Goal: Task Accomplishment & Management: Manage account settings

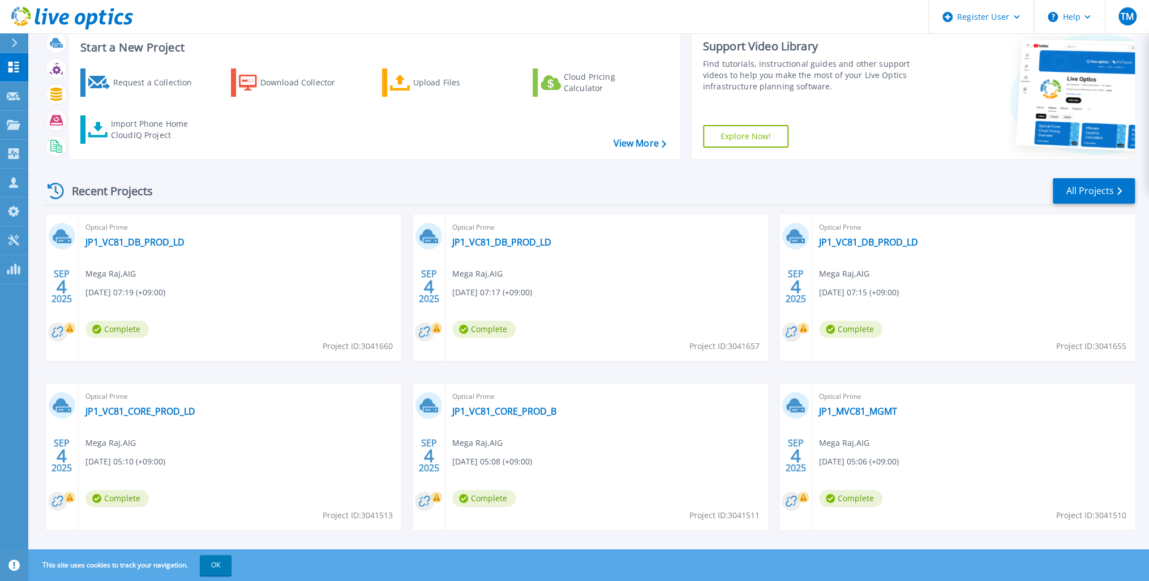
scroll to position [45, 0]
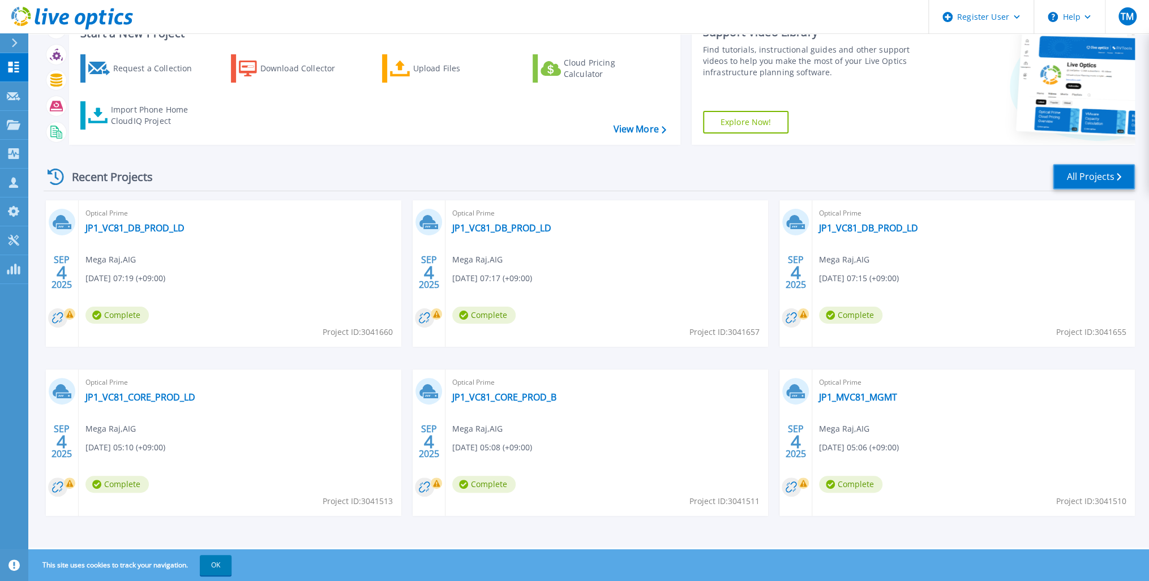
click at [1104, 172] on link "All Projects" at bounding box center [1094, 176] width 82 height 25
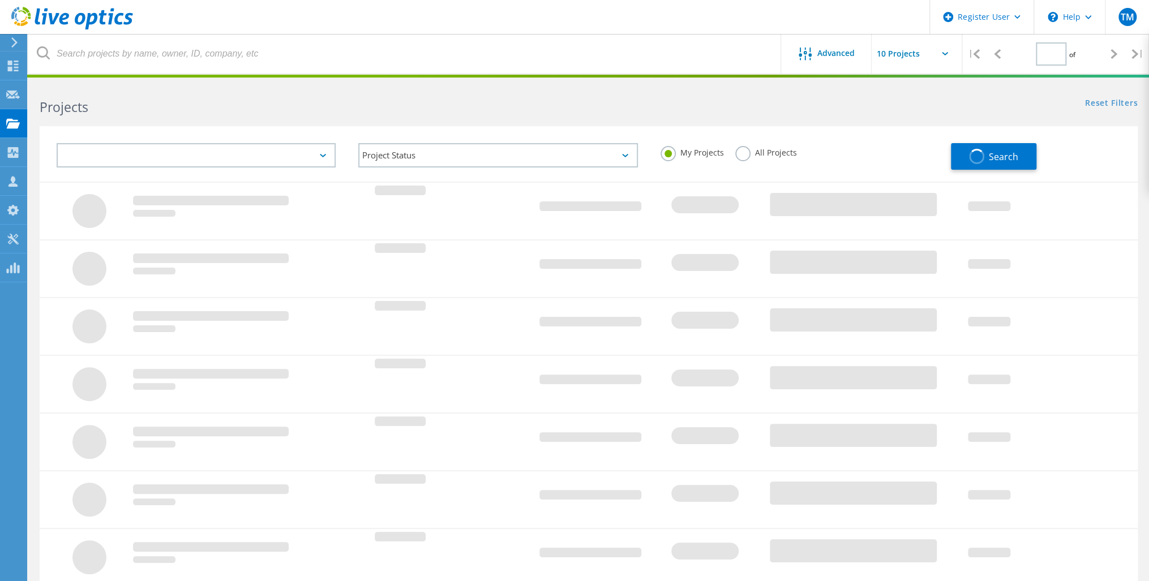
type input "1"
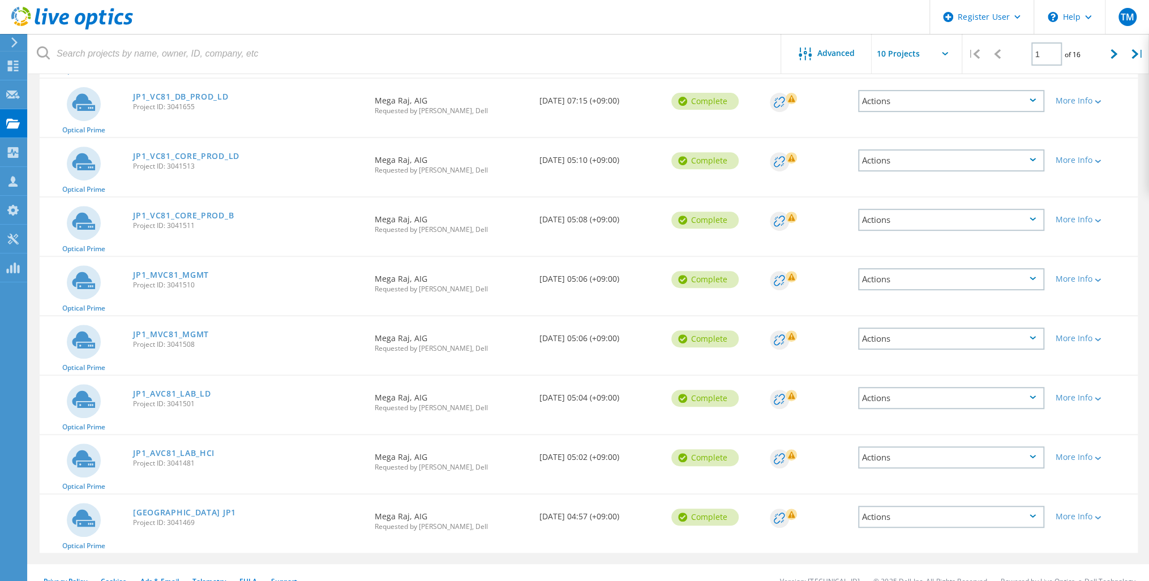
scroll to position [263, 0]
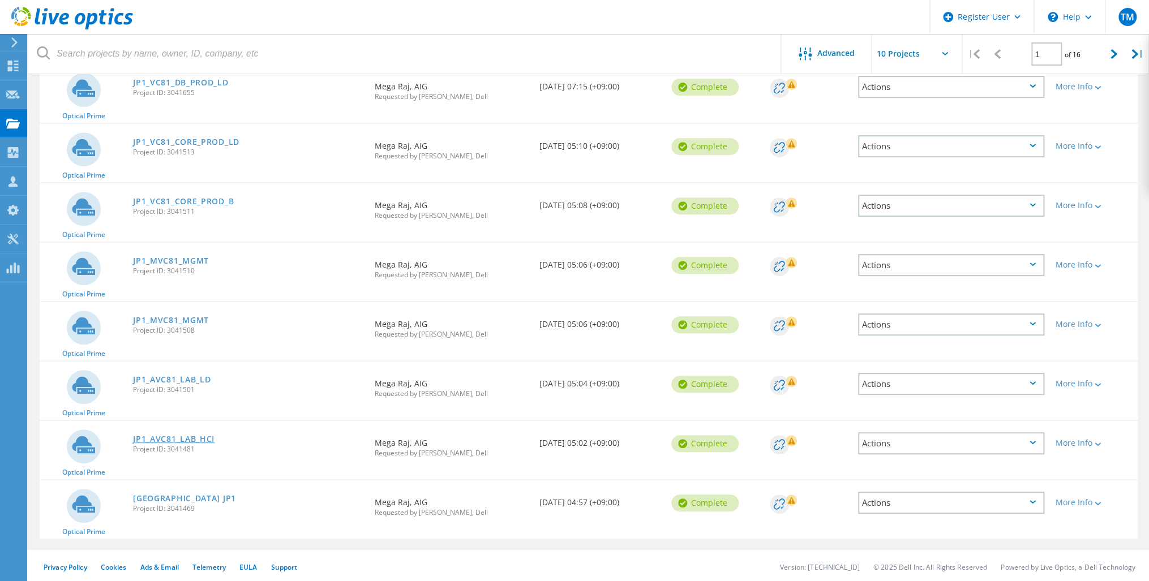
click at [181, 435] on link "JP1_AVC81_LAB_HCI" at bounding box center [174, 439] width 82 height 8
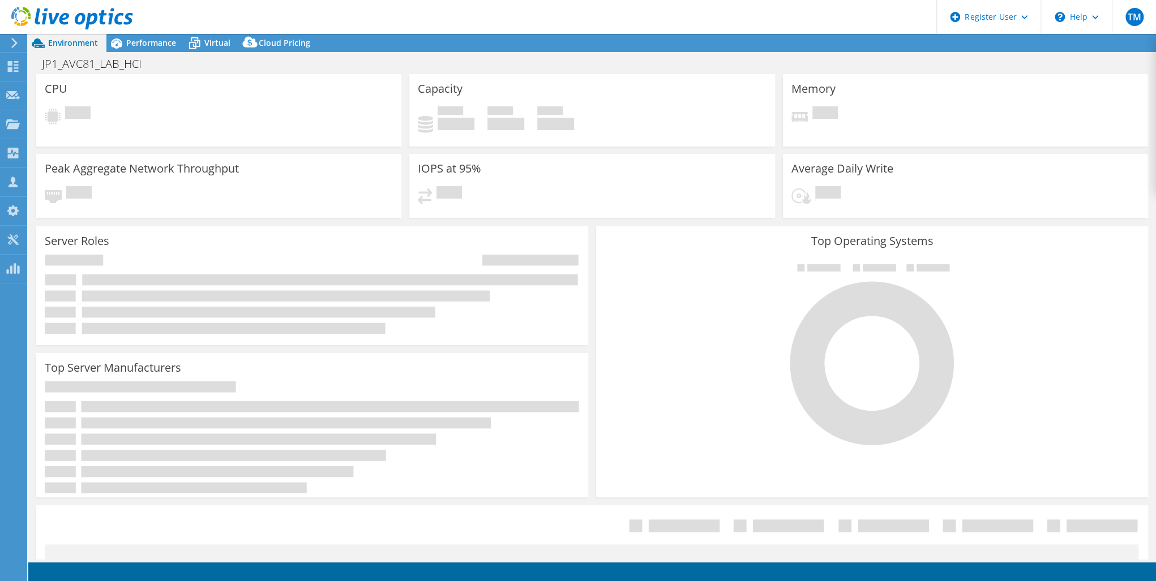
select select "USD"
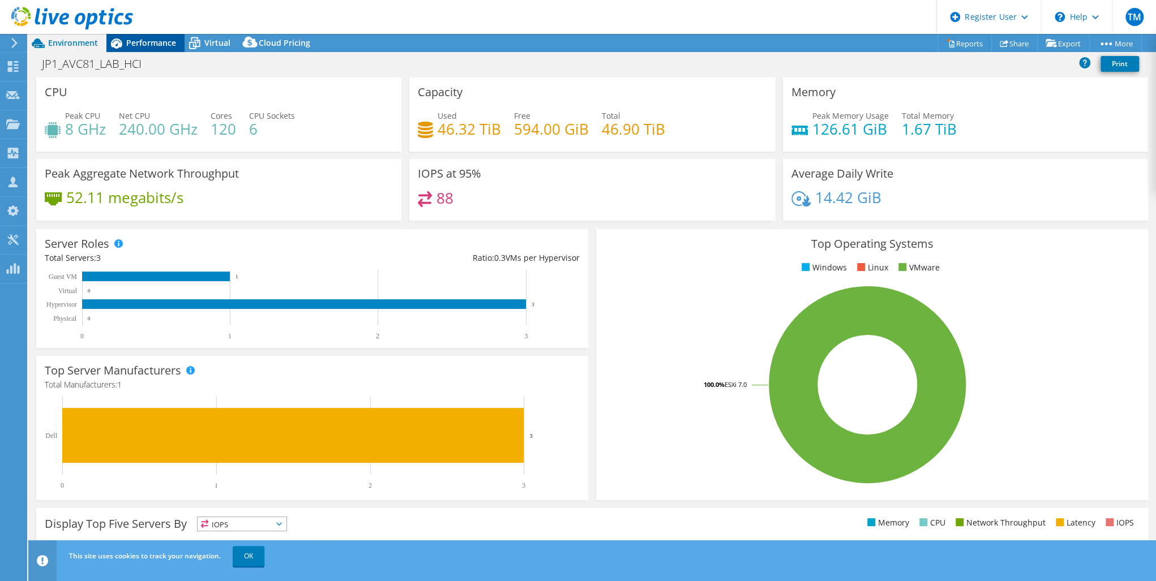
click at [148, 41] on span "Performance" at bounding box center [151, 42] width 50 height 11
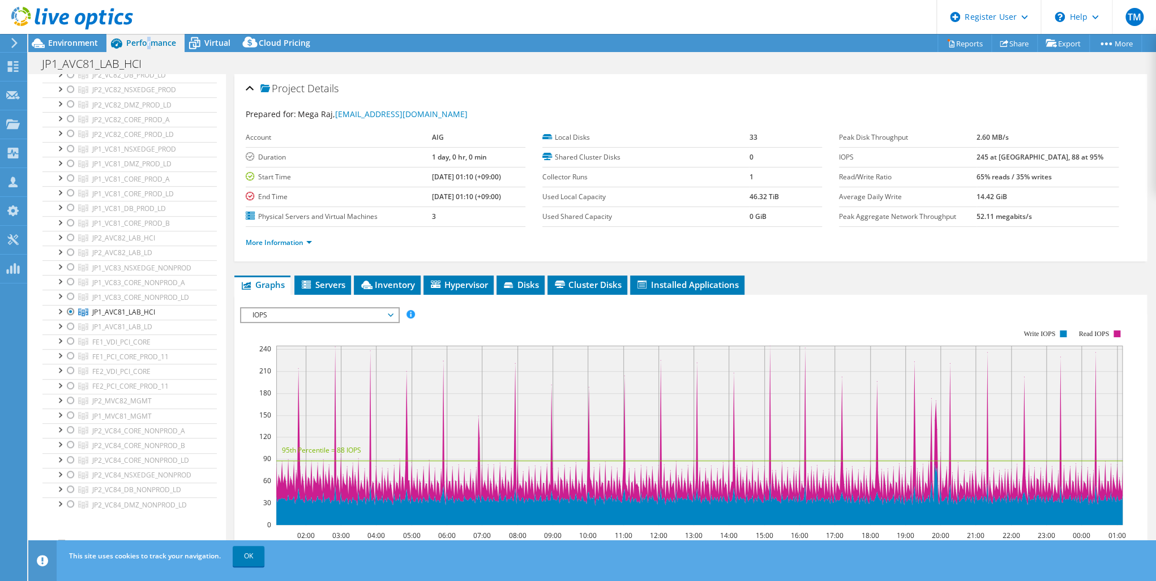
scroll to position [362, 0]
click at [7, 65] on icon at bounding box center [13, 66] width 14 height 11
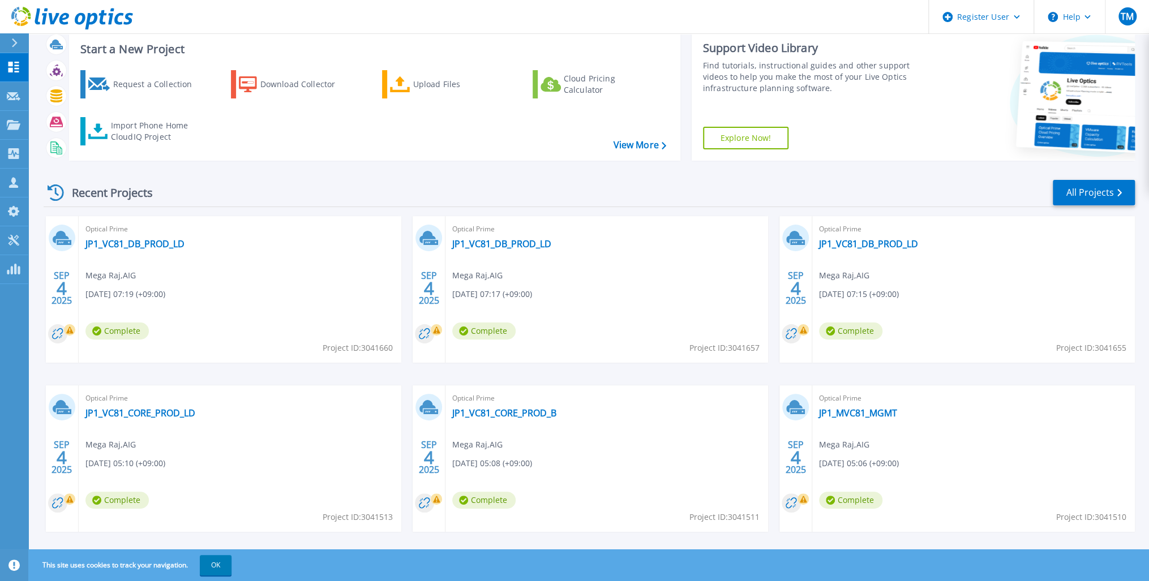
scroll to position [45, 0]
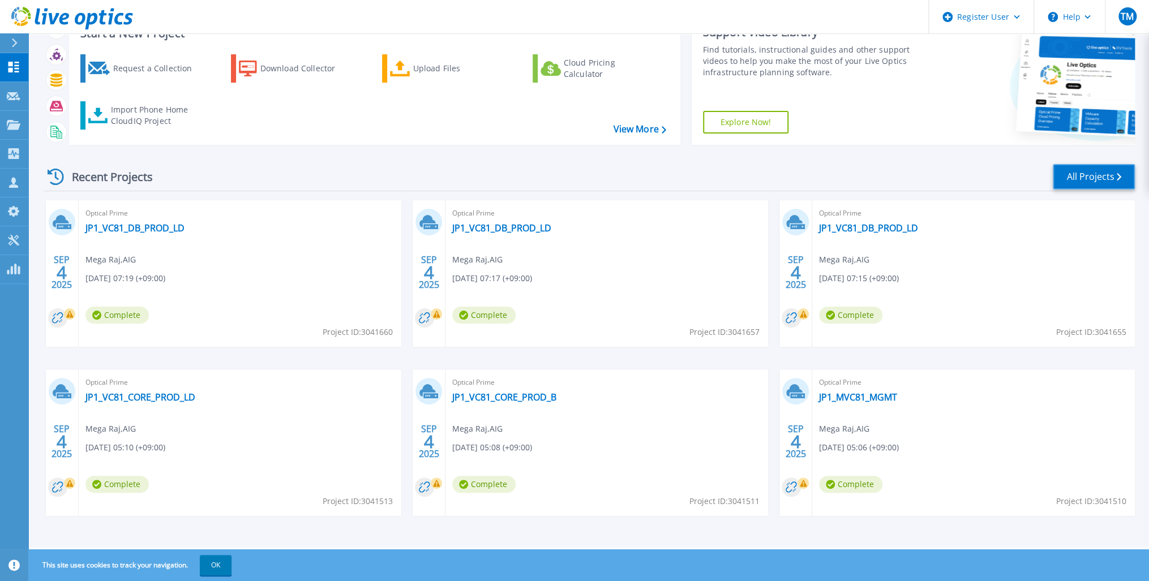
click at [1103, 165] on link "All Projects" at bounding box center [1094, 176] width 82 height 25
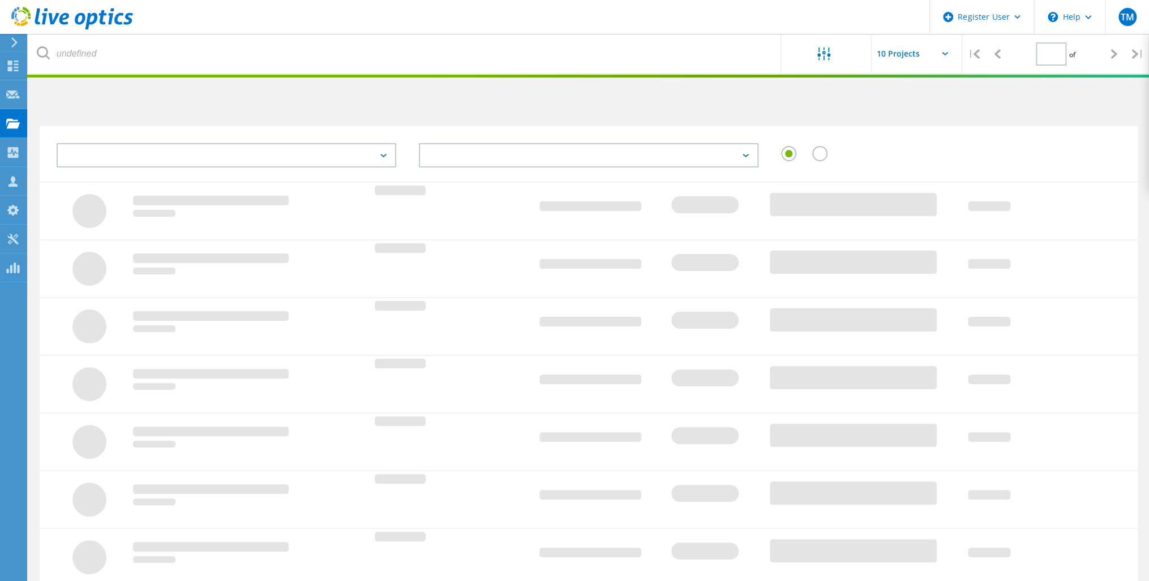
type input "1"
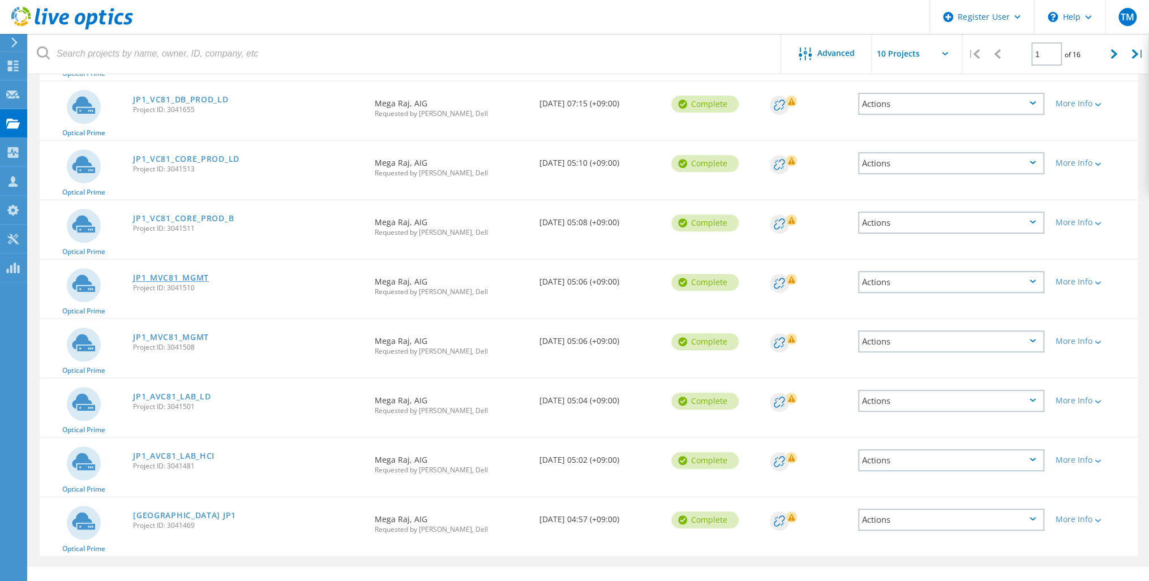
scroll to position [263, 0]
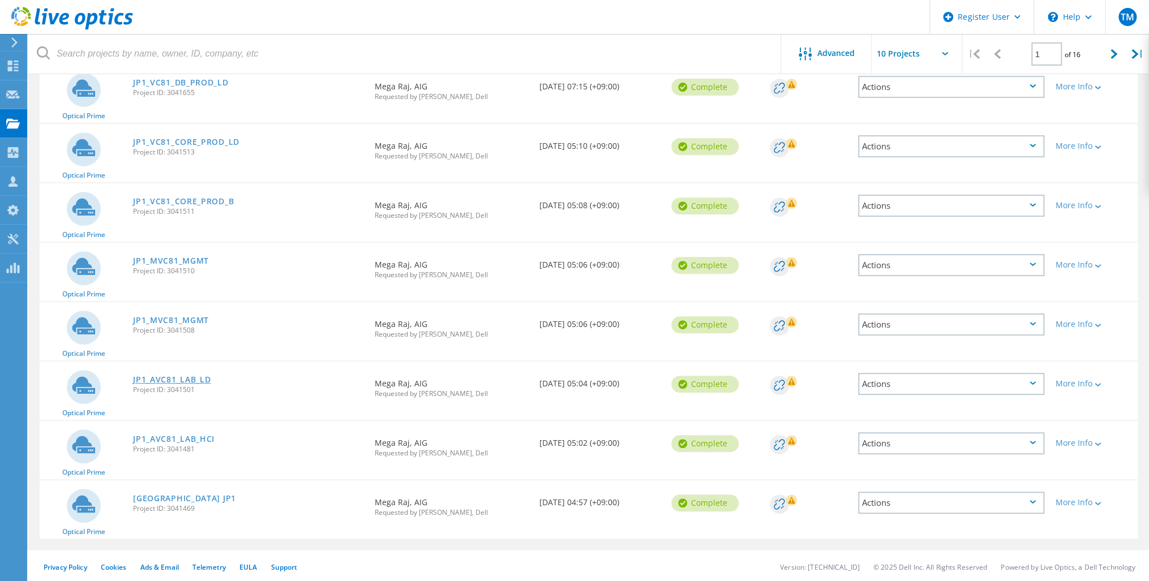
click at [171, 380] on link "JP1_AVC81_LAB_LD" at bounding box center [172, 380] width 78 height 8
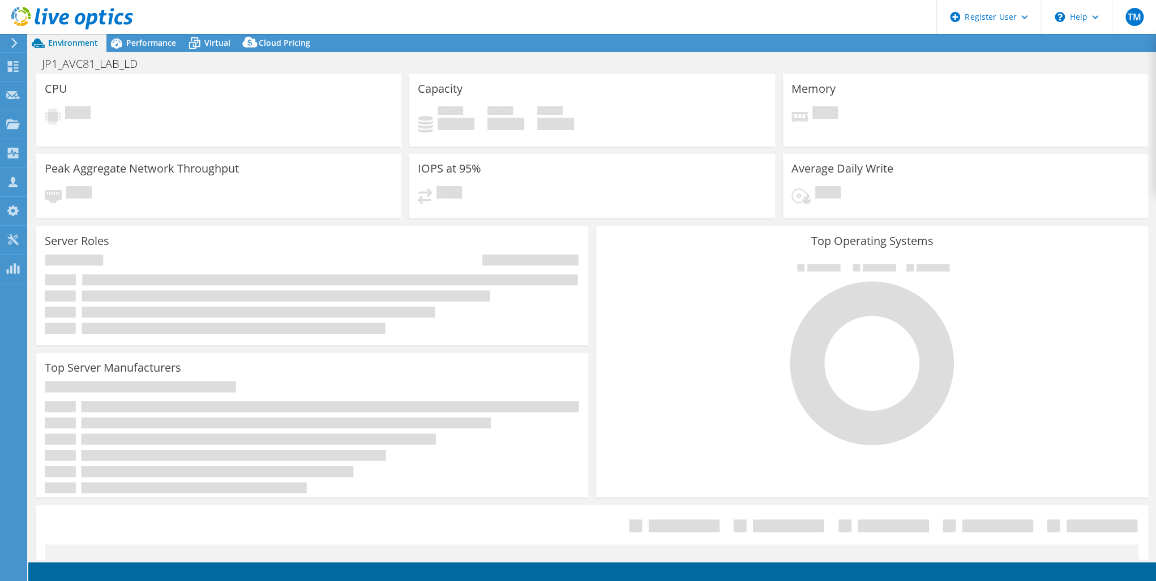
select select "USD"
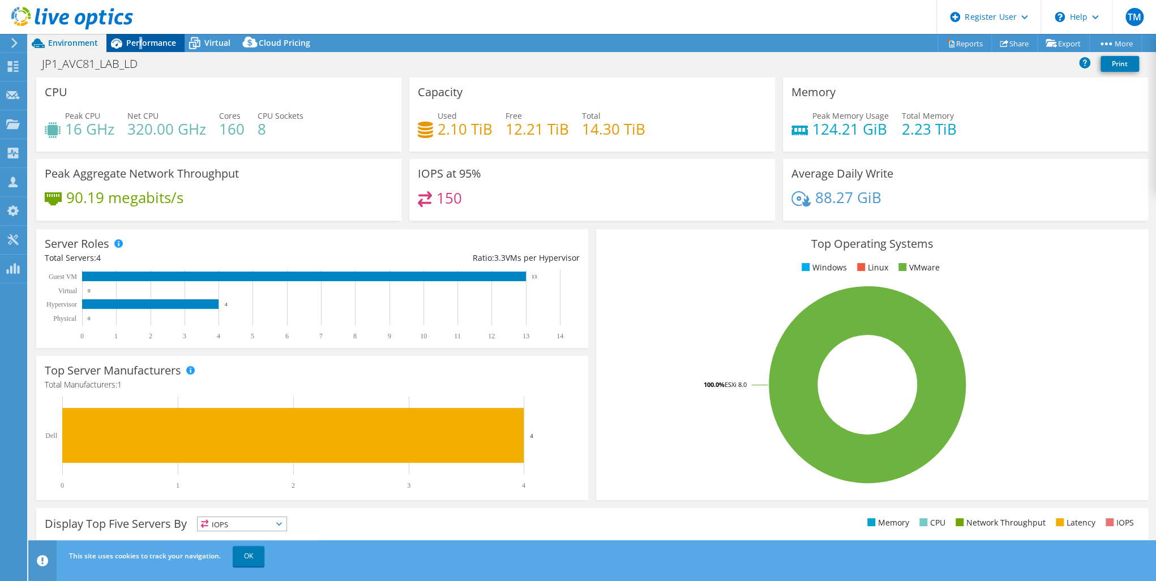
click at [140, 39] on span "Performance" at bounding box center [151, 42] width 50 height 11
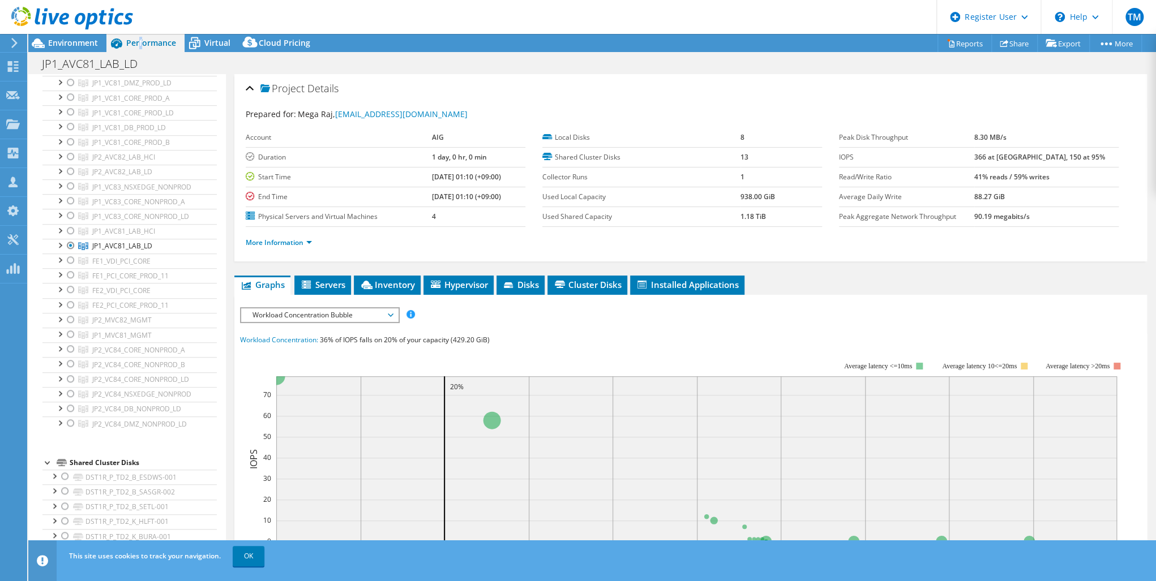
scroll to position [453, 0]
click at [70, 224] on div at bounding box center [70, 230] width 11 height 14
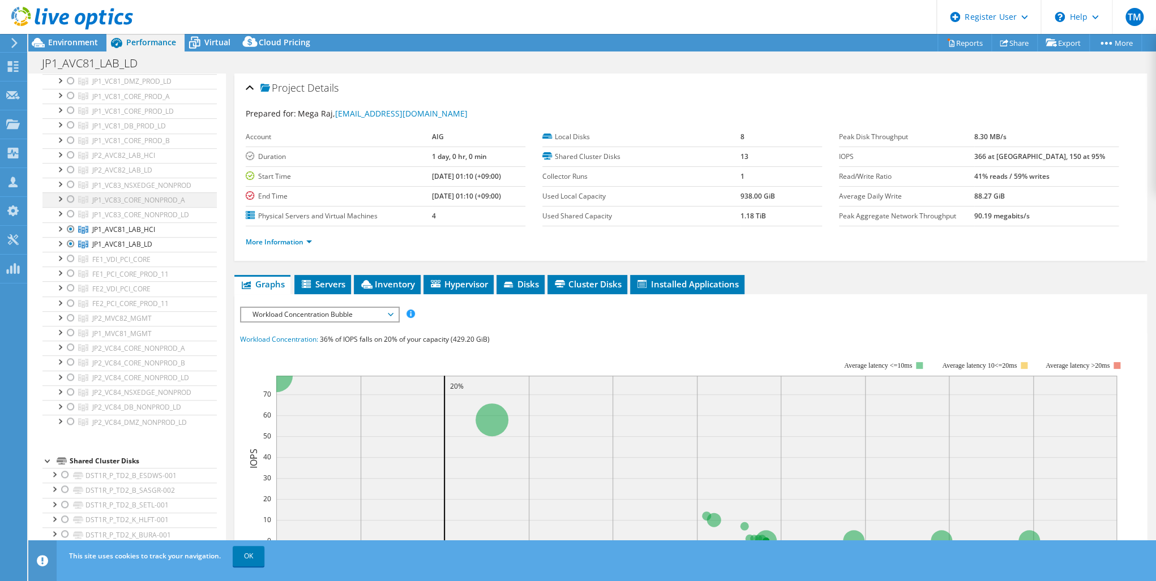
click at [68, 239] on ul "fe2r630pci201.r6-core.r6.aig.net PCI1L_P_SD2_O_STG-401 PCI1L_P_SD2_S_V2K-F01 EM…" at bounding box center [129, 66] width 174 height 726
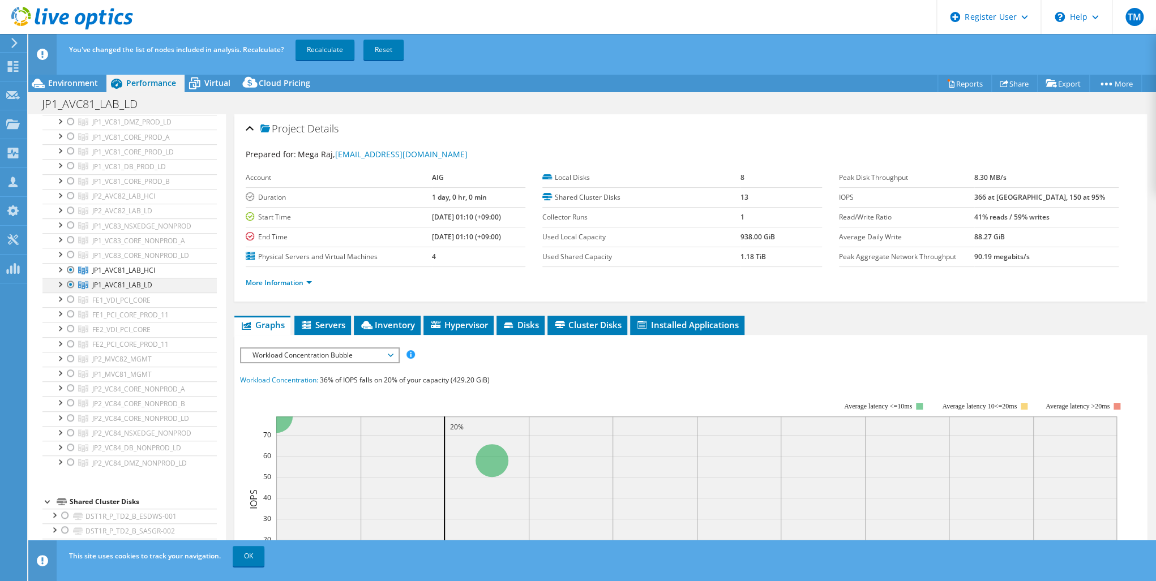
click at [68, 280] on div at bounding box center [70, 285] width 11 height 14
click at [321, 48] on link "Recalculate" at bounding box center [325, 50] width 59 height 20
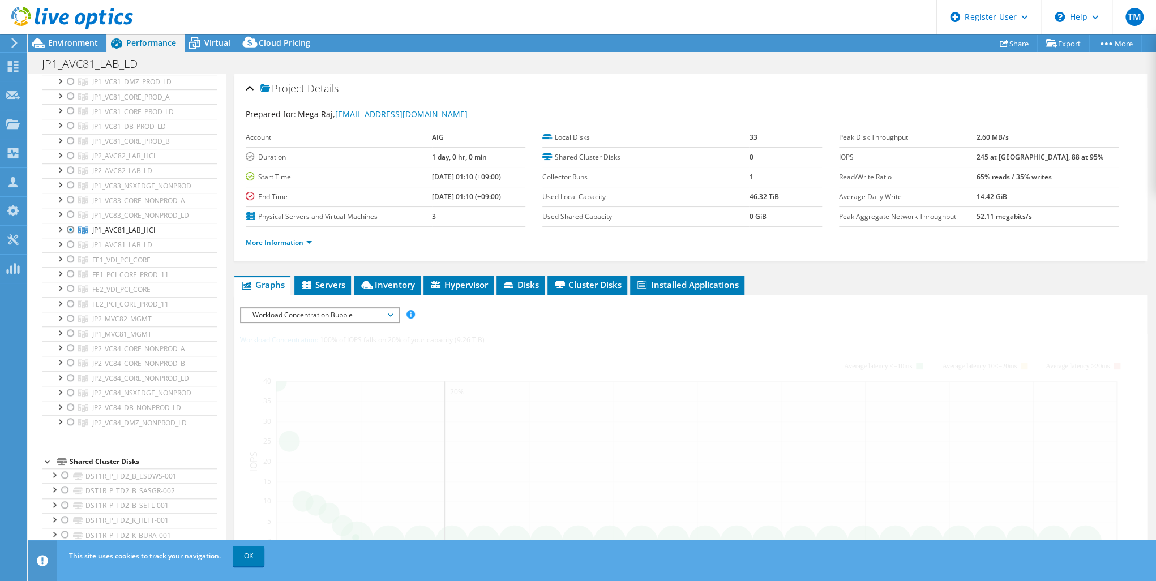
click at [70, 241] on div at bounding box center [70, 245] width 11 height 14
click at [71, 238] on div at bounding box center [70, 245] width 11 height 14
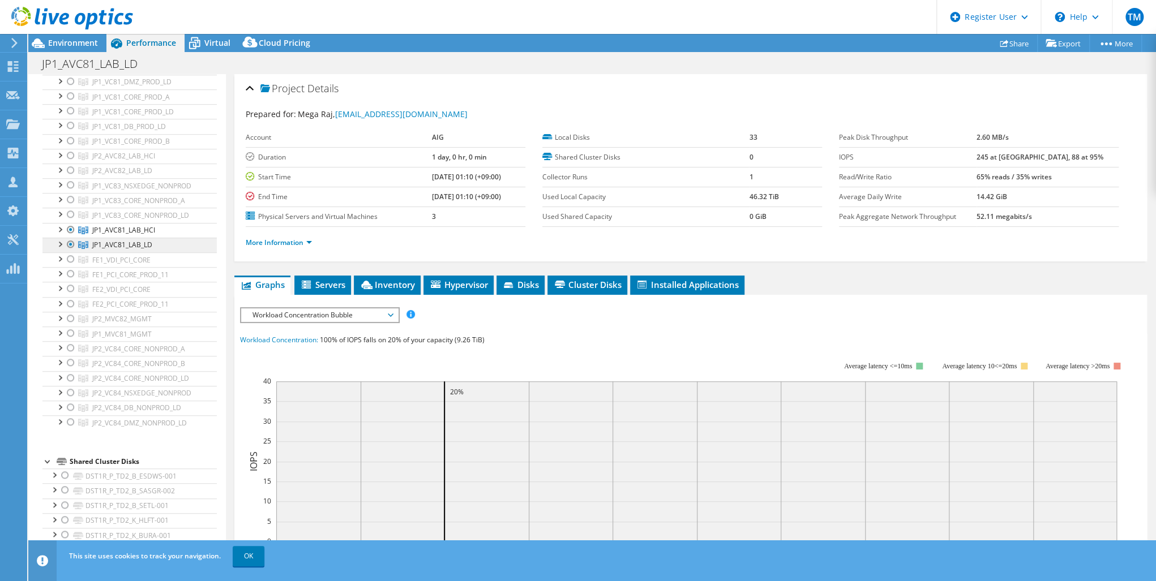
click at [70, 227] on div at bounding box center [70, 230] width 11 height 14
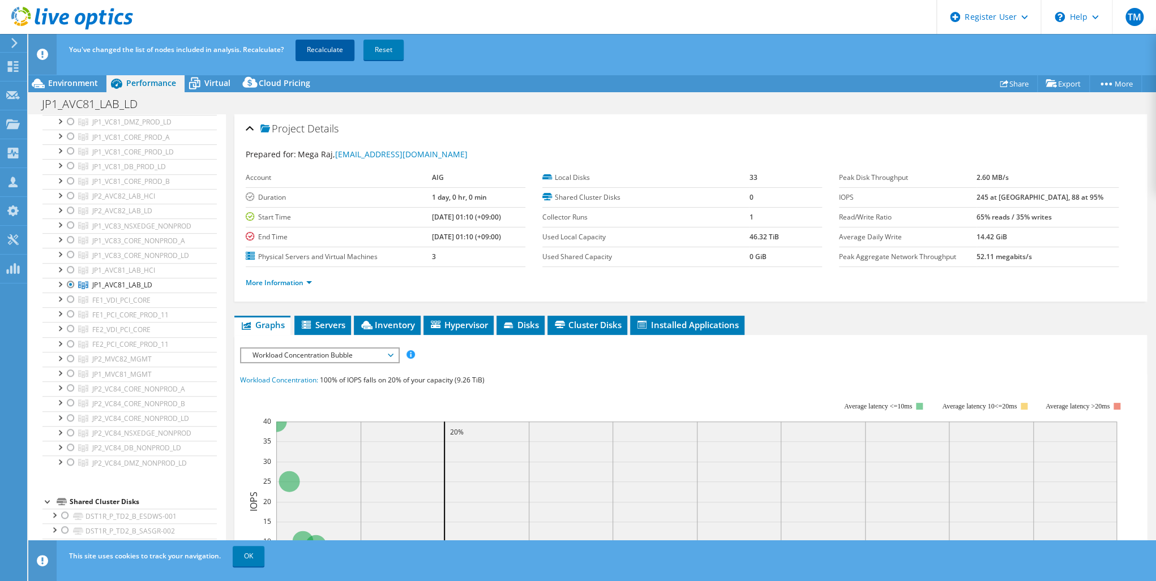
click at [324, 50] on link "Recalculate" at bounding box center [325, 50] width 59 height 20
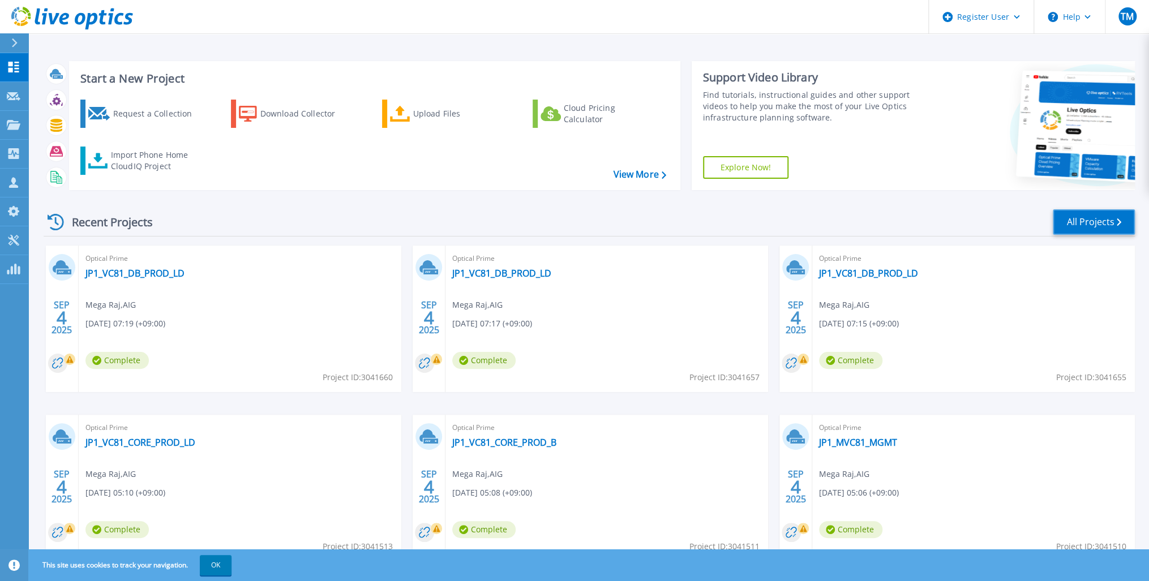
click at [1108, 219] on link "All Projects" at bounding box center [1094, 221] width 82 height 25
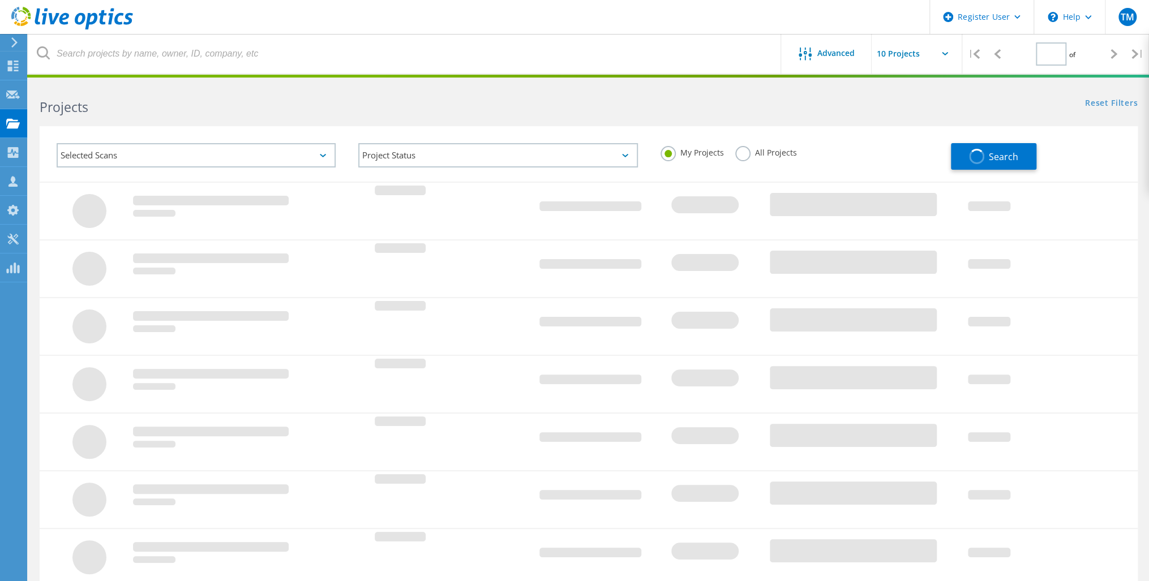
type input "1"
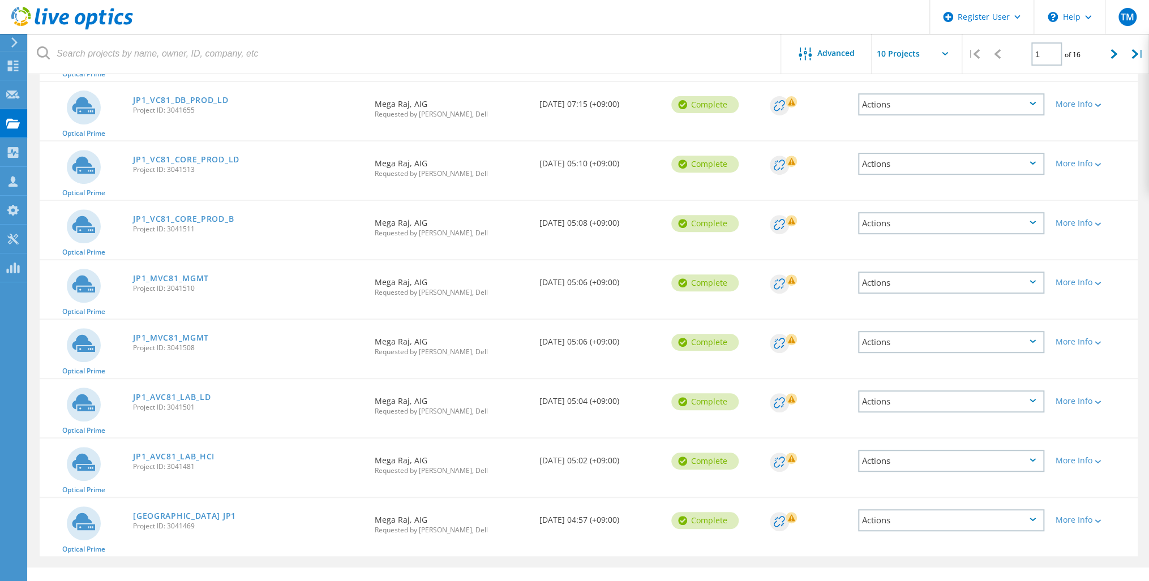
scroll to position [263, 0]
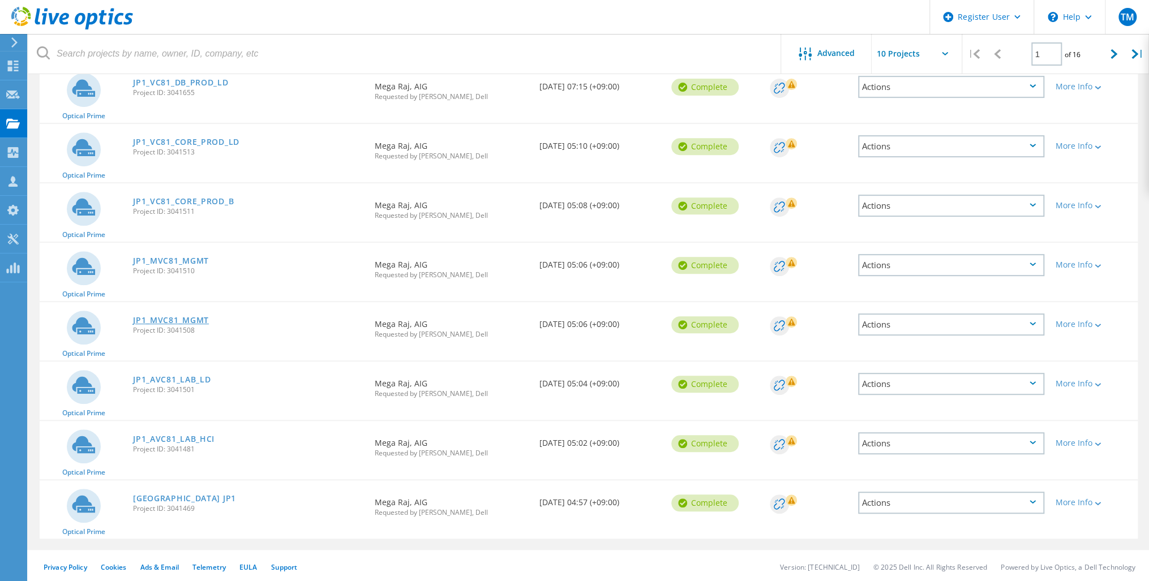
click at [189, 317] on link "JP1_MVC81_MGMT" at bounding box center [171, 320] width 76 height 8
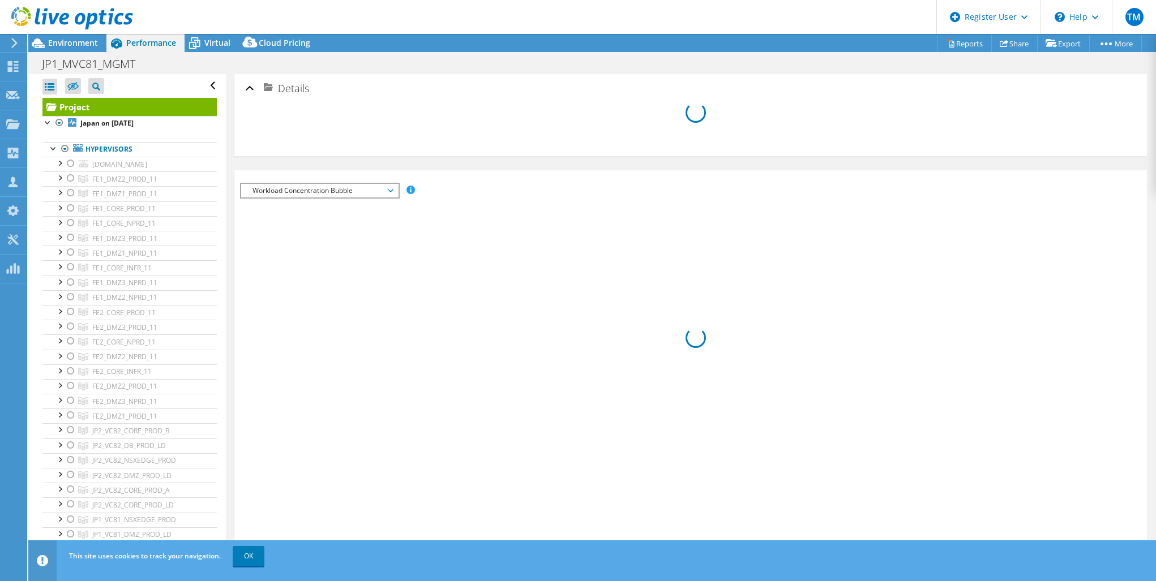
select select "USD"
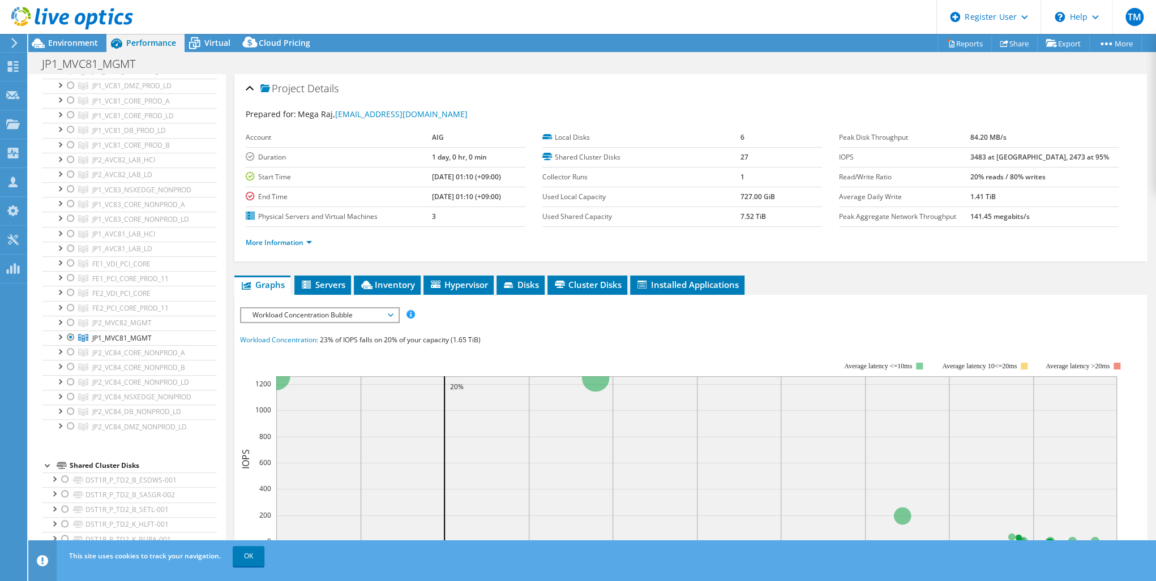
scroll to position [453, 0]
click at [16, 62] on icon at bounding box center [13, 66] width 14 height 11
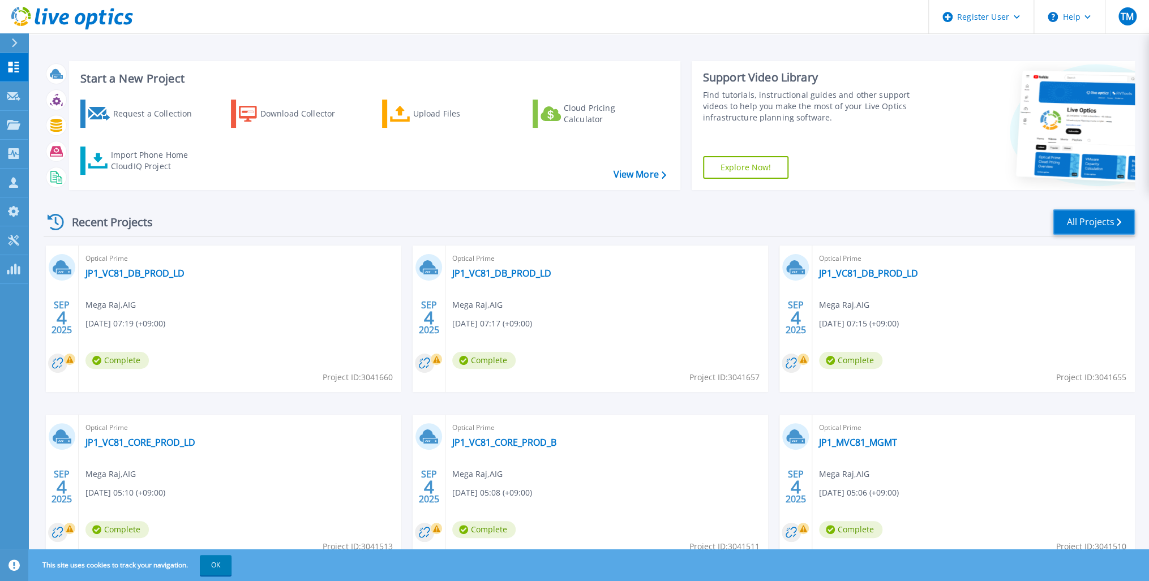
click at [1086, 222] on link "All Projects" at bounding box center [1094, 221] width 82 height 25
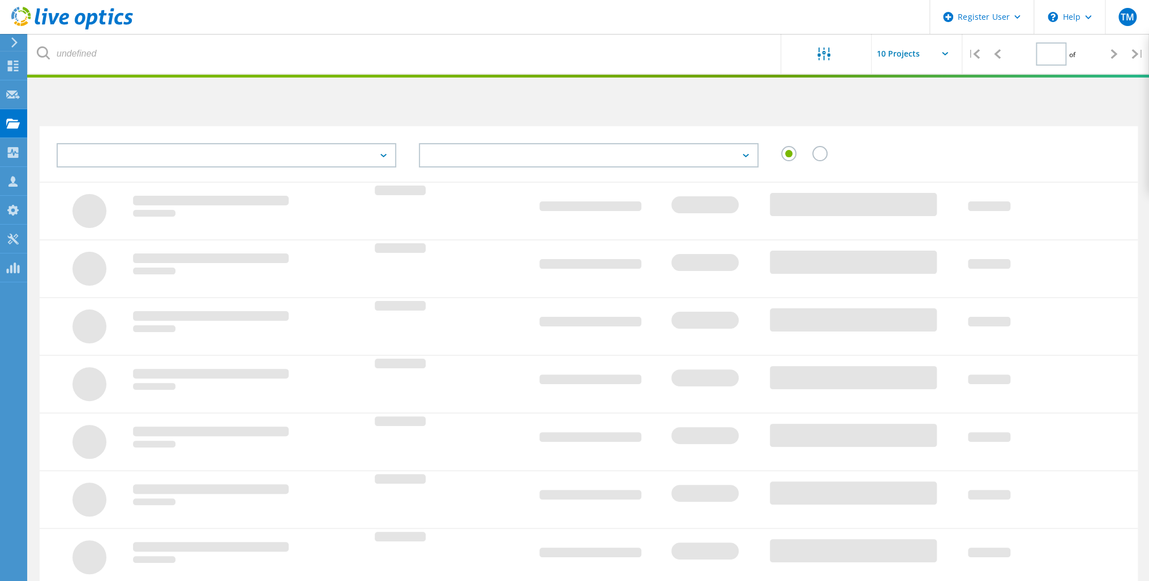
type input "1"
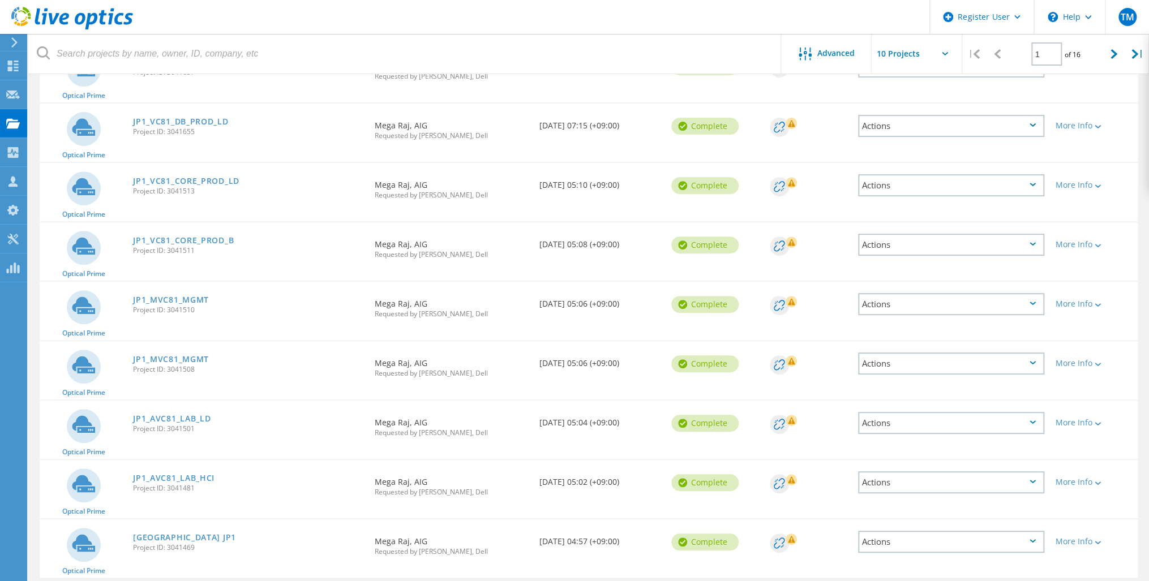
scroll to position [226, 0]
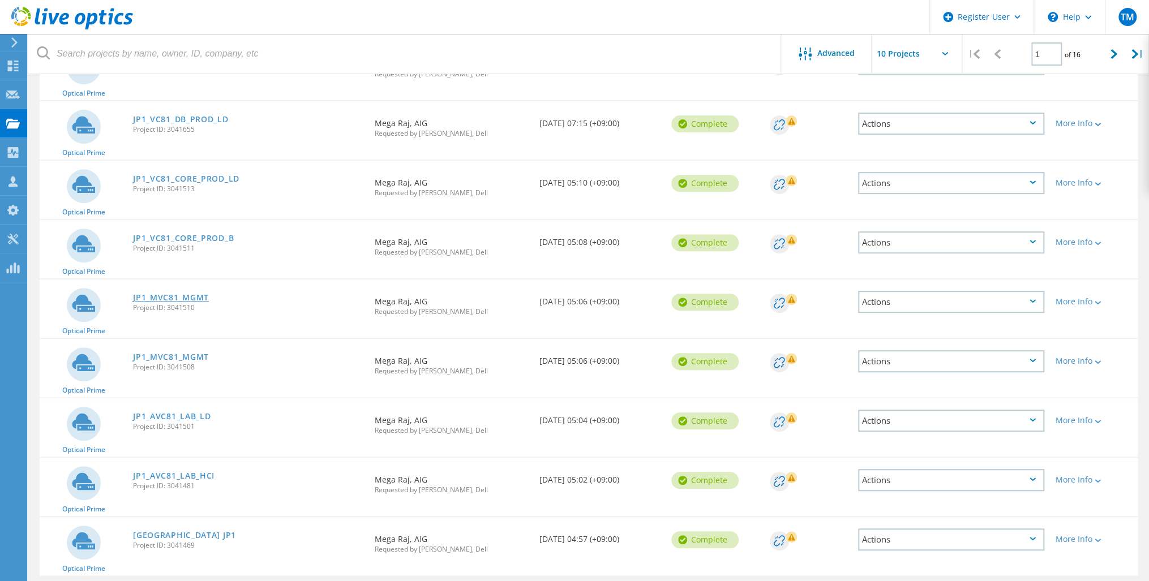
click at [179, 294] on link "JP1_MVC81_MGMT" at bounding box center [171, 298] width 76 height 8
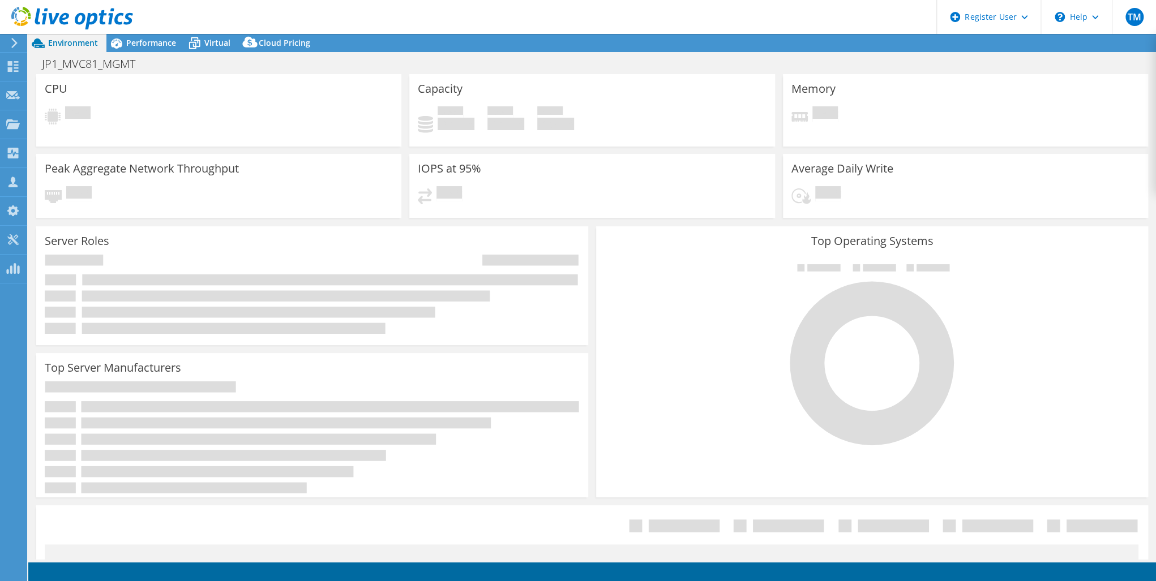
select select "USD"
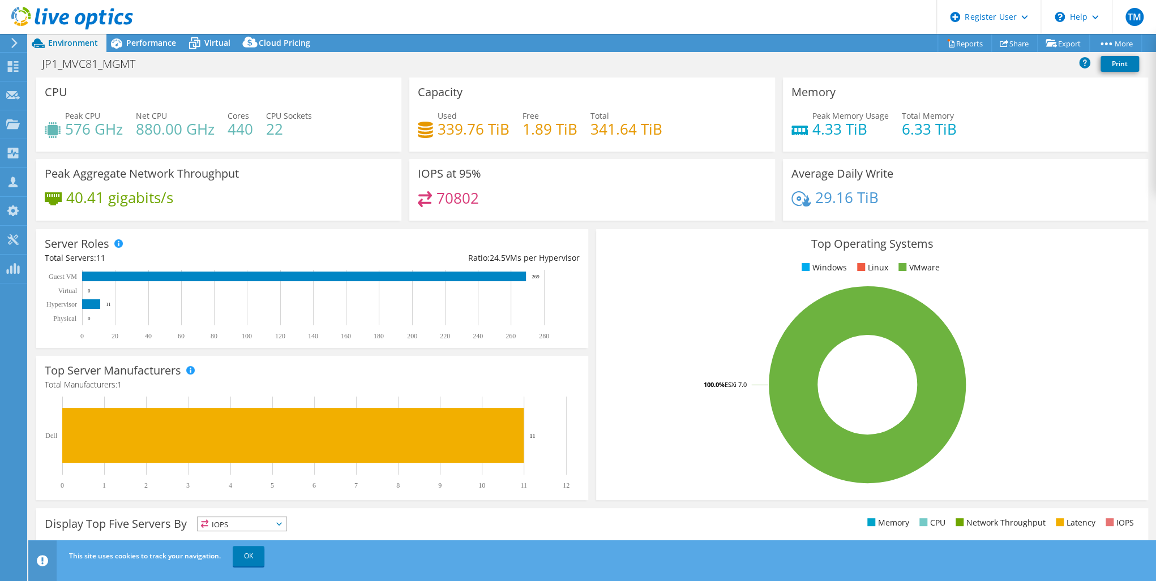
click at [167, 29] on header "TM Dell User [PERSON_NAME] [PERSON_NAME][EMAIL_ADDRESS][PERSON_NAME][DOMAIN_NAM…" at bounding box center [578, 17] width 1156 height 34
click at [163, 41] on span "Performance" at bounding box center [151, 42] width 50 height 11
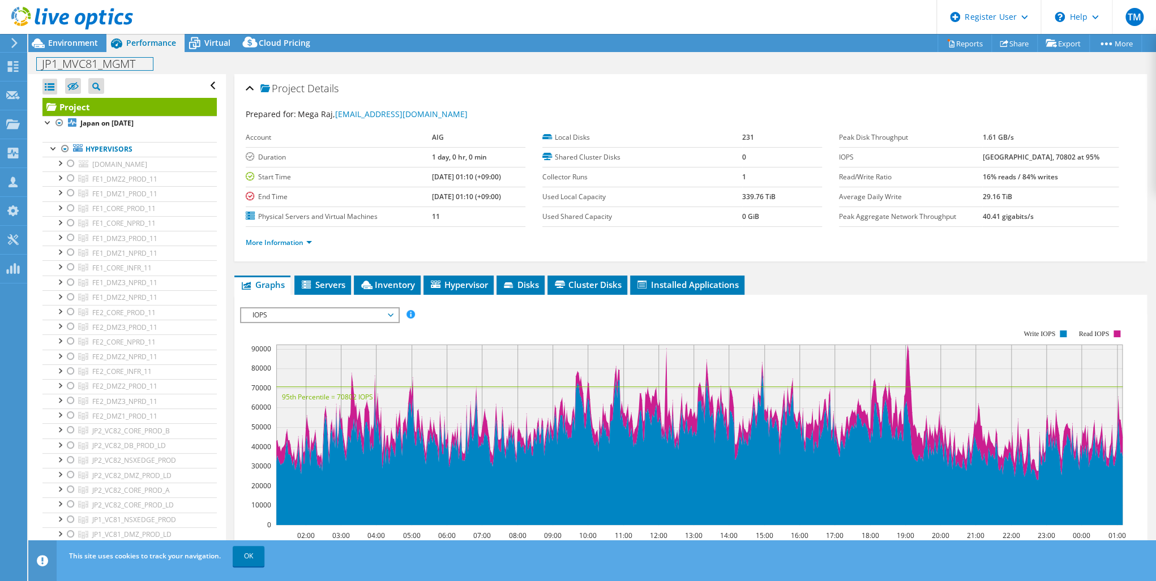
click at [145, 67] on h1 "JP1_MVC81_MGMT" at bounding box center [95, 64] width 116 height 12
click at [189, 65] on link at bounding box center [191, 63] width 16 height 14
click at [12, 63] on use at bounding box center [13, 66] width 11 height 11
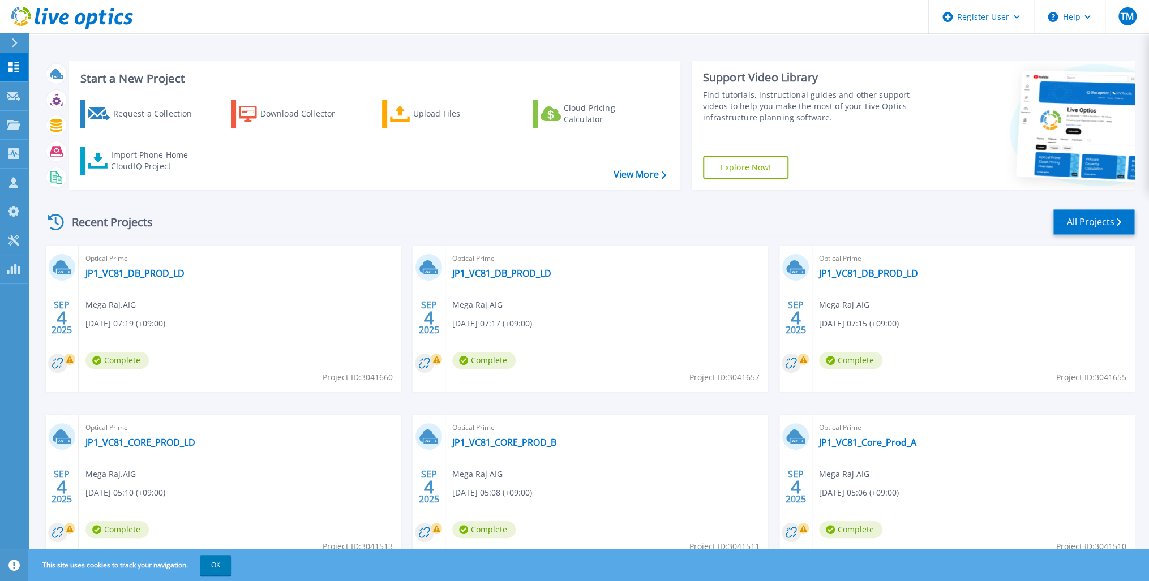
drag, startPoint x: 1093, startPoint y: 222, endPoint x: 1014, endPoint y: 255, distance: 84.7
click at [1093, 222] on link "All Projects" at bounding box center [1094, 221] width 82 height 25
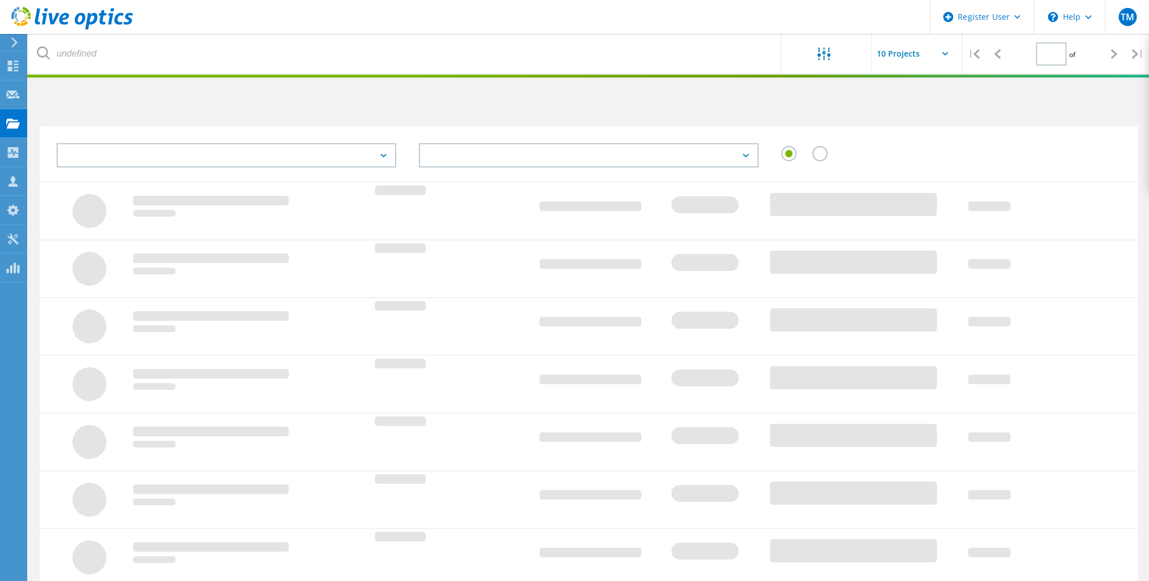
type input "1"
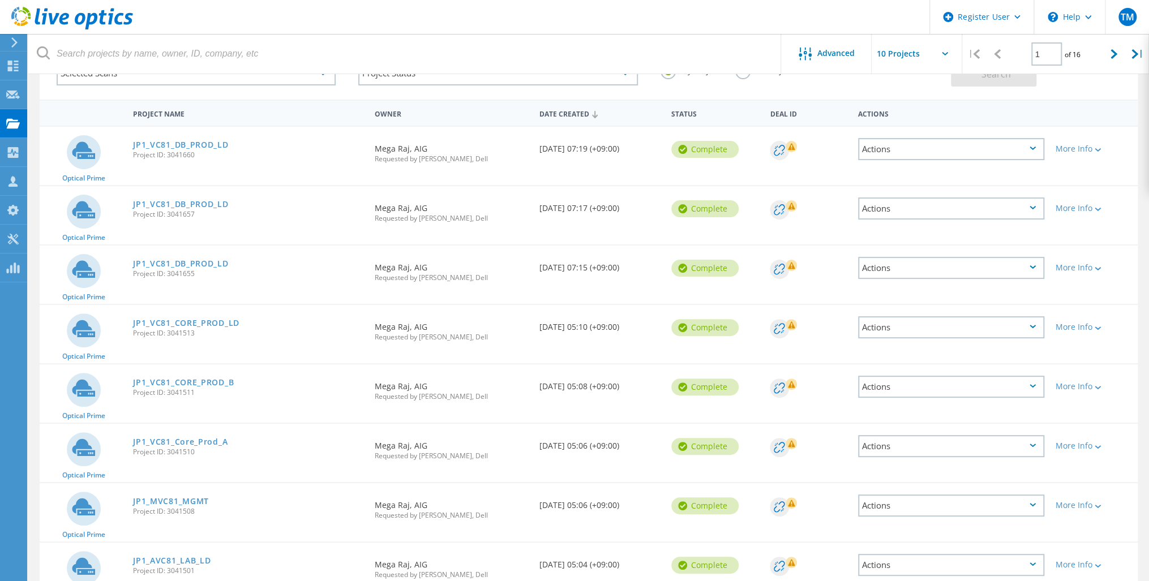
scroll to position [91, 0]
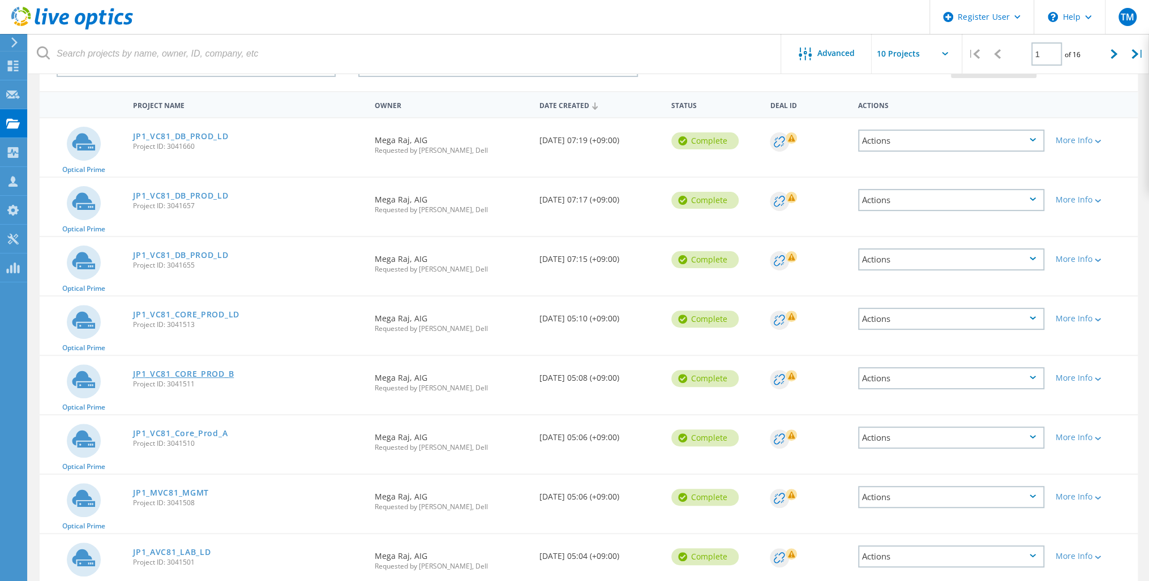
click at [202, 372] on link "JP1_VC81_CORE_PROD_B" at bounding box center [183, 374] width 101 height 8
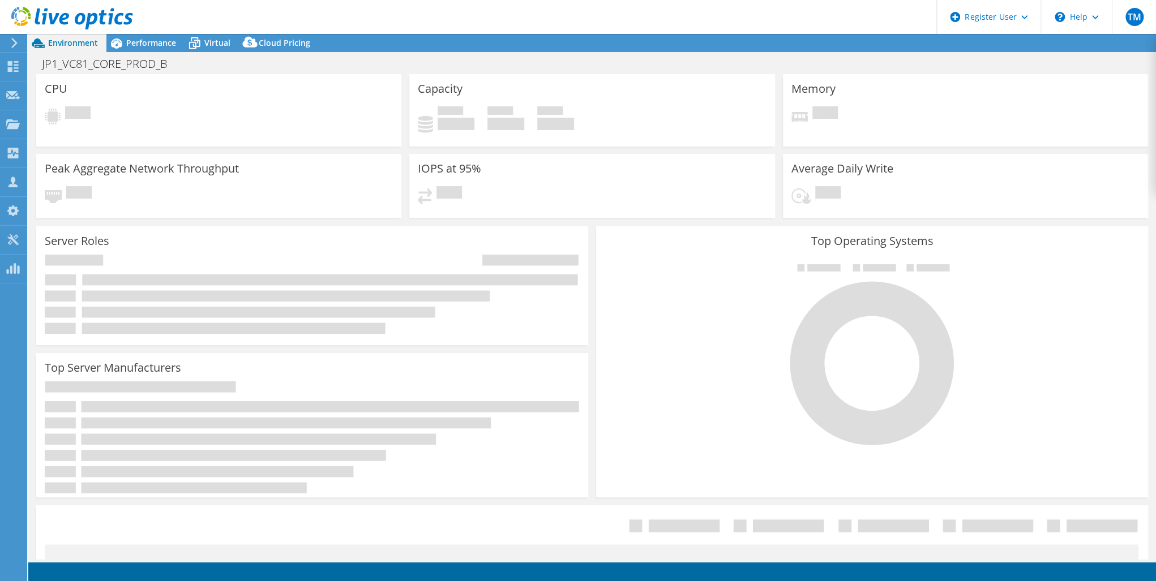
select select "USD"
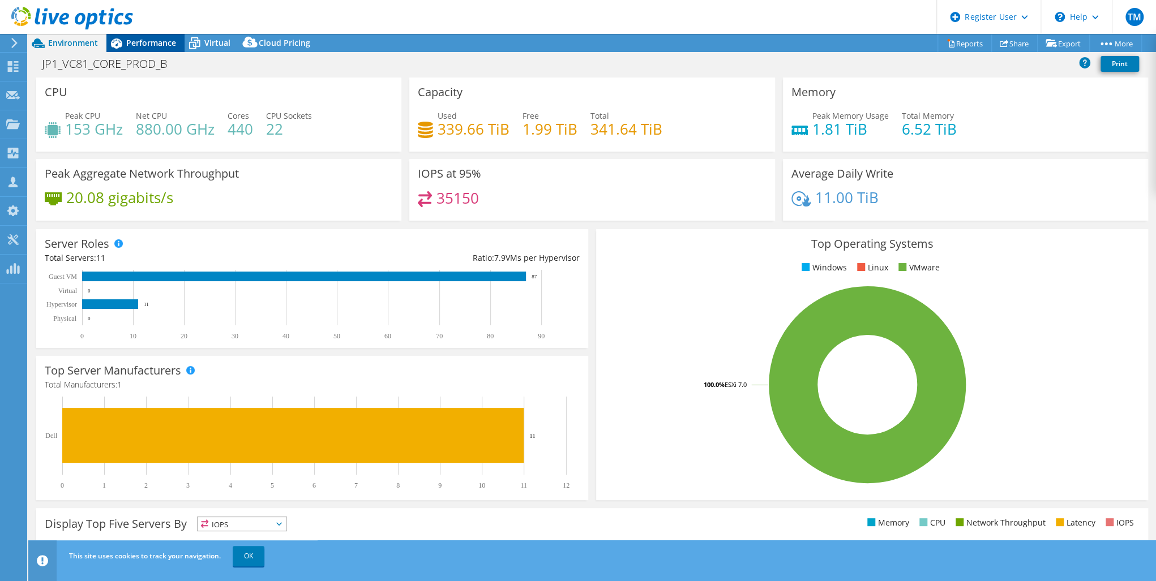
click at [154, 36] on div "Performance" at bounding box center [145, 43] width 78 height 18
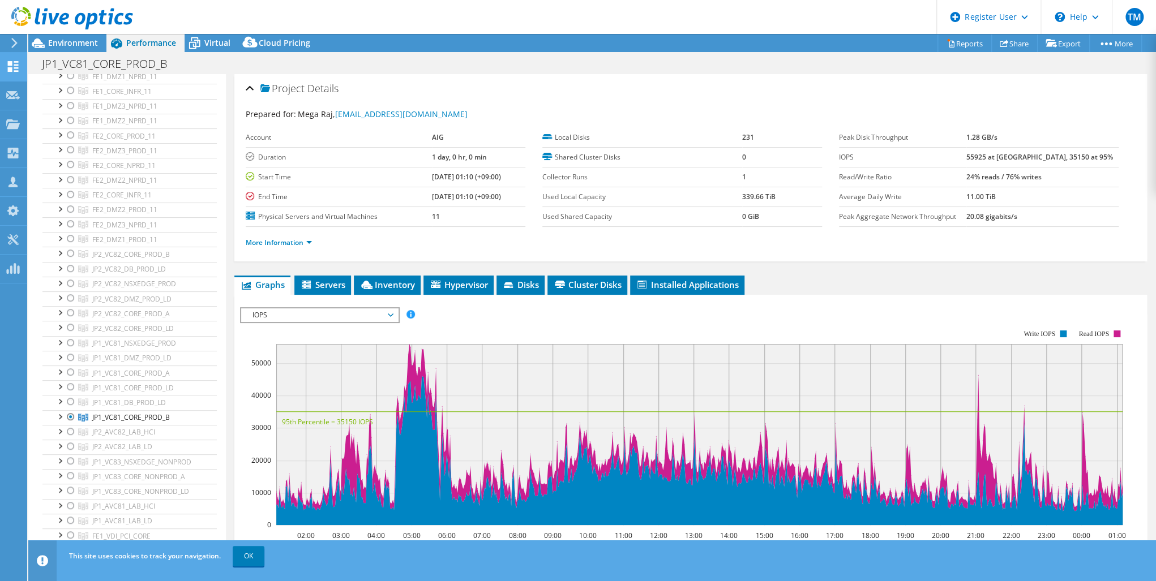
scroll to position [136, 0]
click at [10, 68] on use at bounding box center [13, 66] width 11 height 11
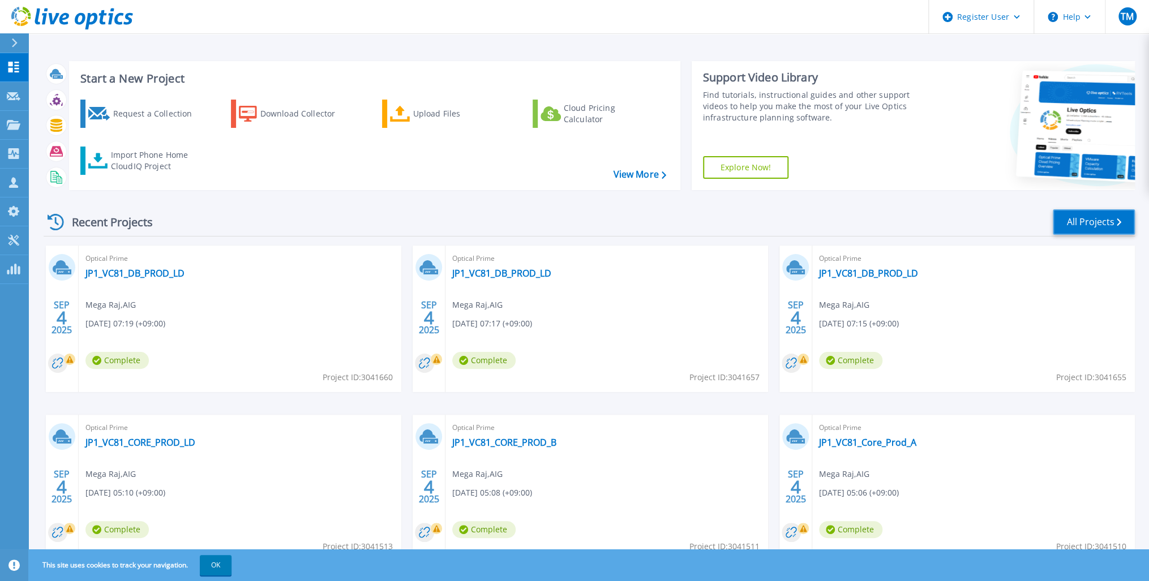
click at [1080, 215] on link "All Projects" at bounding box center [1094, 221] width 82 height 25
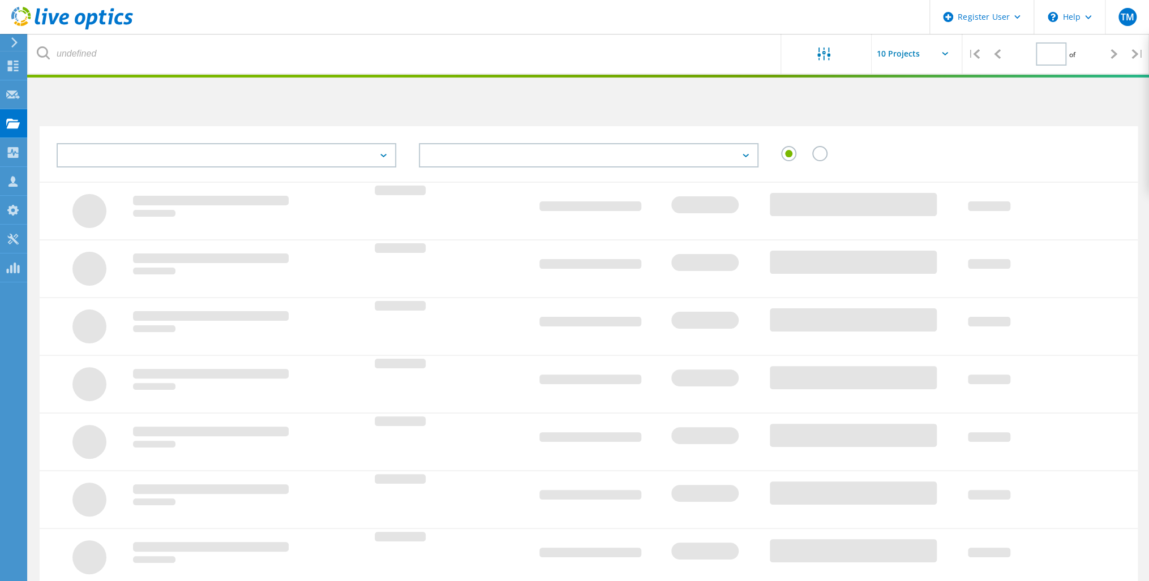
type input "1"
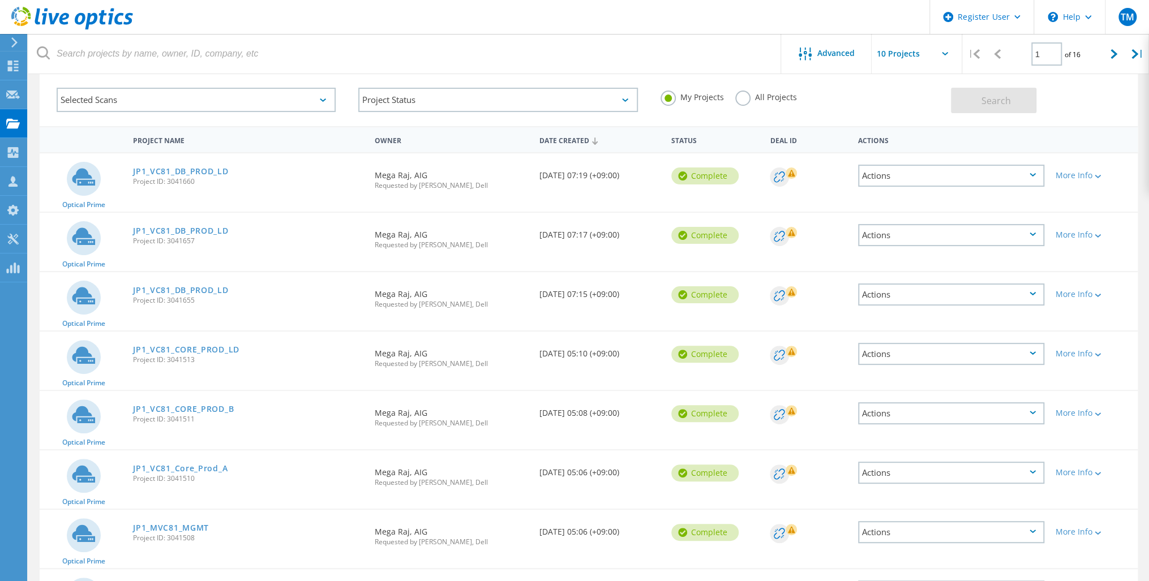
scroll to position [91, 0]
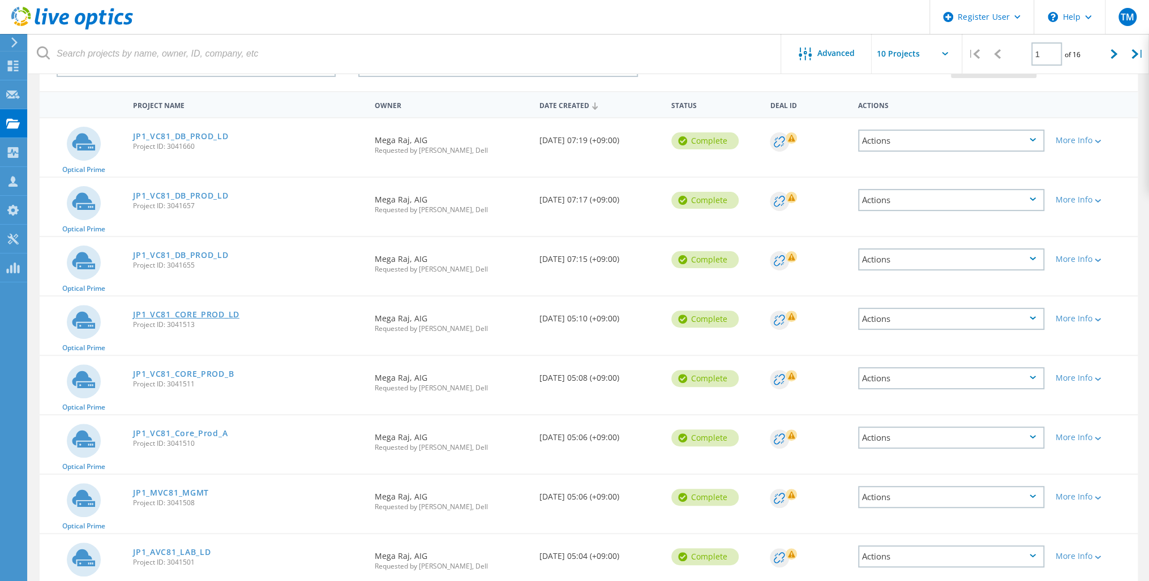
click at [200, 312] on link "JP1_VC81_CORE_PROD_LD" at bounding box center [186, 315] width 106 height 8
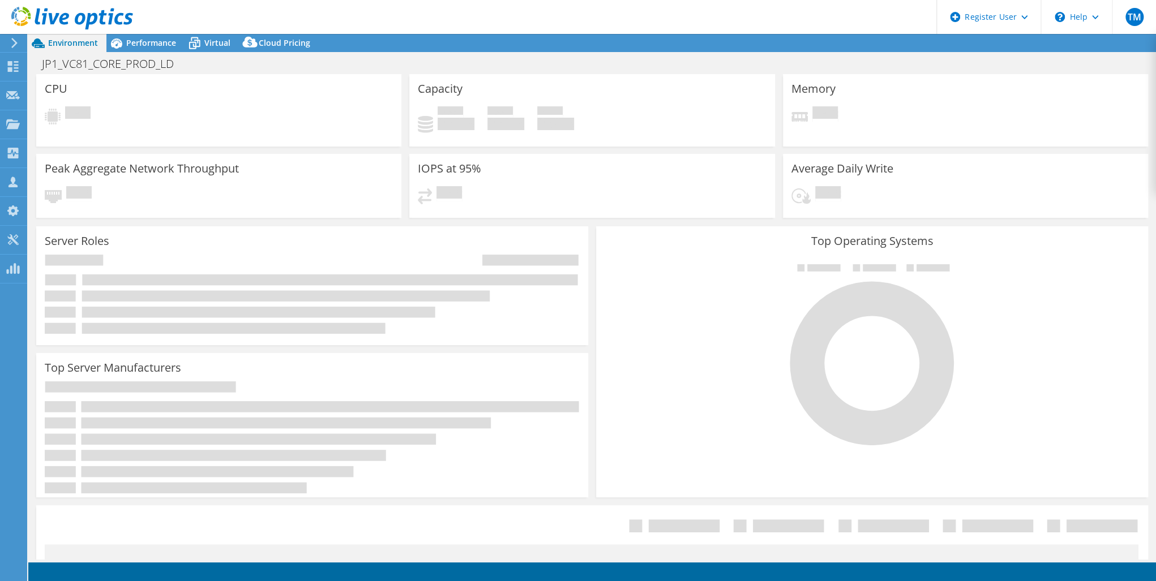
select select "USD"
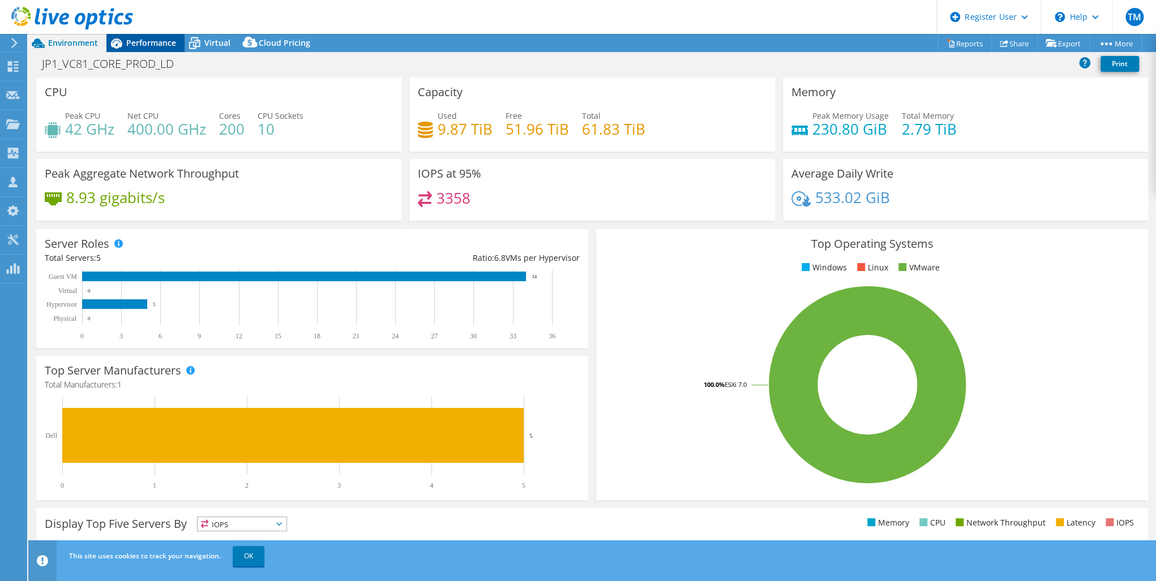
click at [126, 46] on icon at bounding box center [116, 43] width 20 height 20
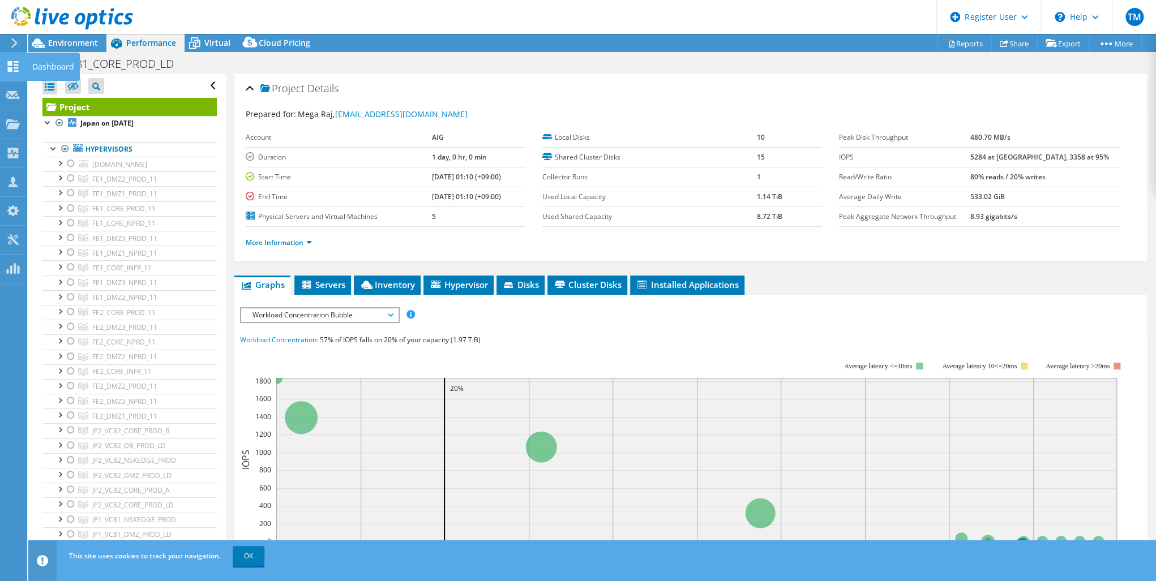
click at [16, 63] on icon at bounding box center [13, 66] width 14 height 11
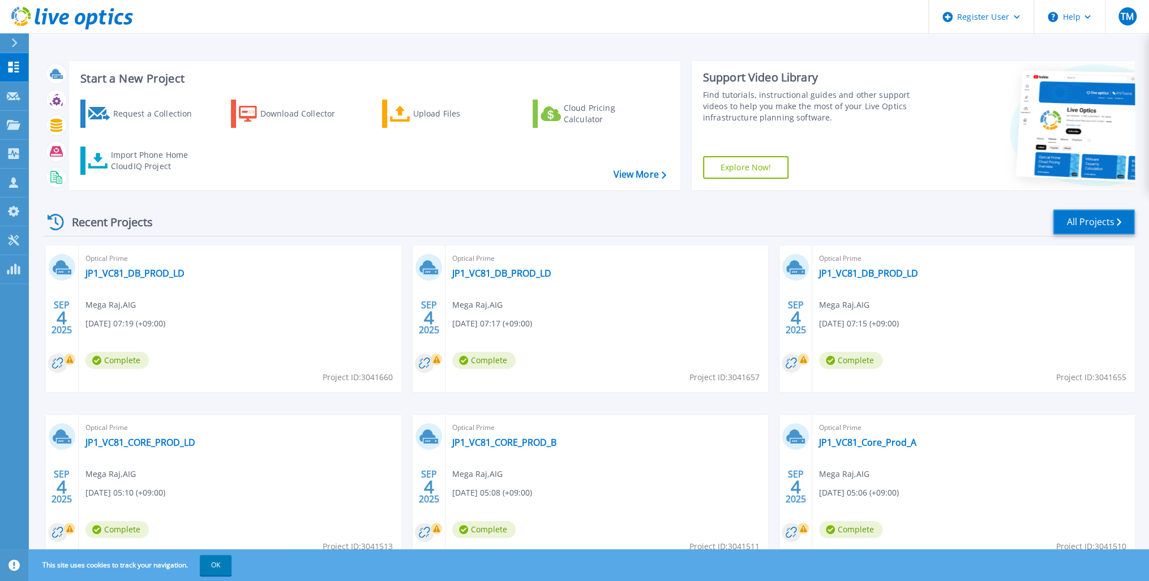
click at [1095, 213] on link "All Projects" at bounding box center [1094, 221] width 82 height 25
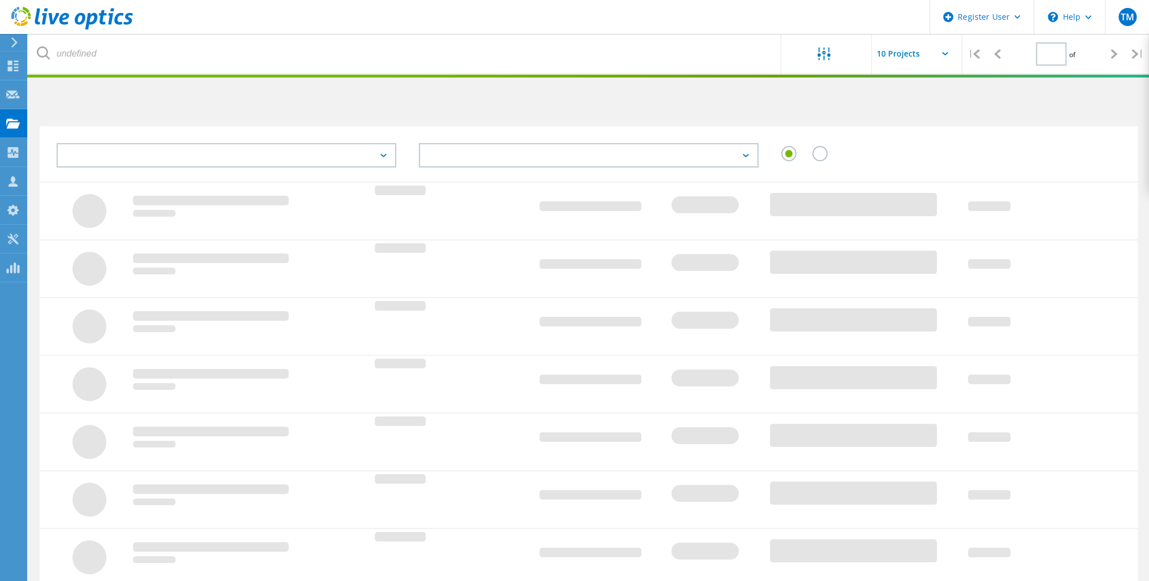
type input "1"
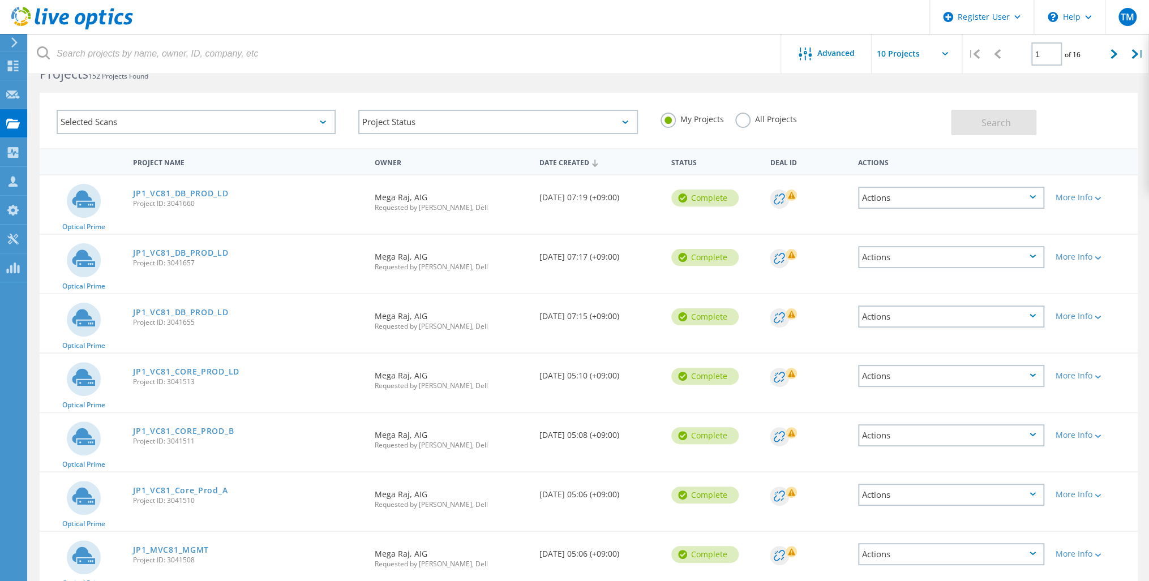
scroll to position [91, 0]
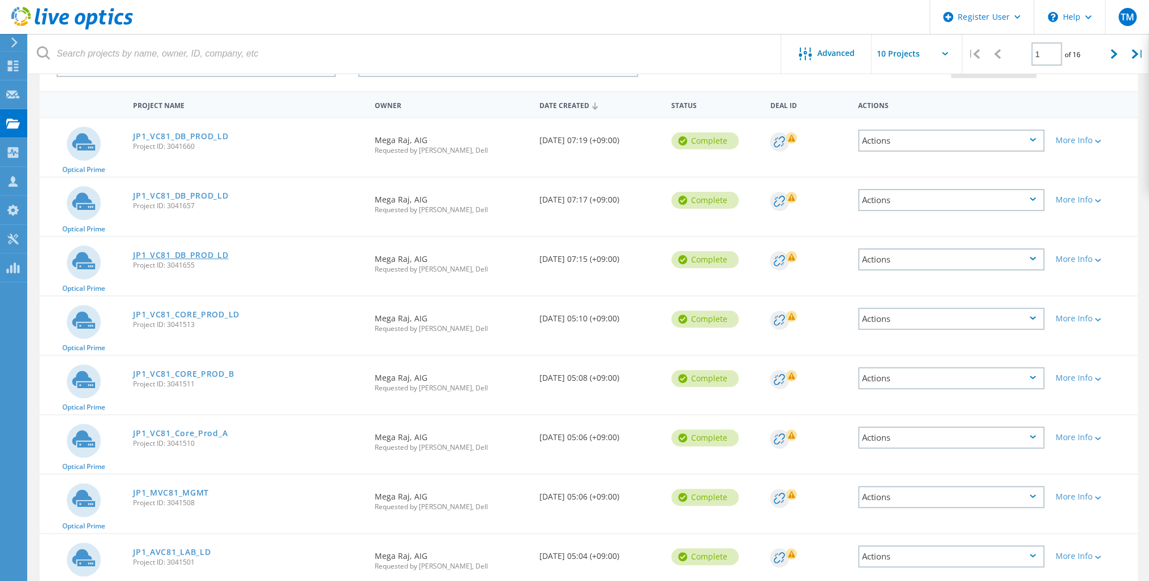
click at [195, 251] on link "JP1_VC81_DB_PROD_LD" at bounding box center [180, 255] width 95 height 8
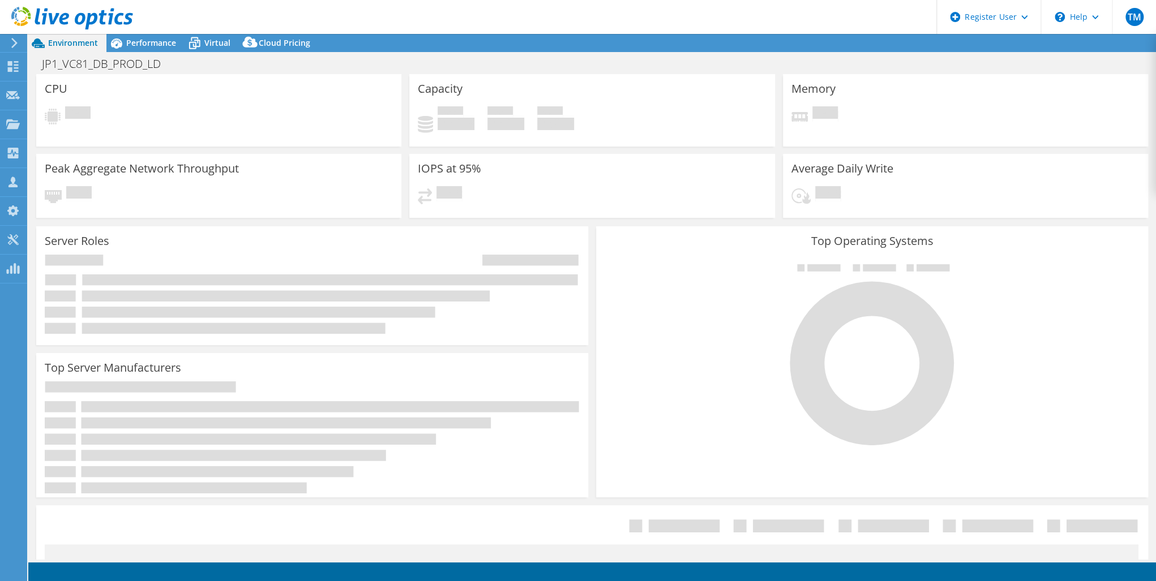
select select "USD"
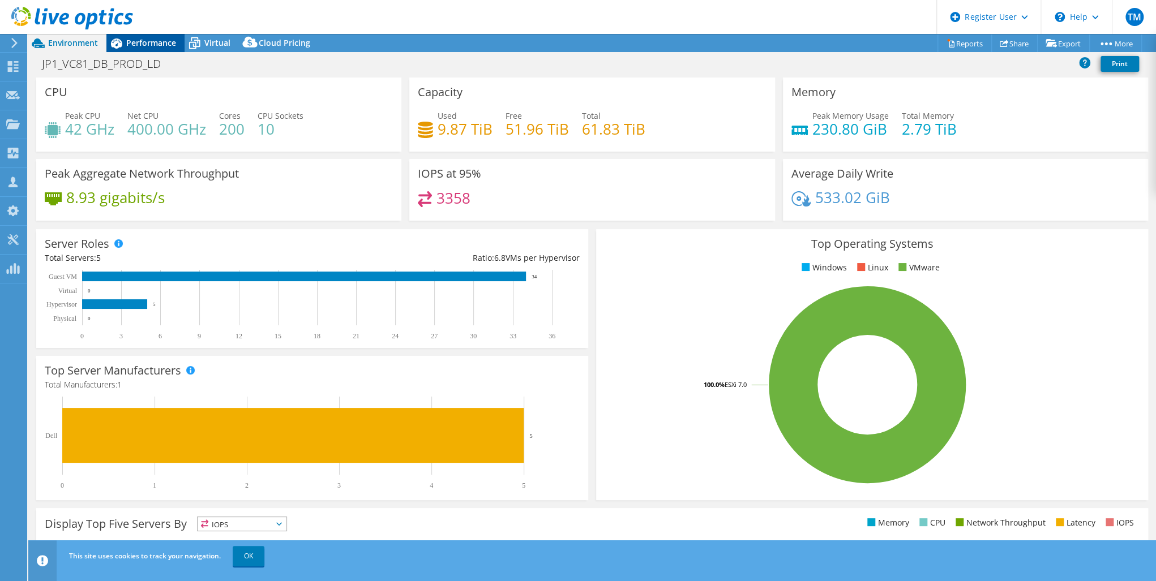
click at [155, 40] on span "Performance" at bounding box center [151, 42] width 50 height 11
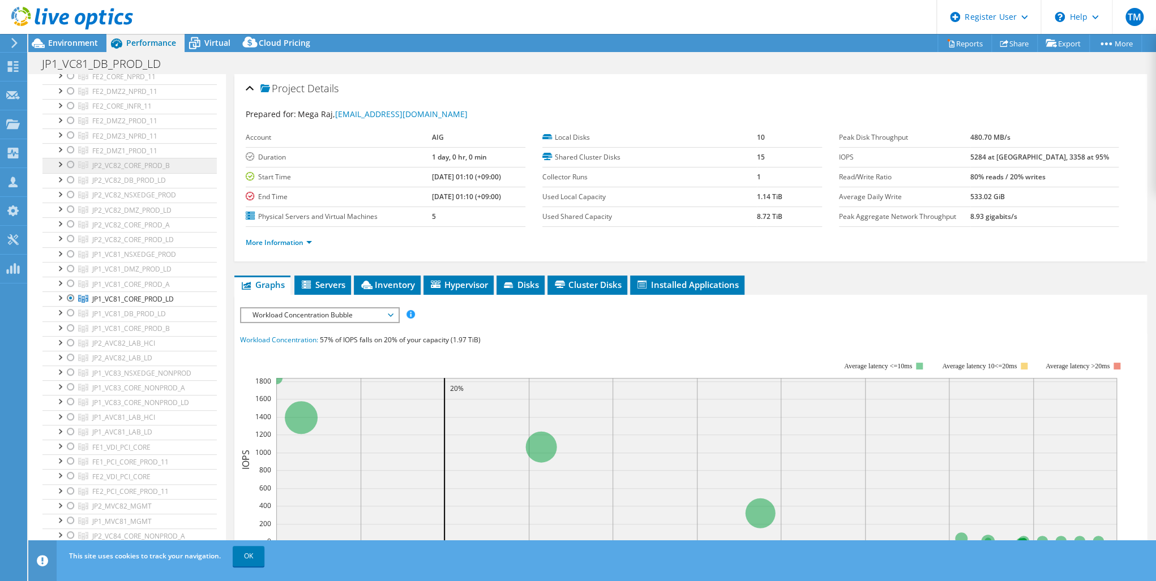
scroll to position [272, 0]
click at [70, 288] on div at bounding box center [70, 292] width 11 height 14
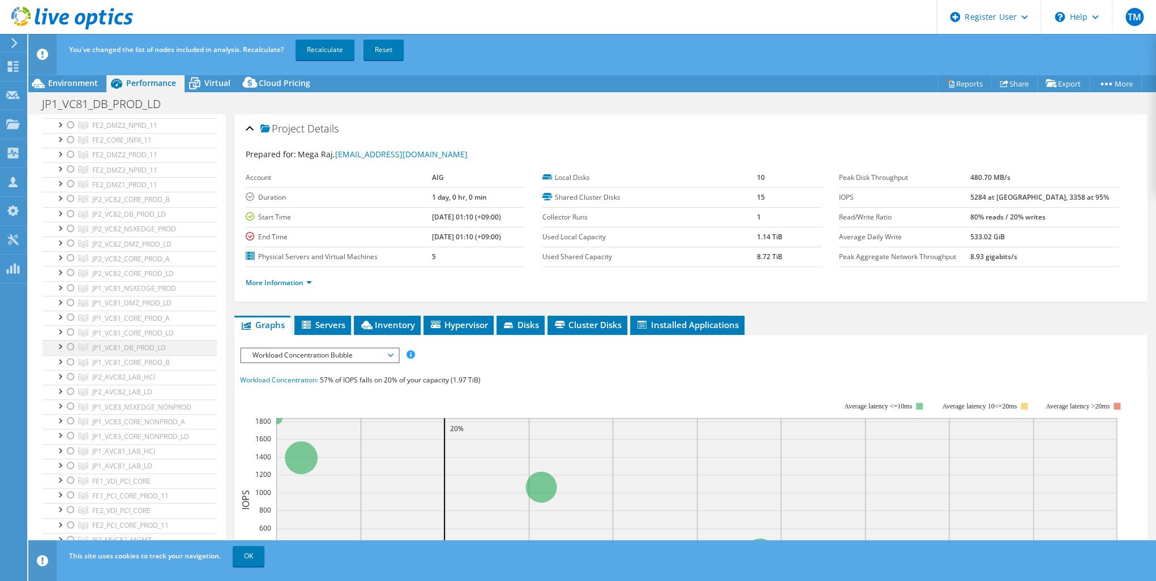
click at [68, 344] on div at bounding box center [70, 347] width 11 height 14
click at [314, 46] on link "Recalculate" at bounding box center [325, 50] width 59 height 20
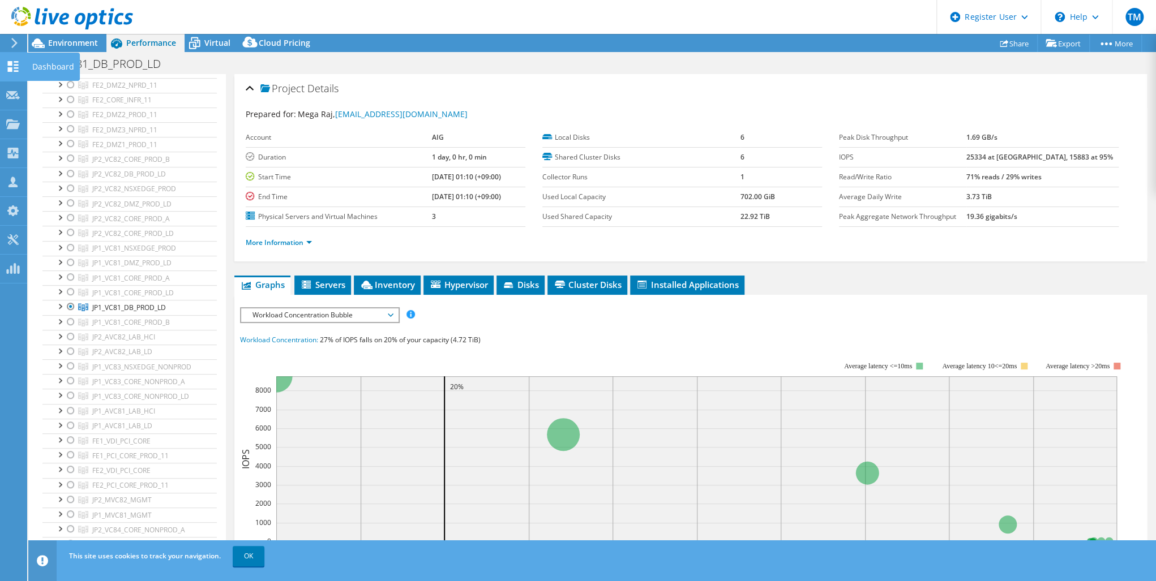
click at [16, 66] on icon at bounding box center [13, 66] width 14 height 11
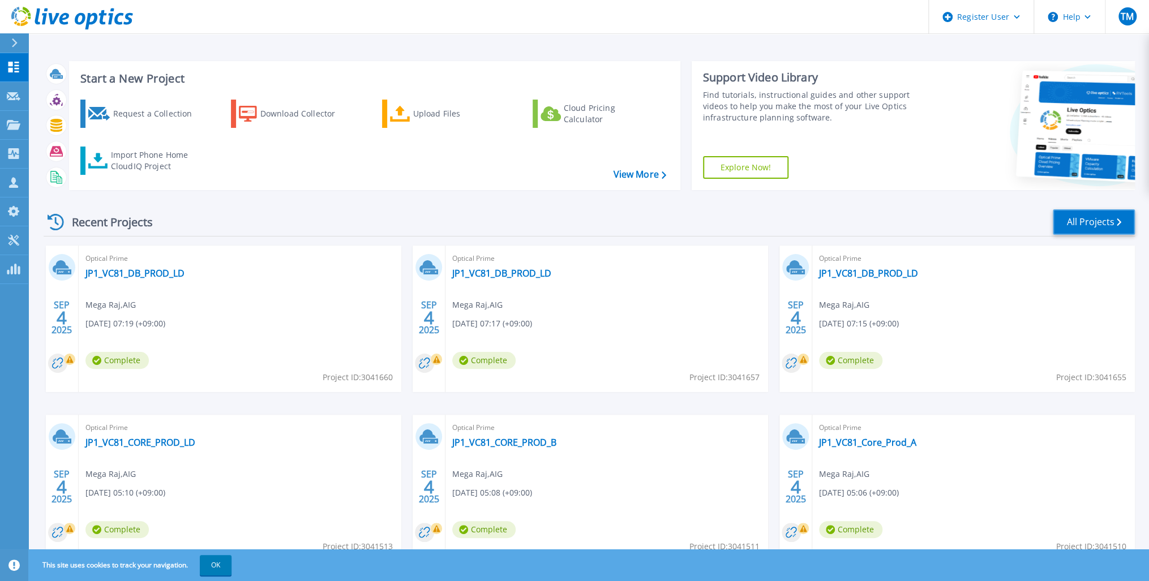
click at [1078, 220] on link "All Projects" at bounding box center [1094, 221] width 82 height 25
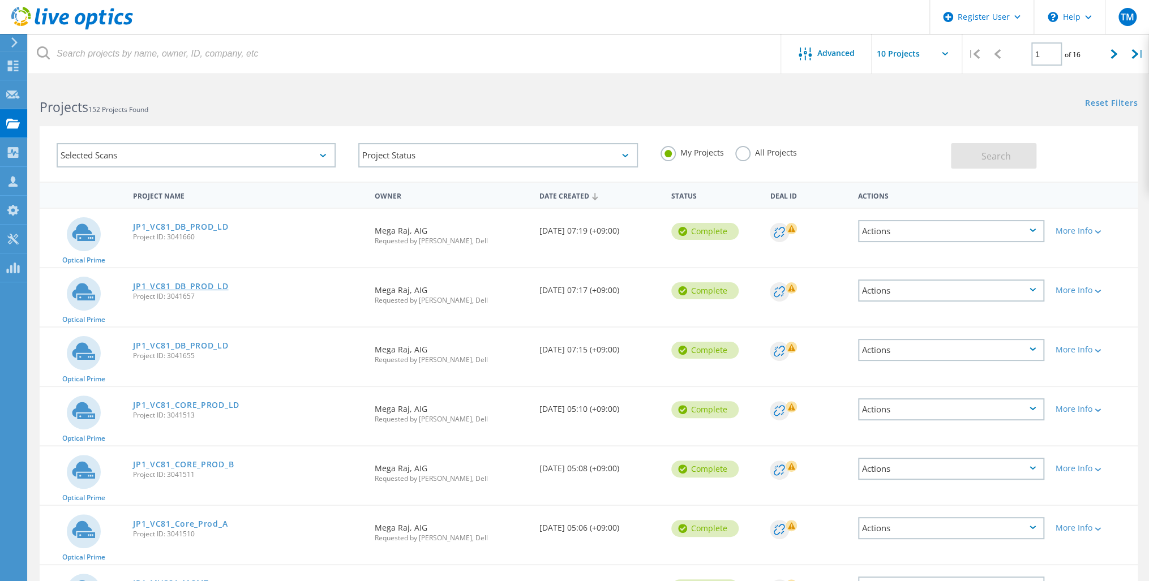
click at [187, 283] on link "JP1_VC81_DB_PROD_LD" at bounding box center [180, 286] width 95 height 8
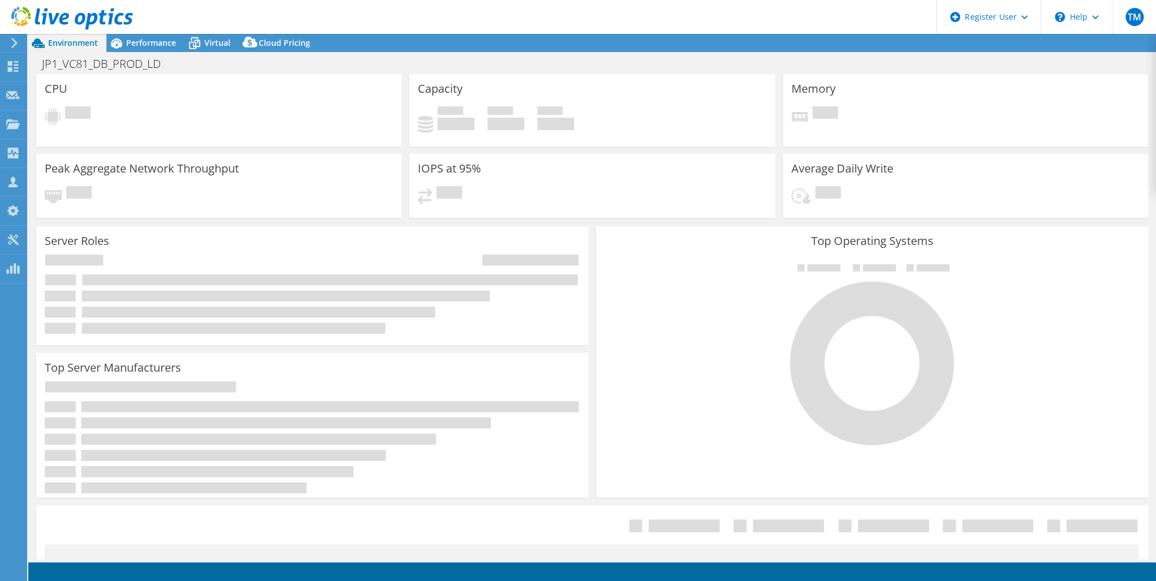
select select "USD"
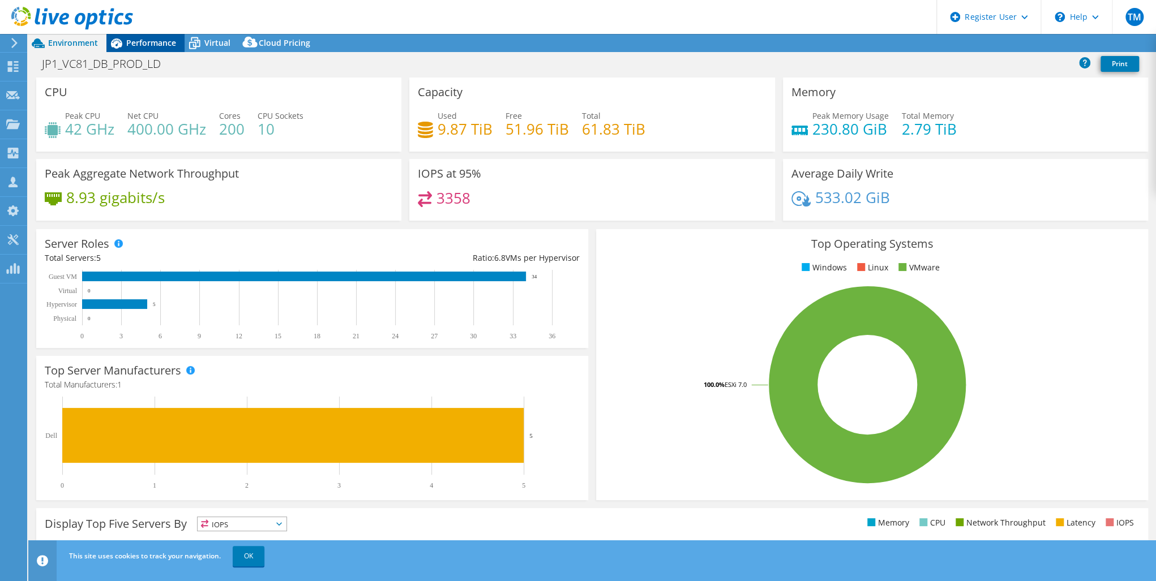
click at [136, 39] on span "Performance" at bounding box center [151, 42] width 50 height 11
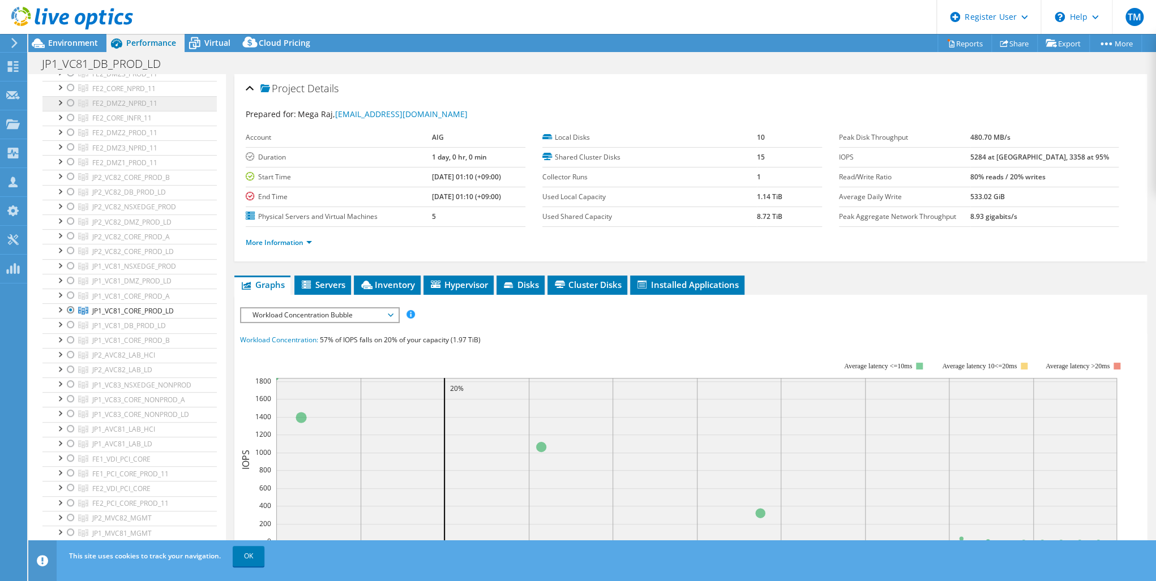
scroll to position [272, 0]
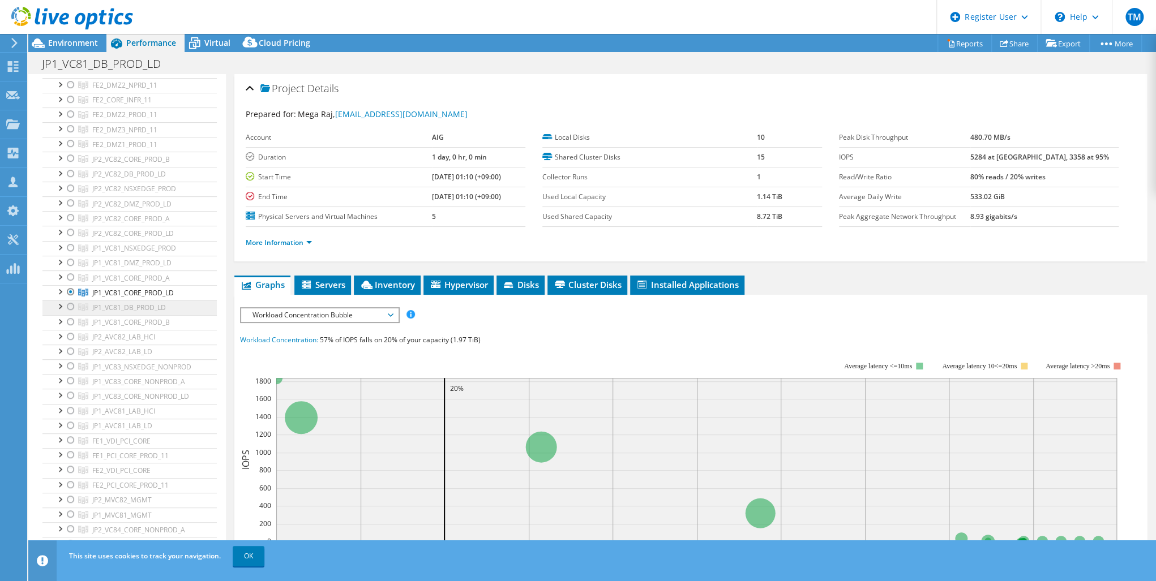
drag, startPoint x: 68, startPoint y: 287, endPoint x: 91, endPoint y: 307, distance: 30.1
click at [68, 287] on div at bounding box center [70, 292] width 11 height 14
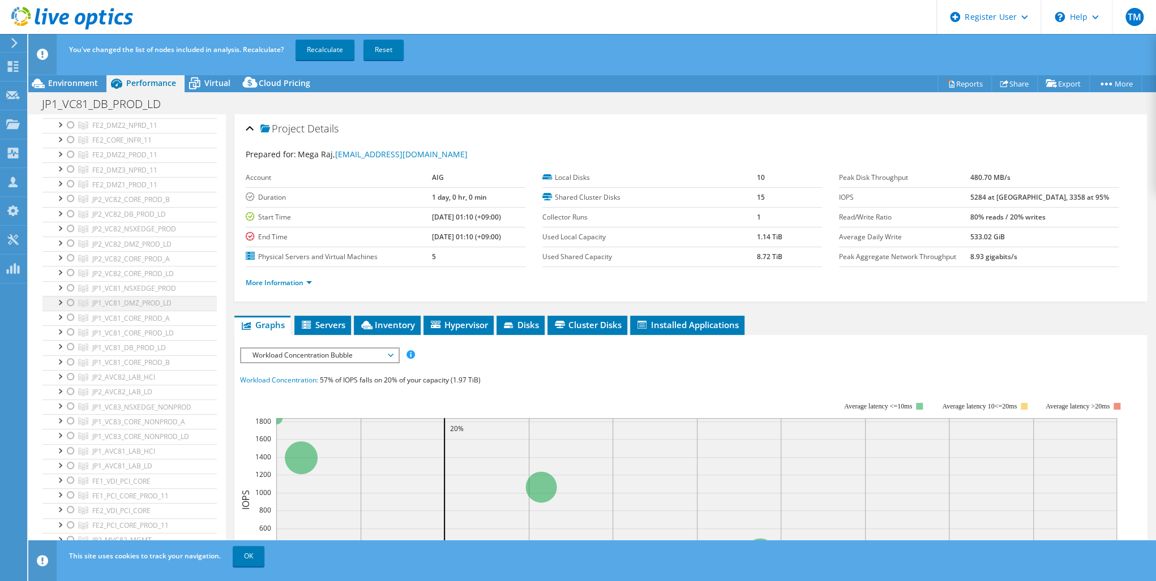
click at [70, 299] on div at bounding box center [70, 303] width 11 height 14
click at [324, 49] on link "Recalculate" at bounding box center [325, 50] width 59 height 20
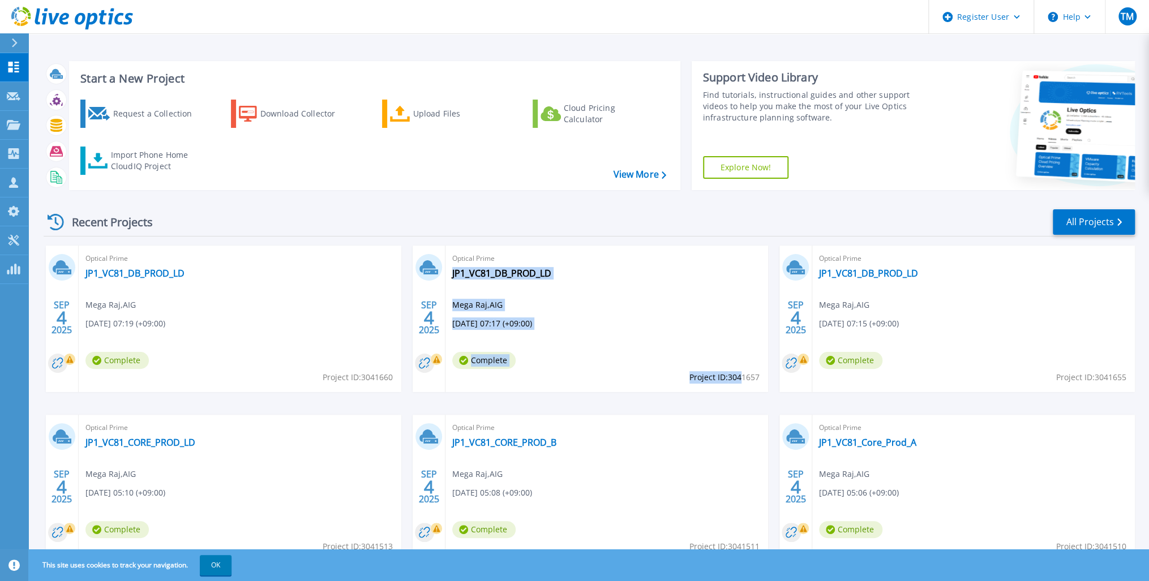
drag, startPoint x: 760, startPoint y: 376, endPoint x: 740, endPoint y: 376, distance: 19.2
click at [740, 376] on div "Optical Prime JP1_VC81_DB_PROD_LD Mega Raj , AIG [DATE] 07:17 (+09:00) Complete…" at bounding box center [607, 319] width 323 height 147
click at [628, 329] on div "Optical Prime JP1_VC81_DB_PROD_LD Mega Raj , AIG [DATE] 07:17 (+09:00) Complete…" at bounding box center [607, 319] width 323 height 147
click at [514, 274] on link "JP1_VC81_DB_PROD_LD" at bounding box center [501, 273] width 99 height 11
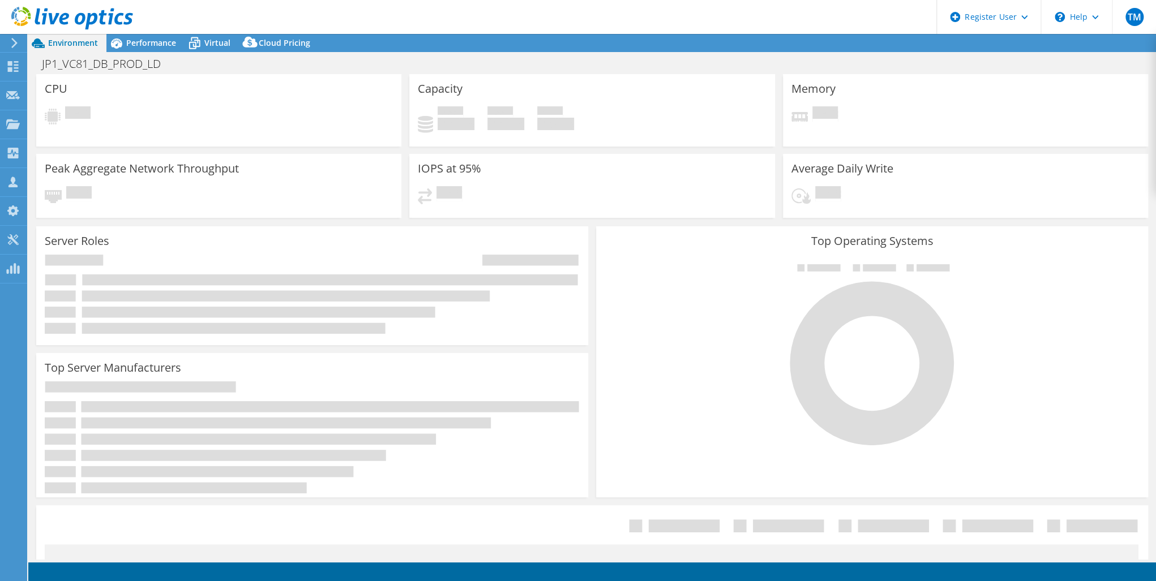
select select "USD"
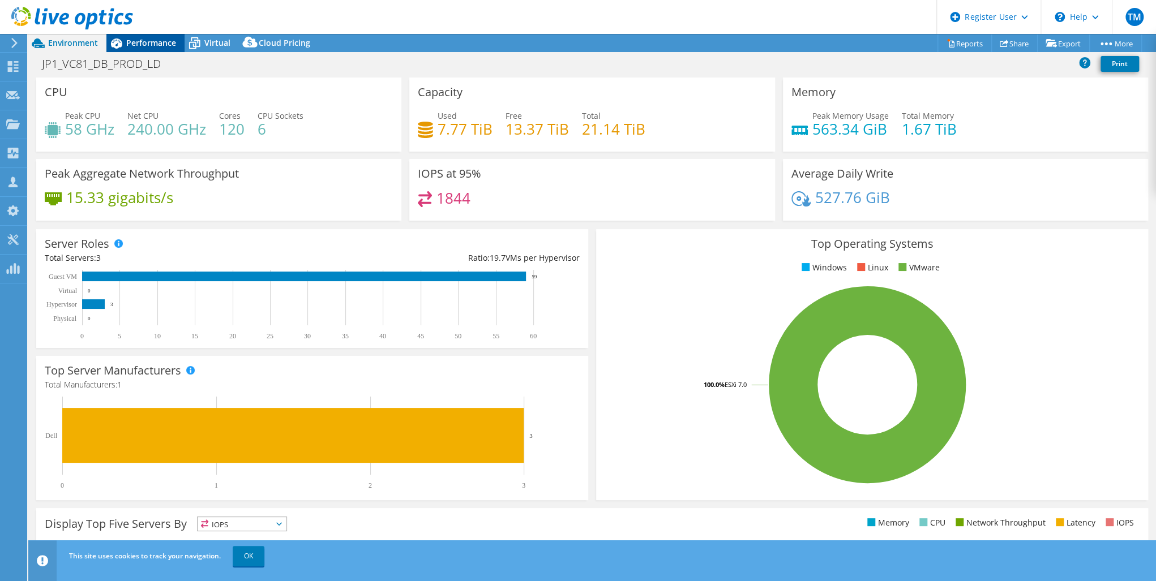
click at [154, 45] on span "Performance" at bounding box center [151, 42] width 50 height 11
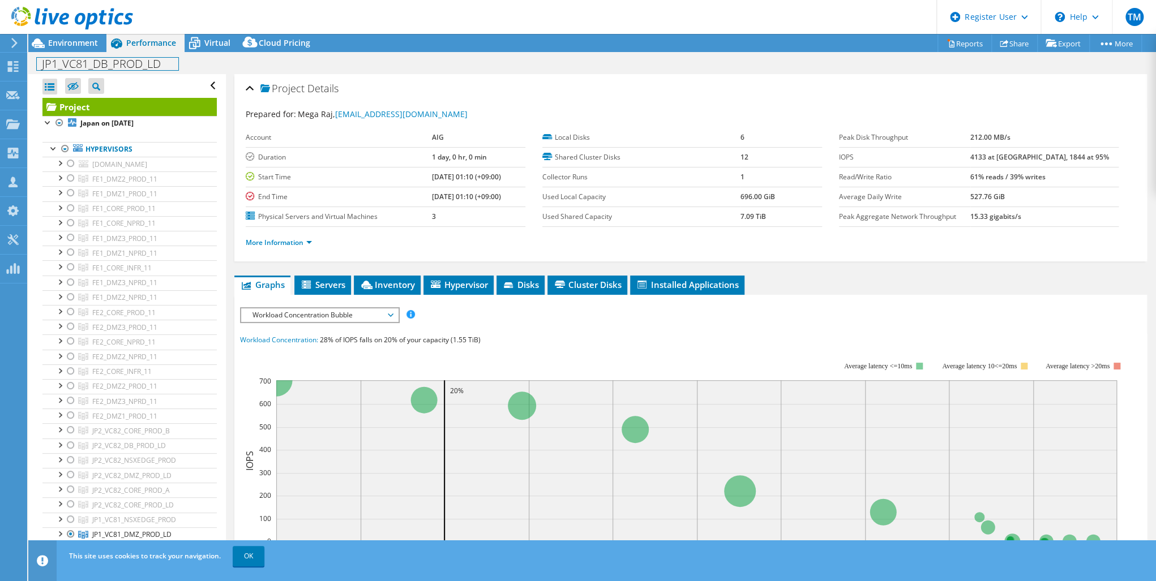
click at [160, 66] on h1 "JP1_VC81_DB_PROD_LD" at bounding box center [108, 64] width 142 height 12
click at [202, 60] on link at bounding box center [203, 63] width 16 height 14
click at [18, 63] on icon at bounding box center [13, 66] width 14 height 11
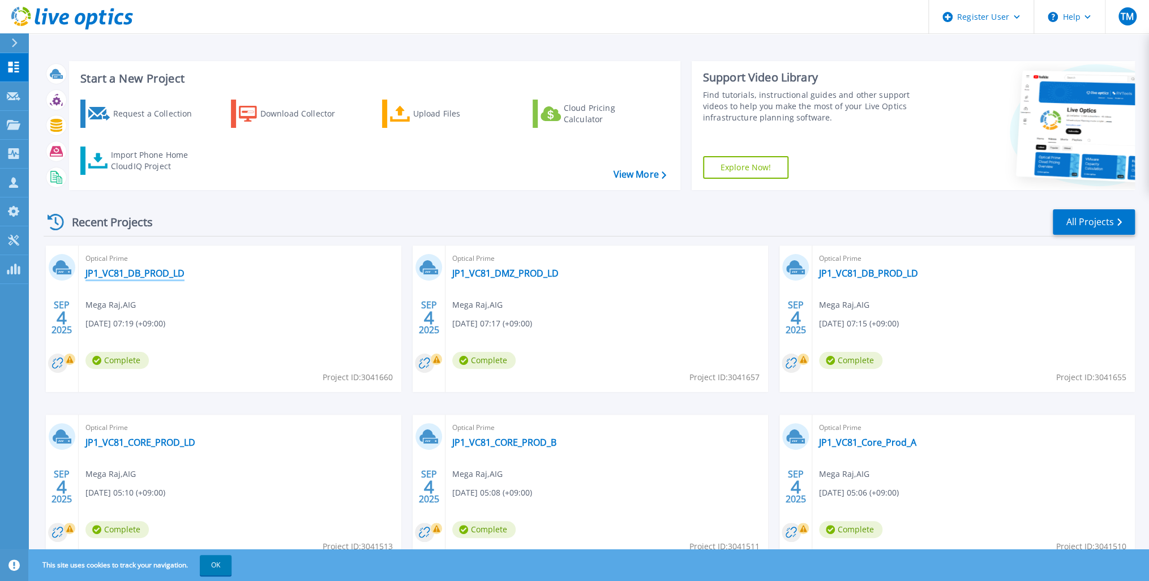
click at [119, 272] on link "JP1_VC81_DB_PROD_LD" at bounding box center [134, 273] width 99 height 11
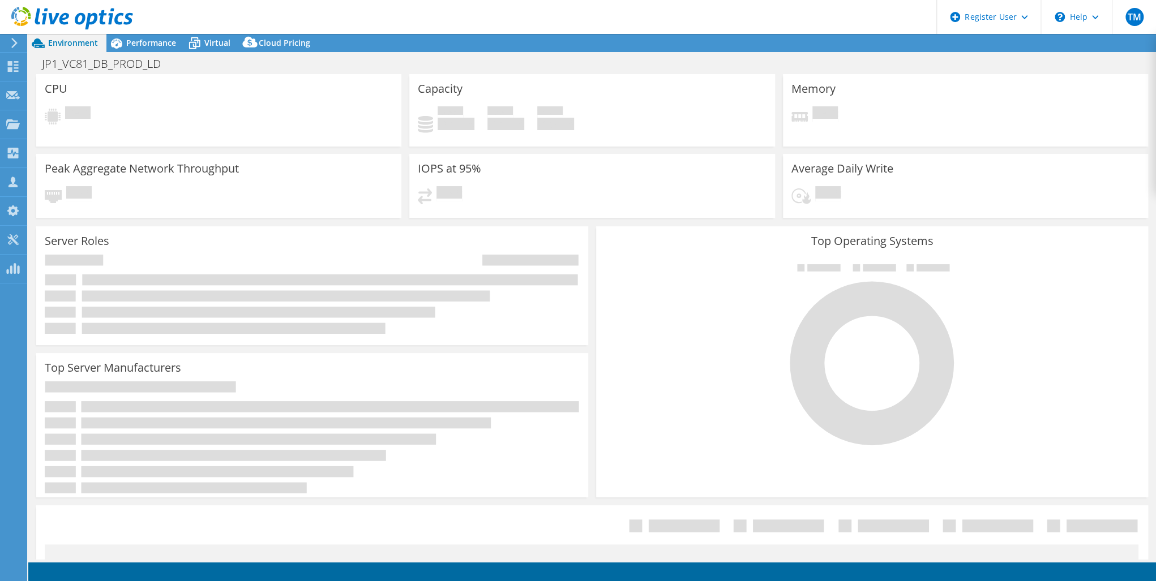
select select "USD"
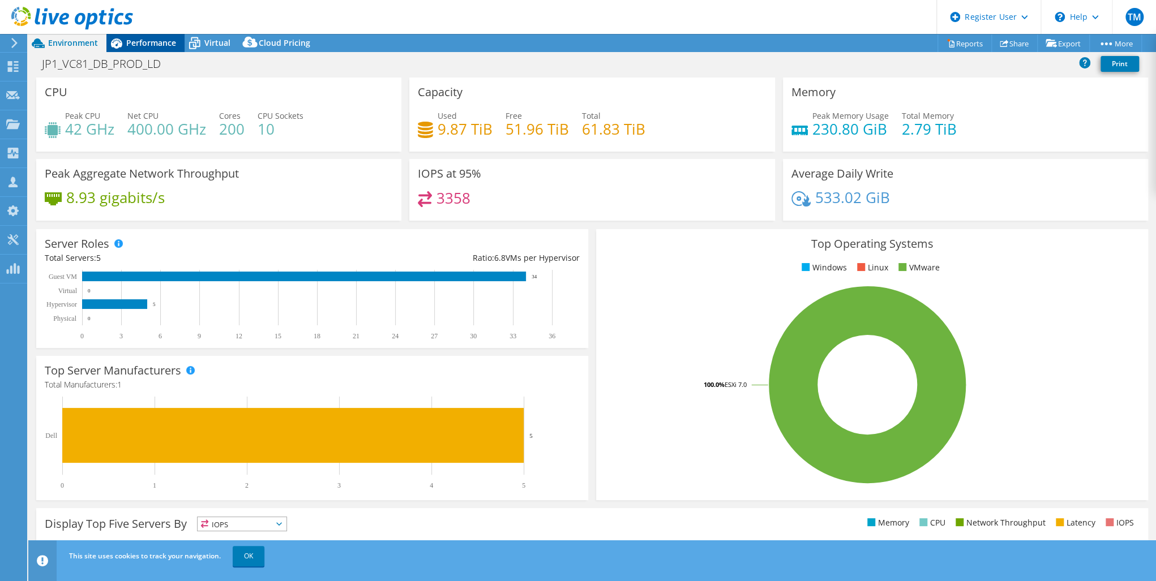
click at [129, 39] on span "Performance" at bounding box center [151, 42] width 50 height 11
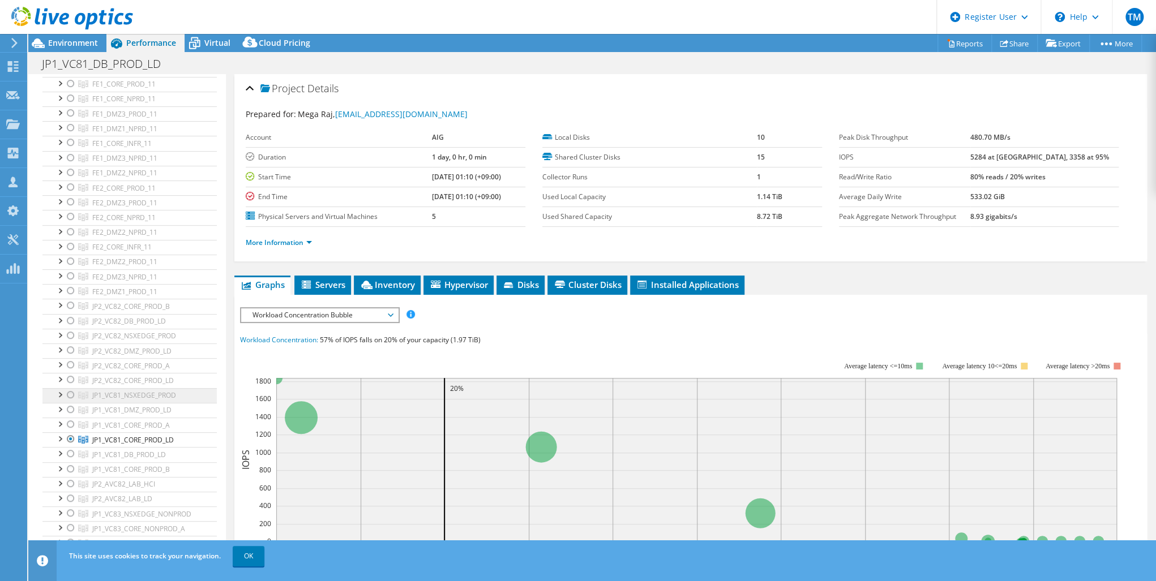
scroll to position [136, 0]
click at [66, 422] on div at bounding box center [70, 428] width 11 height 14
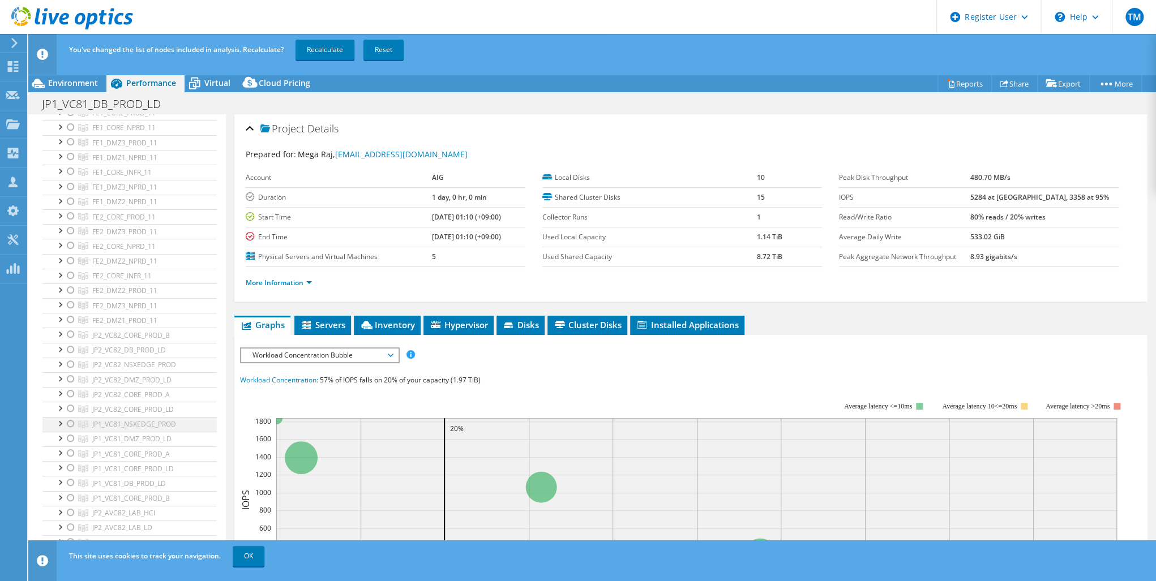
click at [67, 419] on div at bounding box center [70, 424] width 11 height 14
drag, startPoint x: 328, startPoint y: 45, endPoint x: 320, endPoint y: 58, distance: 14.5
click at [328, 45] on link "Recalculate" at bounding box center [325, 50] width 59 height 20
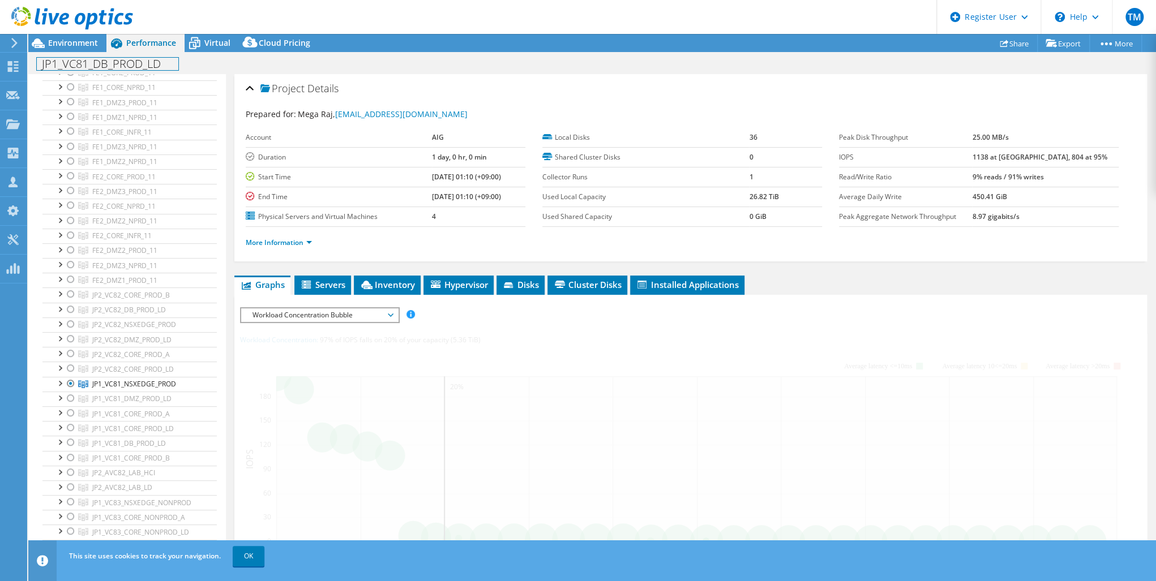
click at [162, 62] on h1 "JP1_VC81_DB_PROD_LD" at bounding box center [108, 64] width 142 height 12
drag, startPoint x: 162, startPoint y: 62, endPoint x: 116, endPoint y: 60, distance: 45.9
click at [116, 62] on h1 "JP1_VC81_DB_PROD_LD" at bounding box center [108, 64] width 142 height 12
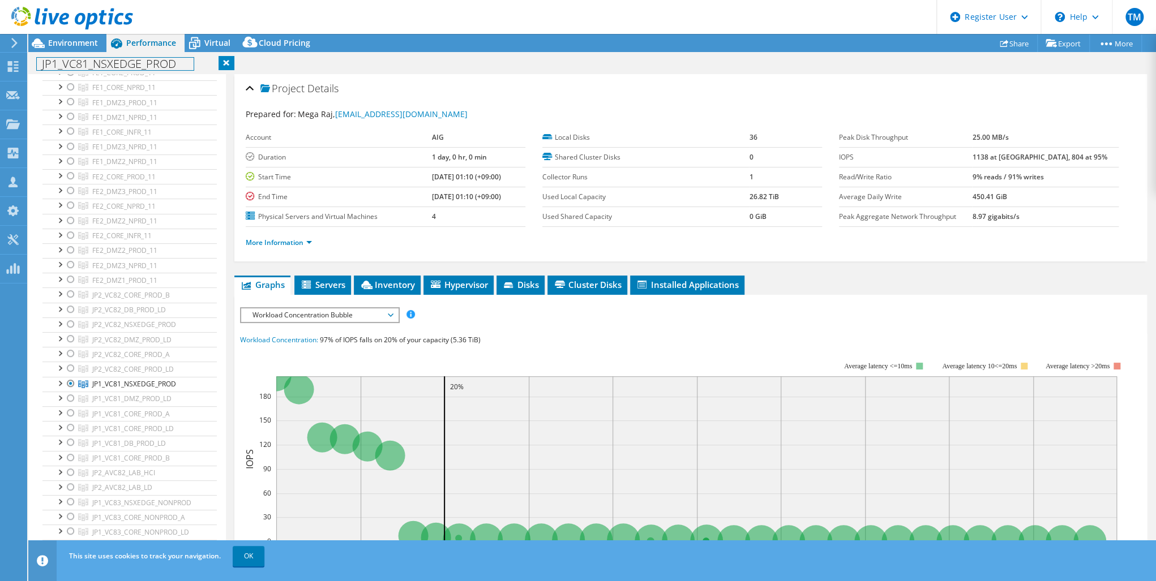
click at [41, 66] on h1 "JP1_VC81_NSXEDGE_PROD" at bounding box center [115, 64] width 157 height 12
click at [176, 66] on h1 "JP1_VC81_NSXEDGE_PROD" at bounding box center [115, 64] width 157 height 12
click at [209, 62] on link at bounding box center [207, 63] width 16 height 14
click at [11, 66] on icon at bounding box center [13, 66] width 14 height 11
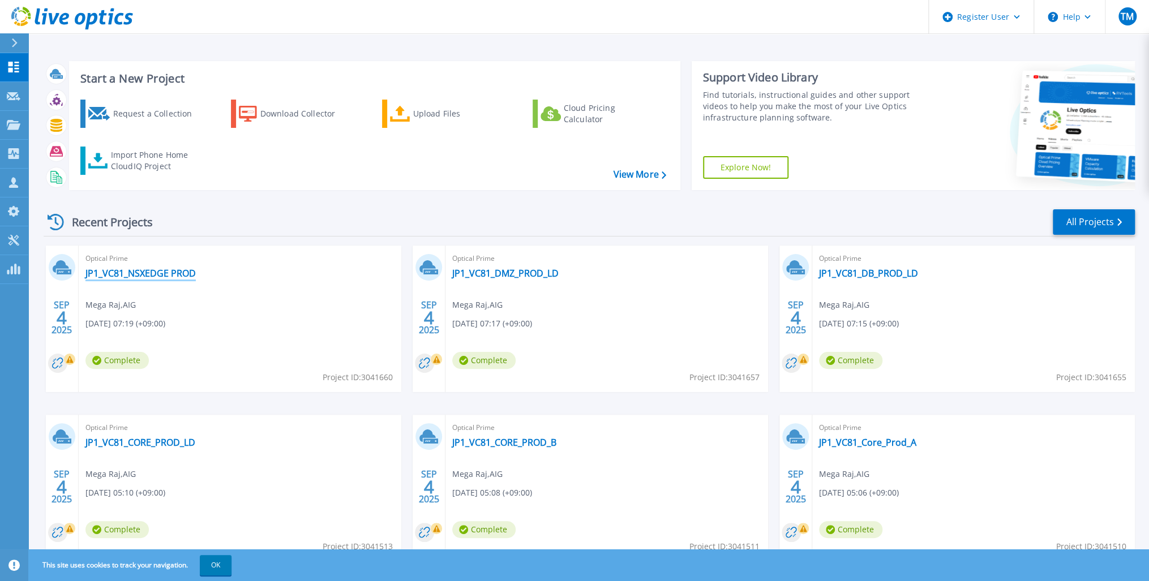
click at [156, 271] on link "JP1_VC81_NSXEDGE PROD" at bounding box center [140, 273] width 110 height 11
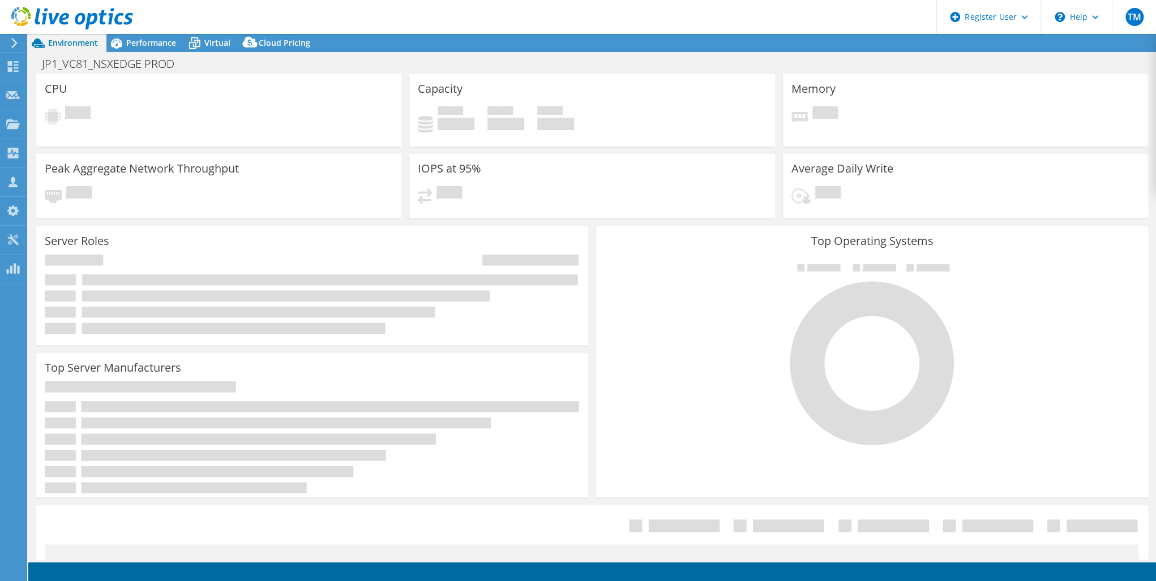
select select "USD"
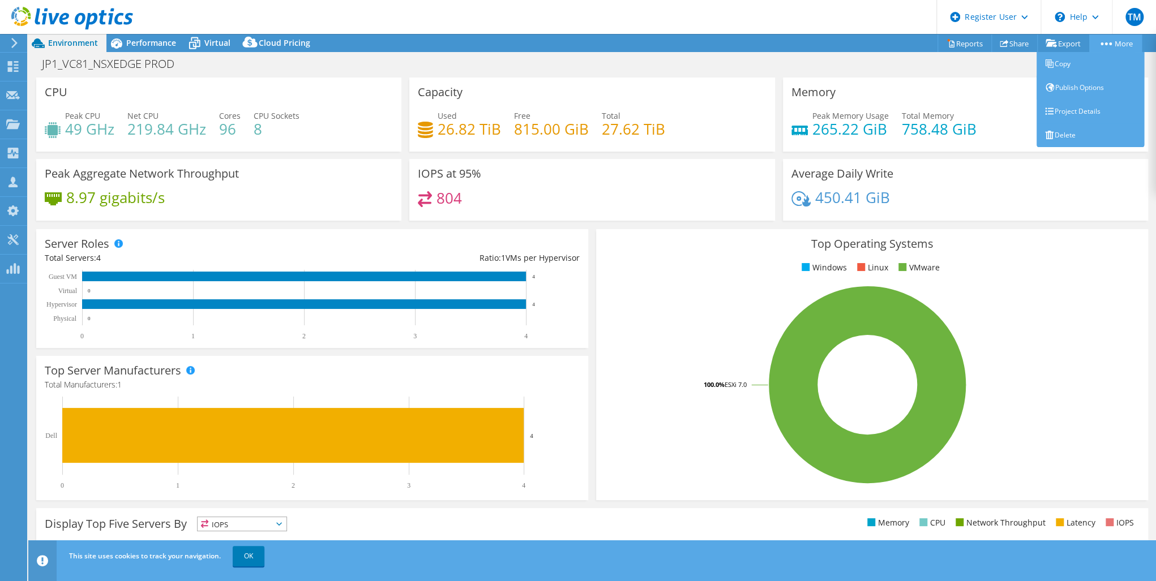
click at [1120, 38] on link "More" at bounding box center [1115, 44] width 53 height 18
click at [1063, 63] on link "Copy" at bounding box center [1091, 64] width 108 height 24
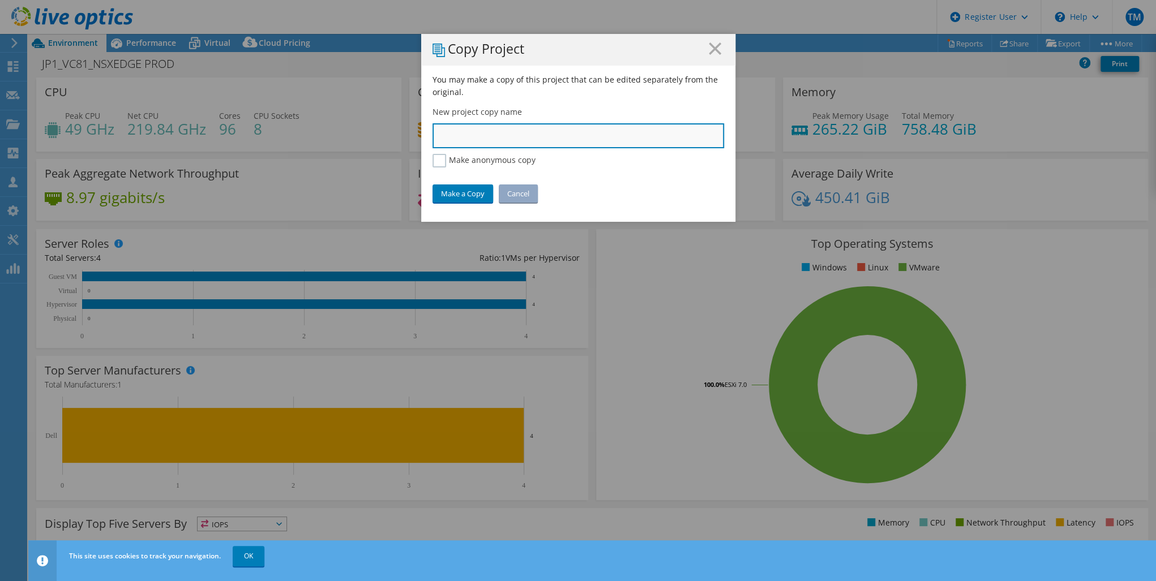
click at [455, 134] on input "text" at bounding box center [579, 135] width 292 height 25
paste input "JP1_VC83_CORE_NONPROD_A"
type input "JP1_VC83_CORE_NONPROD_A"
click at [460, 191] on link "Make a Copy" at bounding box center [463, 194] width 61 height 18
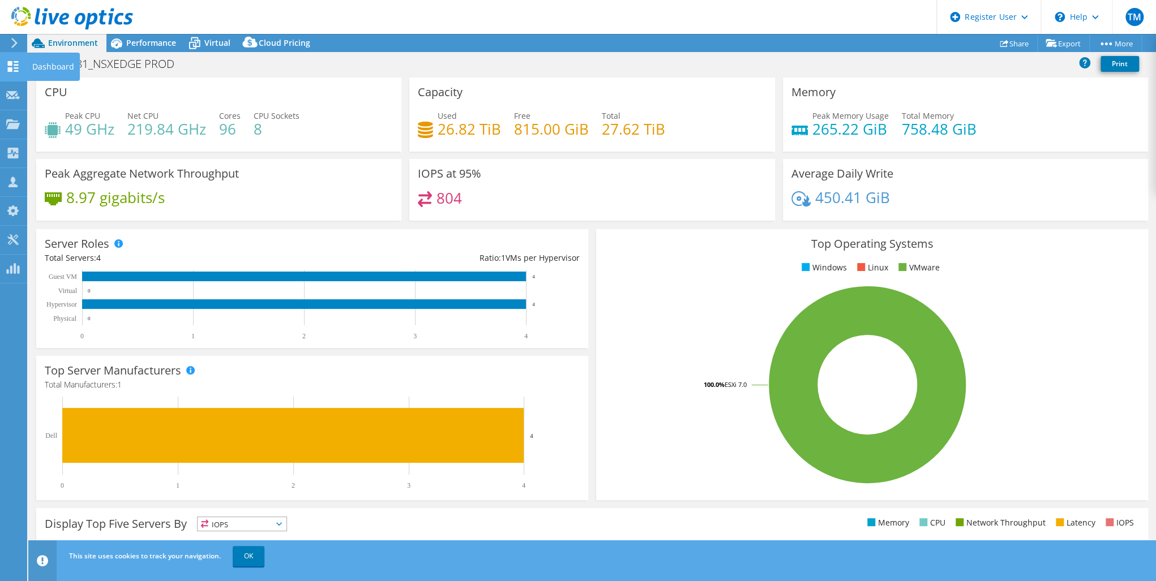
click at [12, 66] on icon at bounding box center [13, 66] width 14 height 11
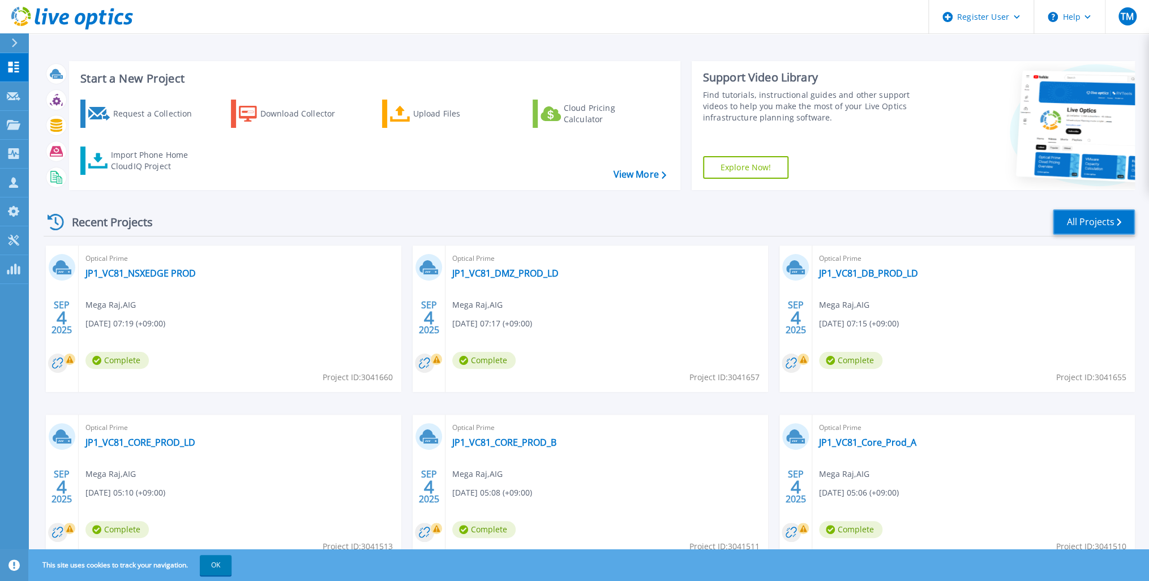
click at [1101, 220] on link "All Projects" at bounding box center [1094, 221] width 82 height 25
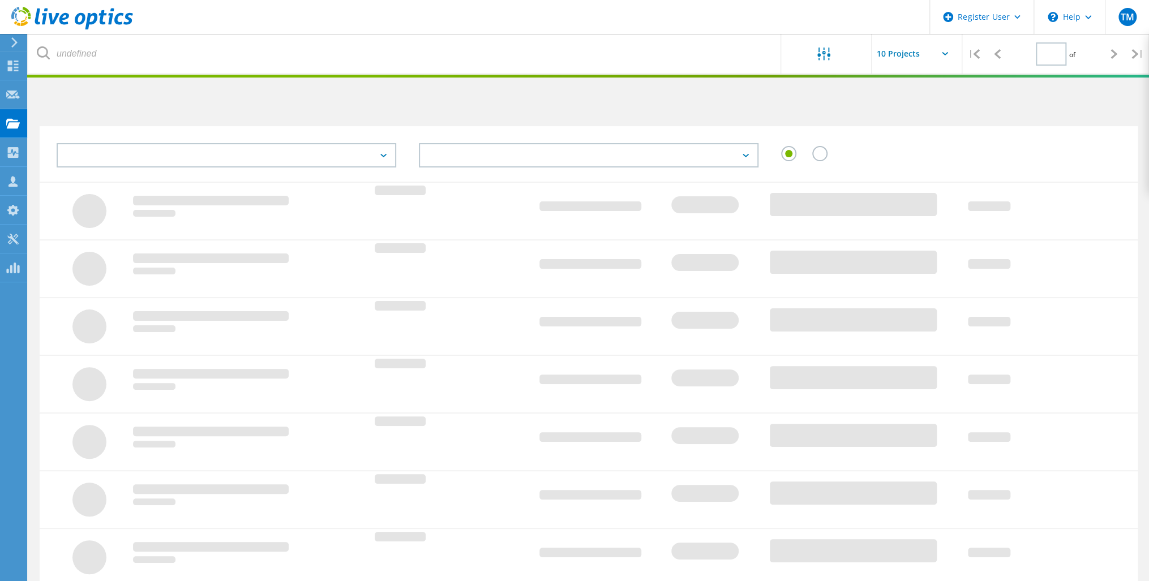
type input "1"
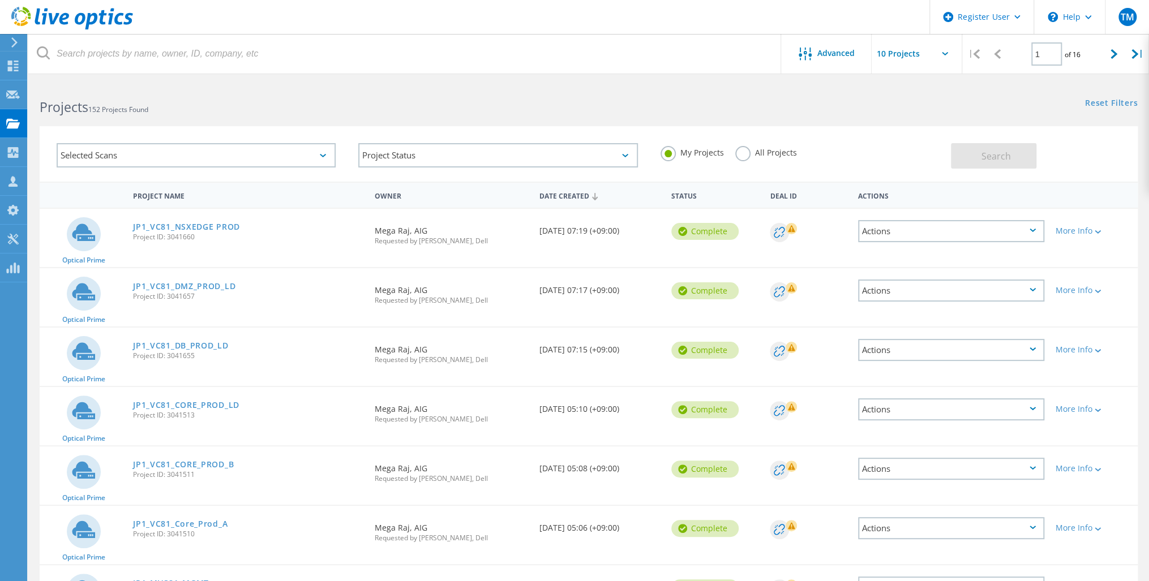
click at [944, 52] on icon at bounding box center [945, 53] width 6 height 3
click at [942, 52] on icon at bounding box center [945, 53] width 6 height 3
click at [944, 51] on input "text" at bounding box center [928, 54] width 113 height 40
click at [899, 138] on div "Show 40 Projects" at bounding box center [928, 139] width 112 height 19
type input "Show 40 Projects"
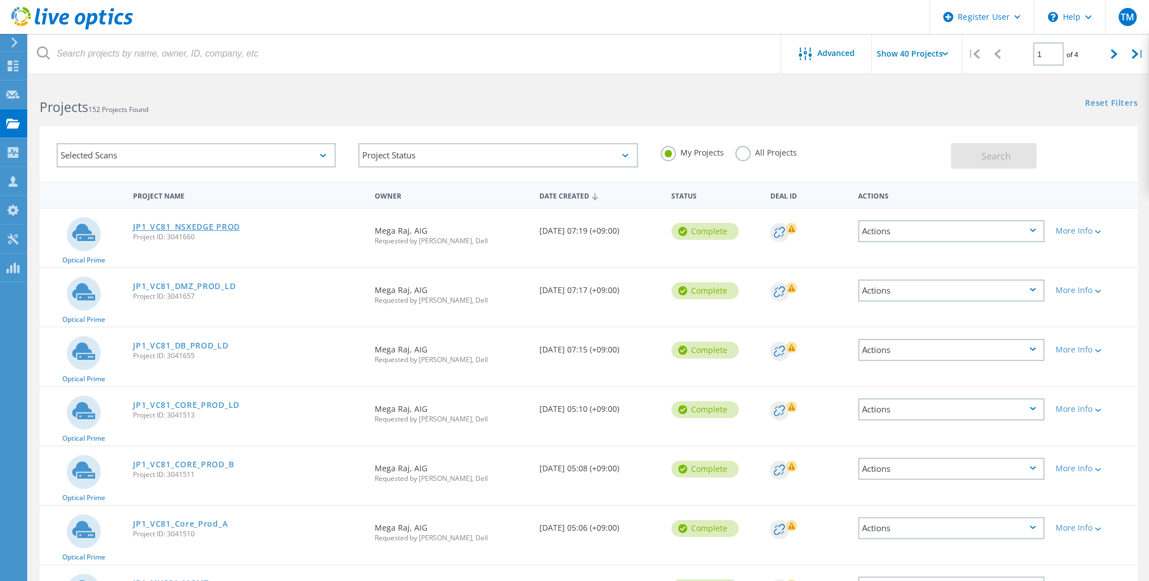
click at [194, 225] on link "JP1_VC81_NSXEDGE PROD" at bounding box center [186, 227] width 107 height 8
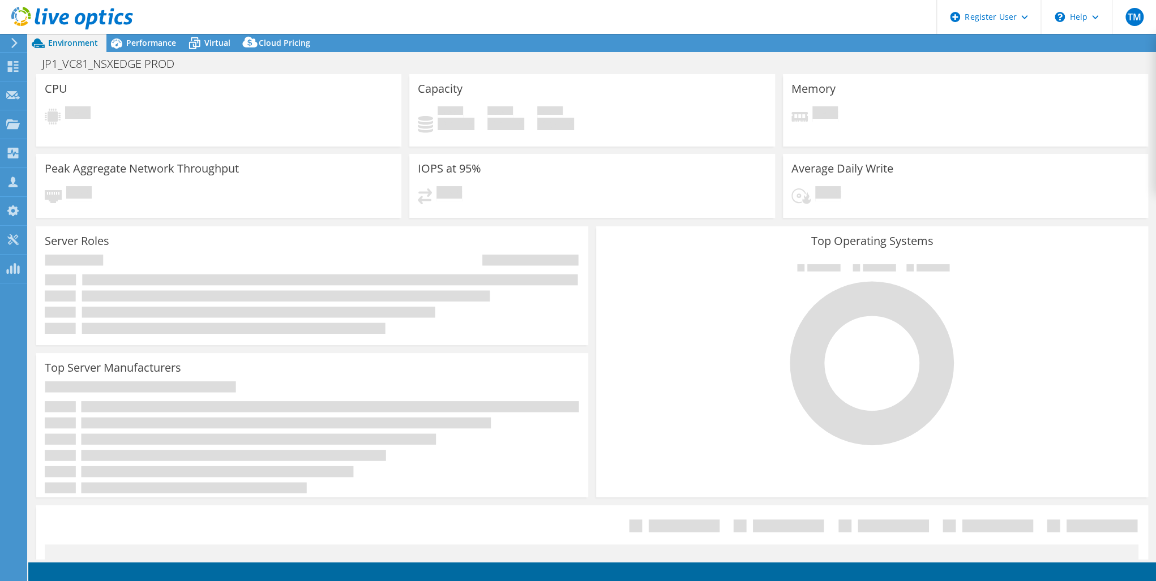
select select "USD"
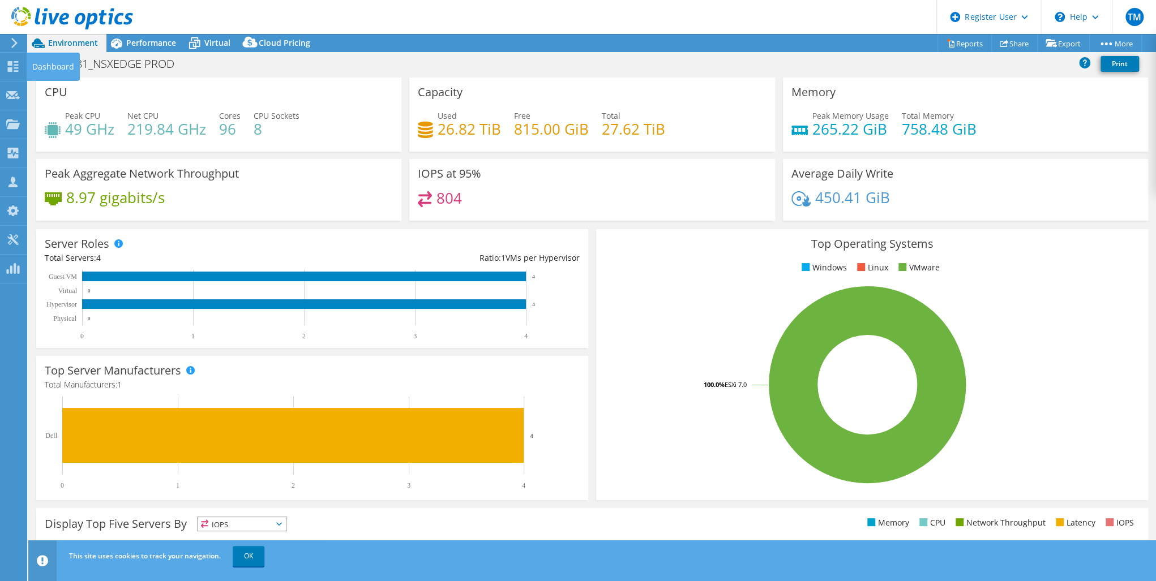
click at [14, 68] on icon at bounding box center [13, 66] width 14 height 11
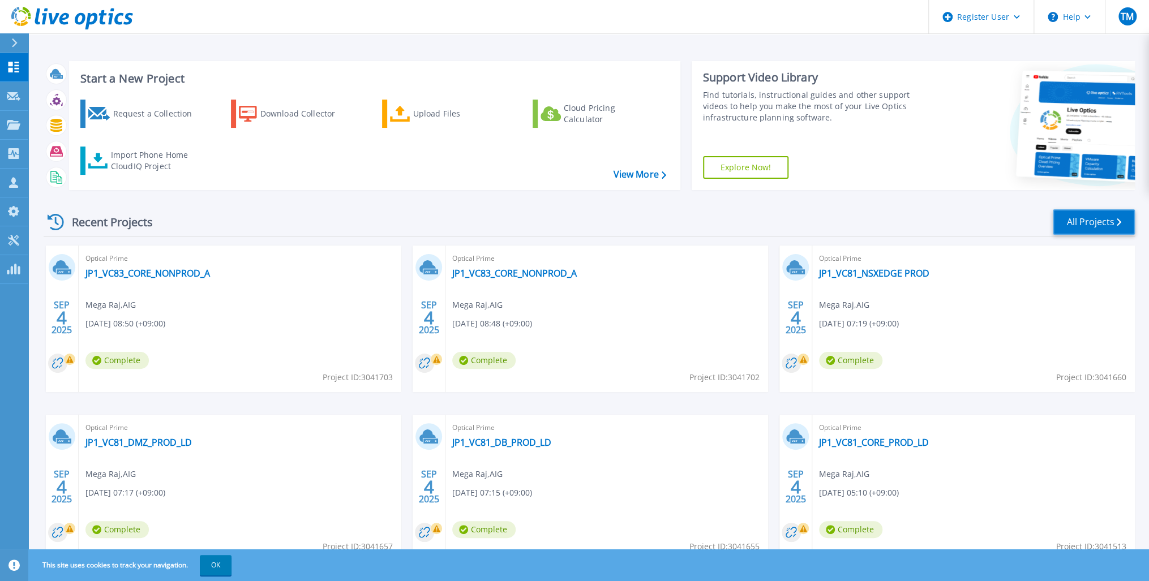
click at [1081, 226] on link "All Projects" at bounding box center [1094, 221] width 82 height 25
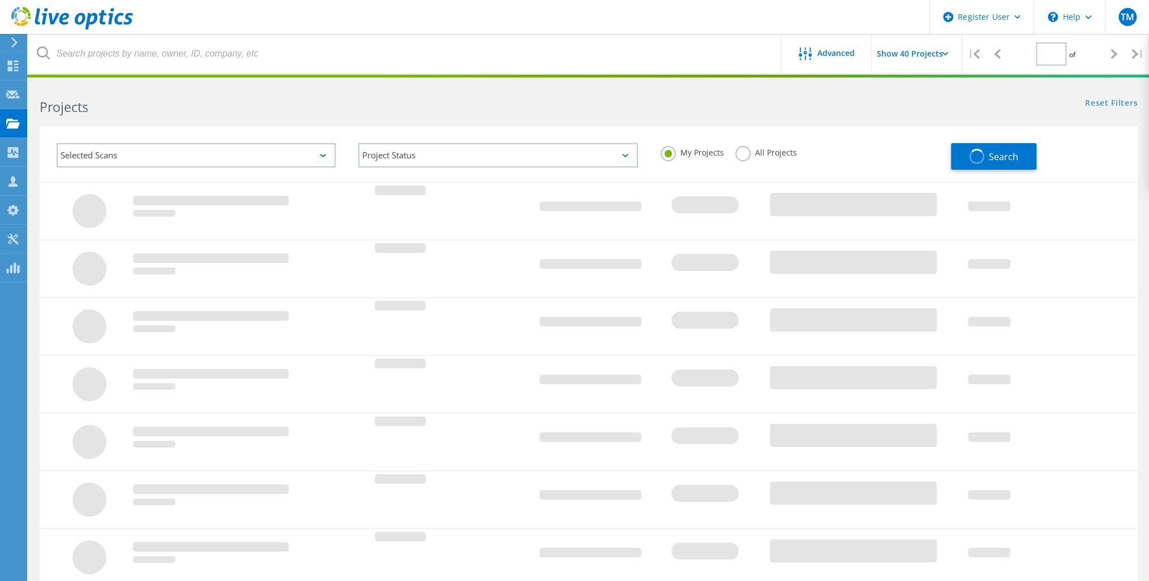
type input "1"
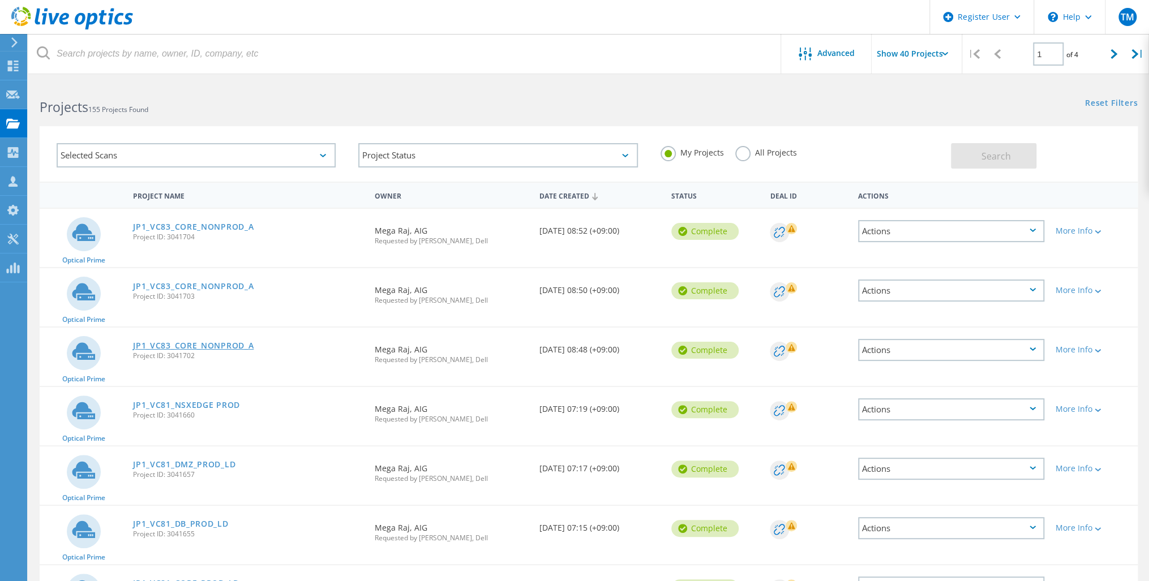
click at [194, 344] on link "JP1_VC83_CORE_NONPROD_A" at bounding box center [193, 346] width 121 height 8
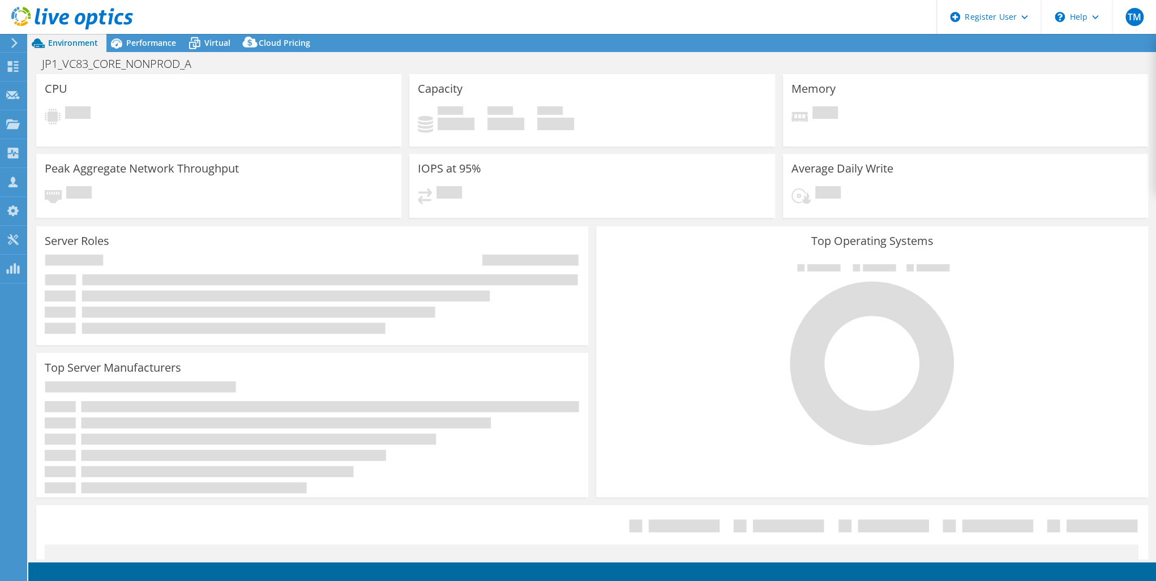
select select "USD"
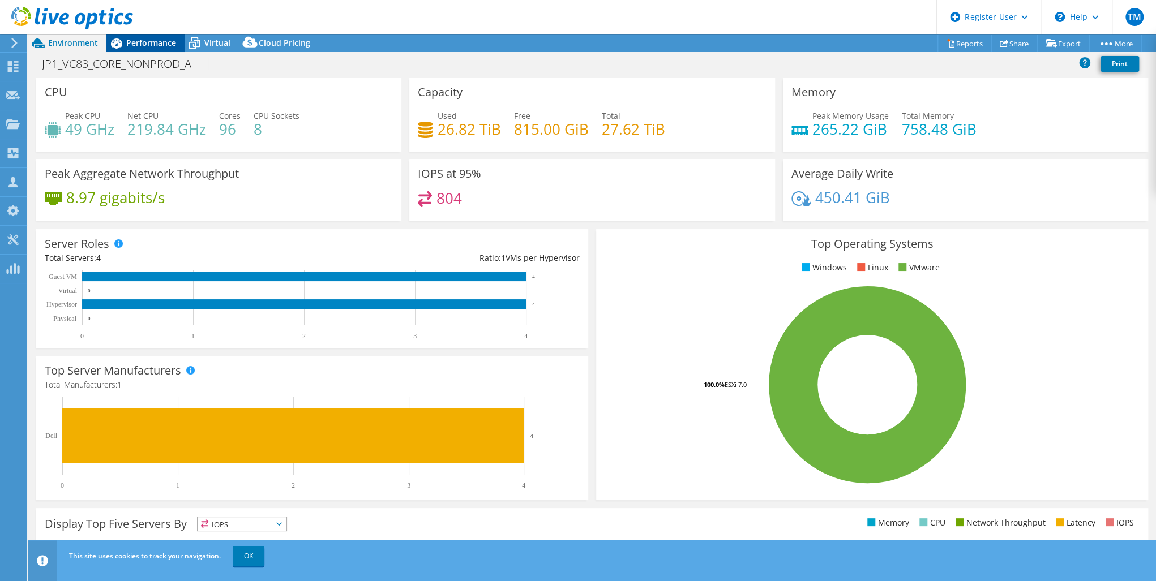
click at [145, 38] on span "Performance" at bounding box center [151, 42] width 50 height 11
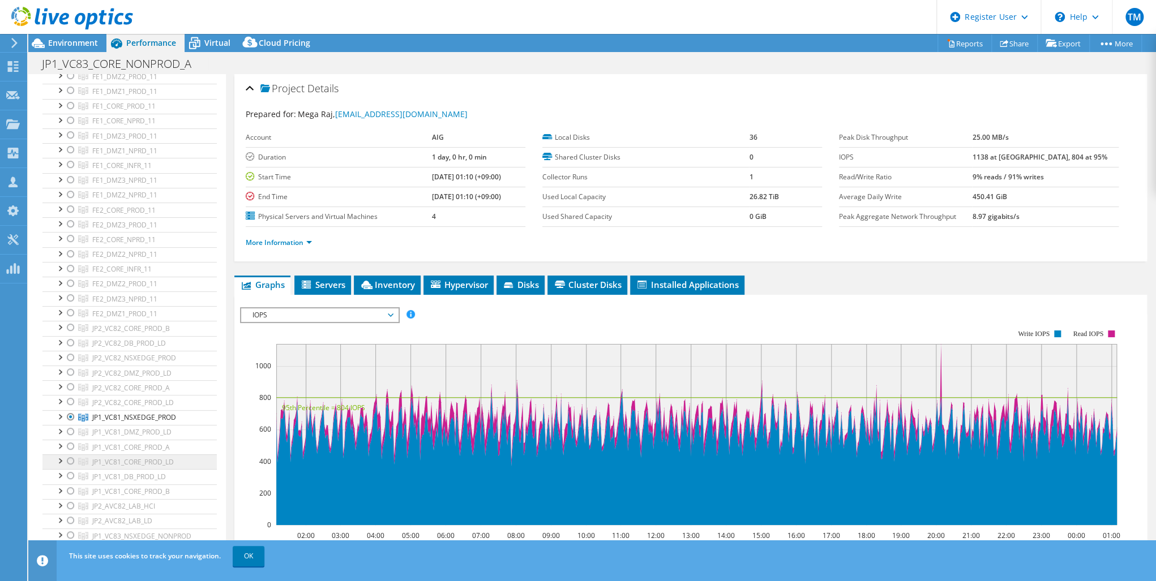
scroll to position [181, 0]
click at [72, 332] on div at bounding box center [70, 339] width 11 height 14
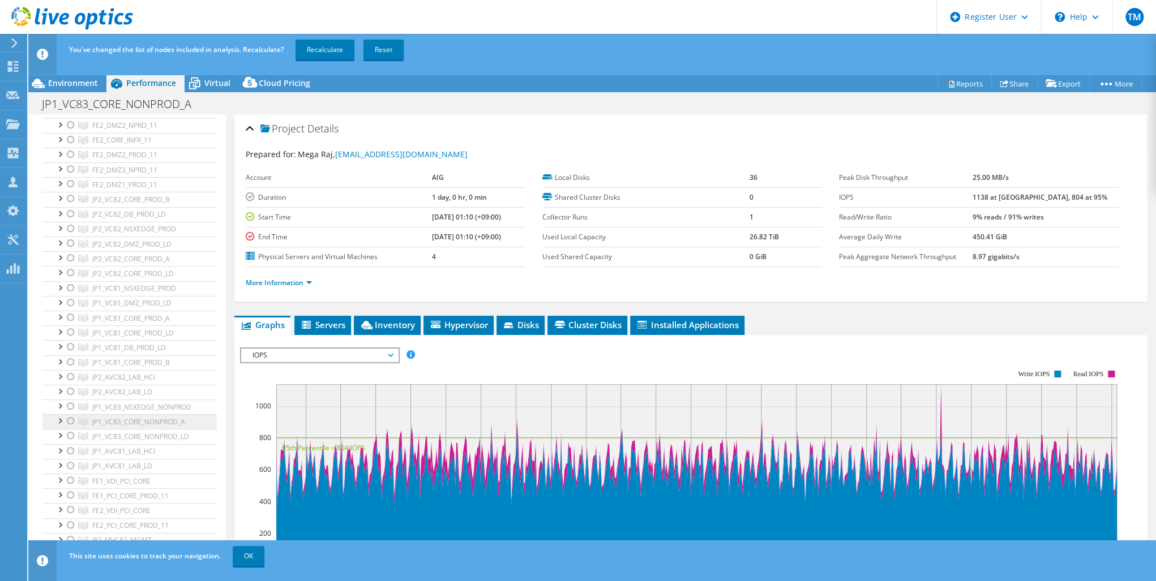
scroll to position [317, 0]
click at [72, 371] on div at bounding box center [70, 376] width 11 height 14
click at [317, 46] on link "Recalculate" at bounding box center [325, 50] width 59 height 20
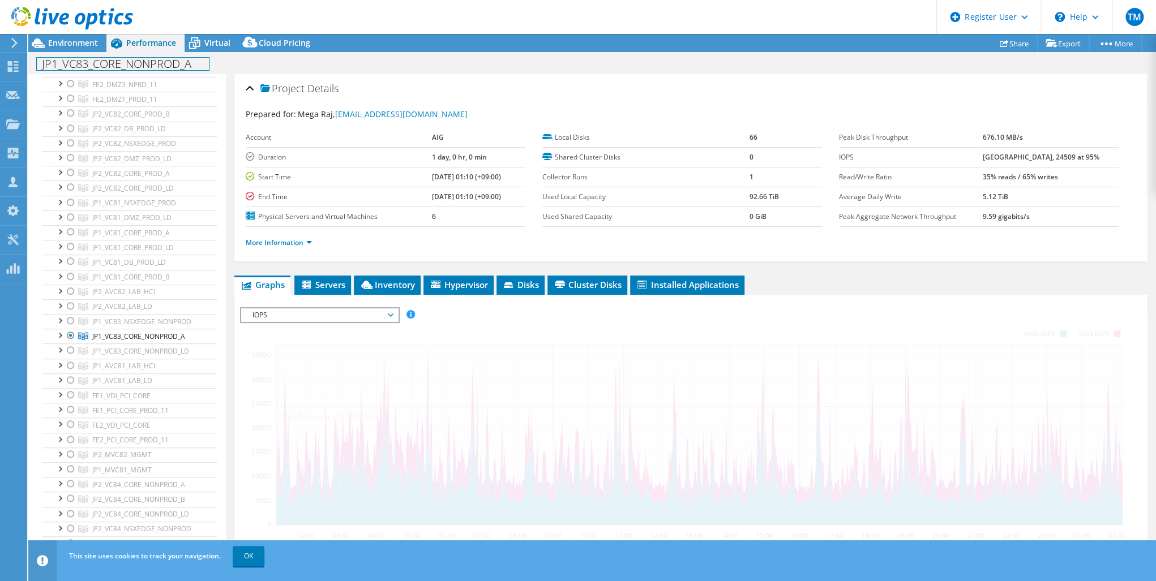
click at [186, 62] on h1 "JP1_VC83_CORE_NONPROD_A" at bounding box center [123, 64] width 172 height 12
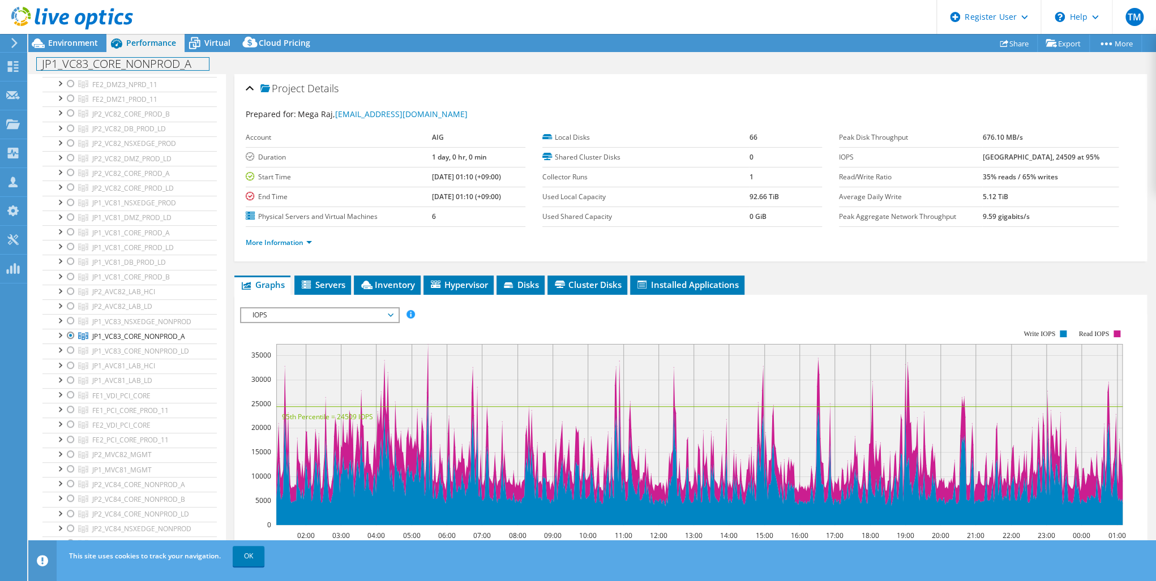
scroll to position [136, 0]
click at [192, 64] on h1 "JP1_VC83_CORE_NONPROD_A" at bounding box center [123, 64] width 172 height 12
click at [43, 63] on h1 "JP1_VC83_CORE_NONPROD_A" at bounding box center [123, 64] width 172 height 12
click at [171, 62] on h1 "JP1_VC83_CORE_NONPROD_A" at bounding box center [123, 64] width 172 height 12
click at [216, 62] on link at bounding box center [216, 63] width 16 height 14
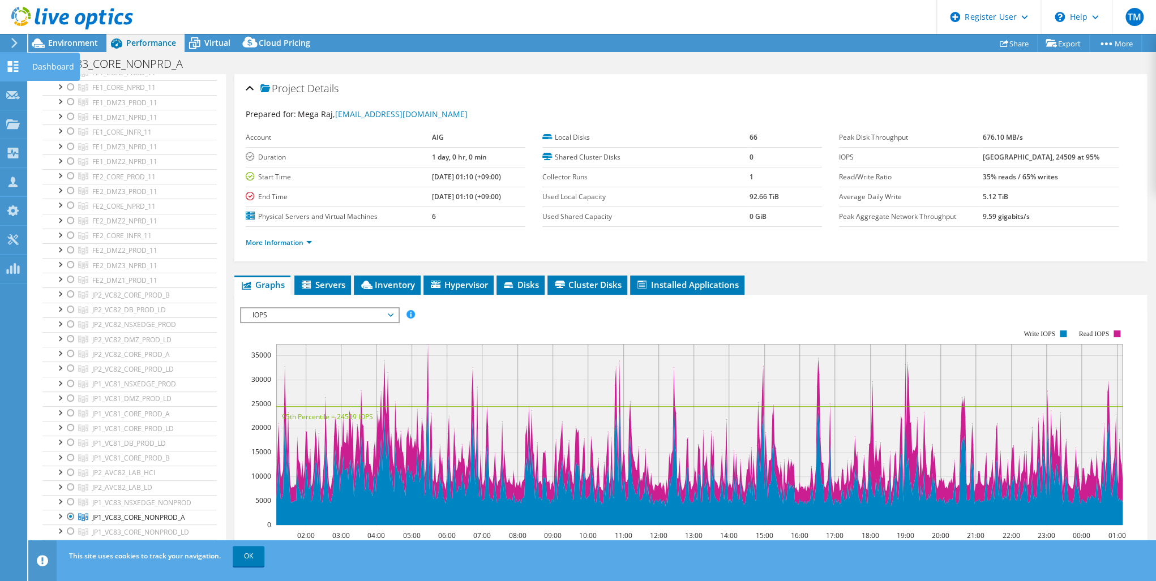
click at [9, 63] on use at bounding box center [13, 66] width 11 height 11
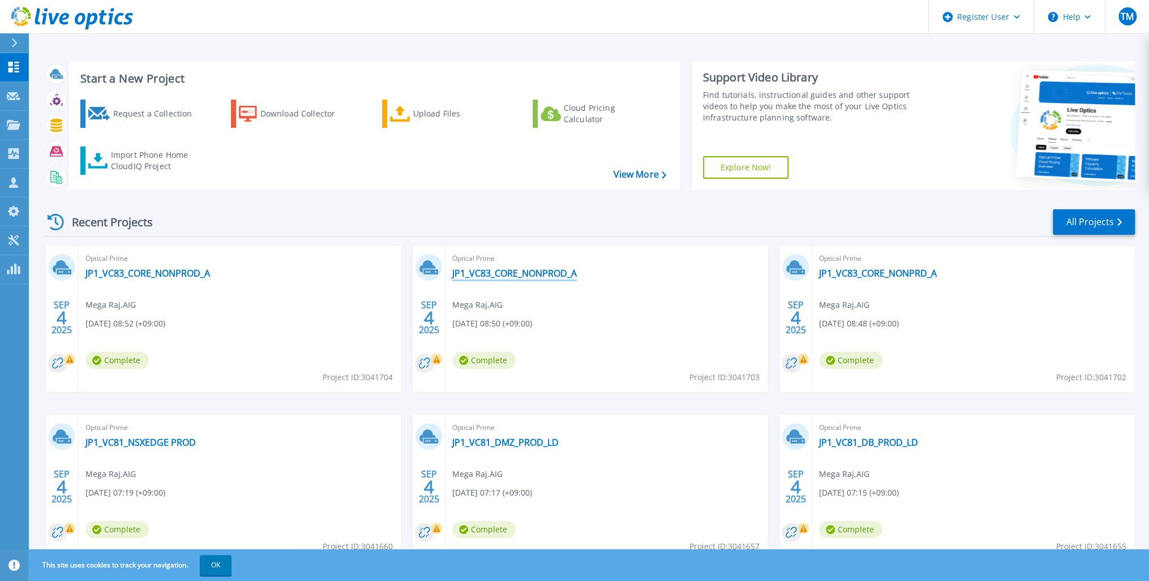
click at [496, 272] on link "JP1_VC83_CORE_NONPROD_A" at bounding box center [514, 273] width 125 height 11
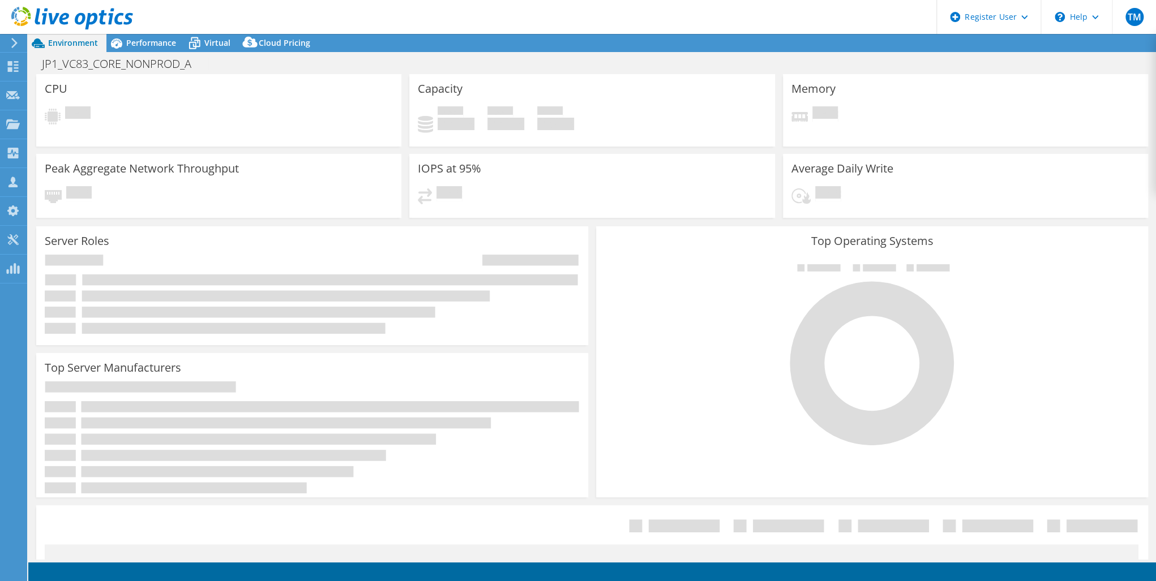
select select "USD"
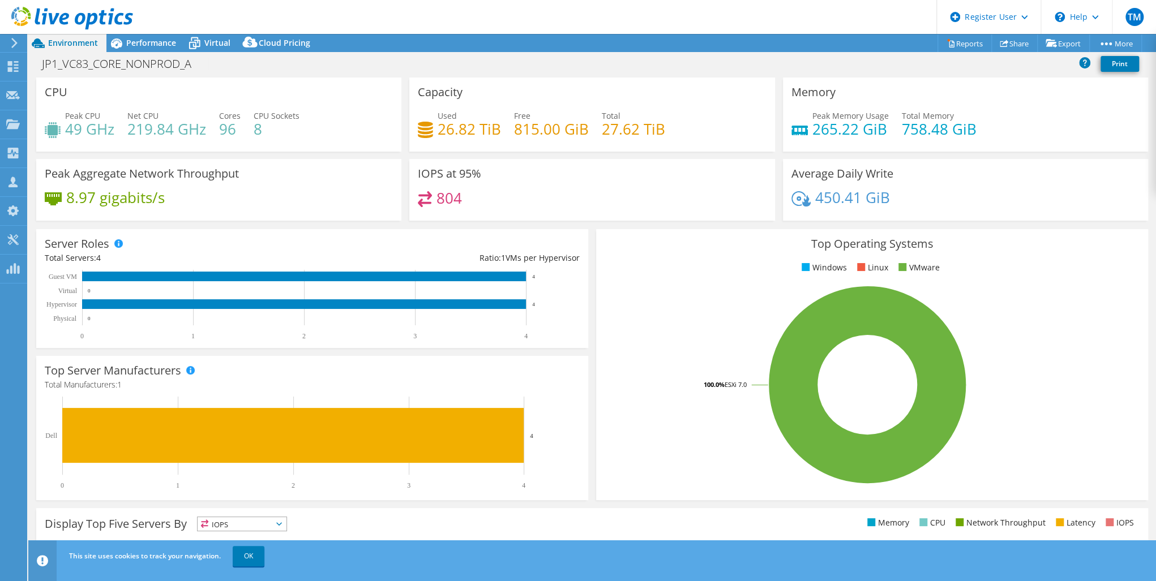
click at [142, 41] on span "Performance" at bounding box center [151, 42] width 50 height 11
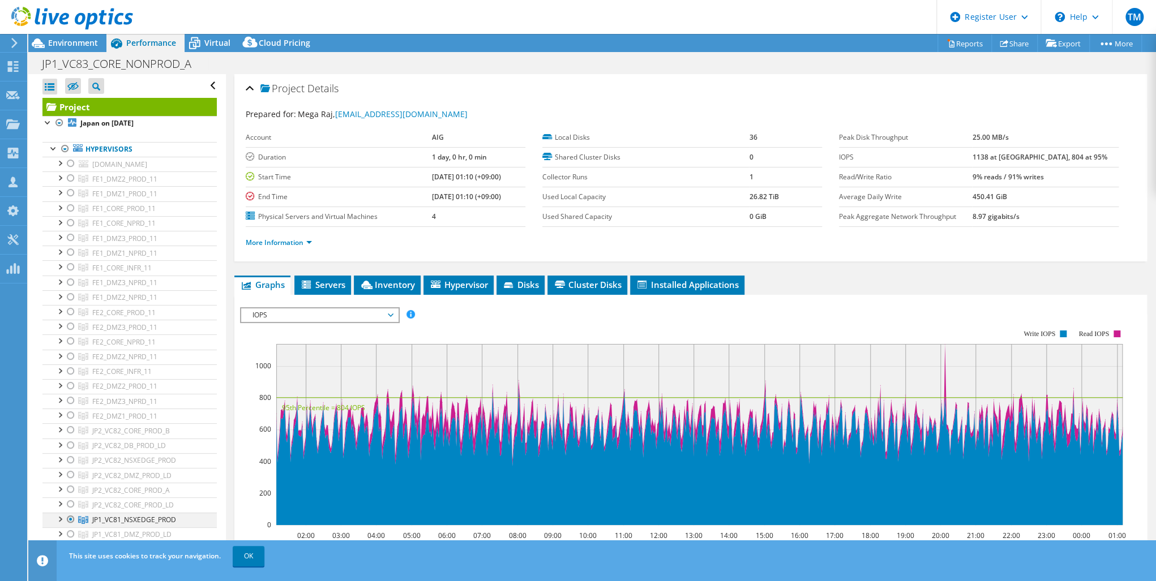
click at [71, 515] on div at bounding box center [70, 520] width 11 height 14
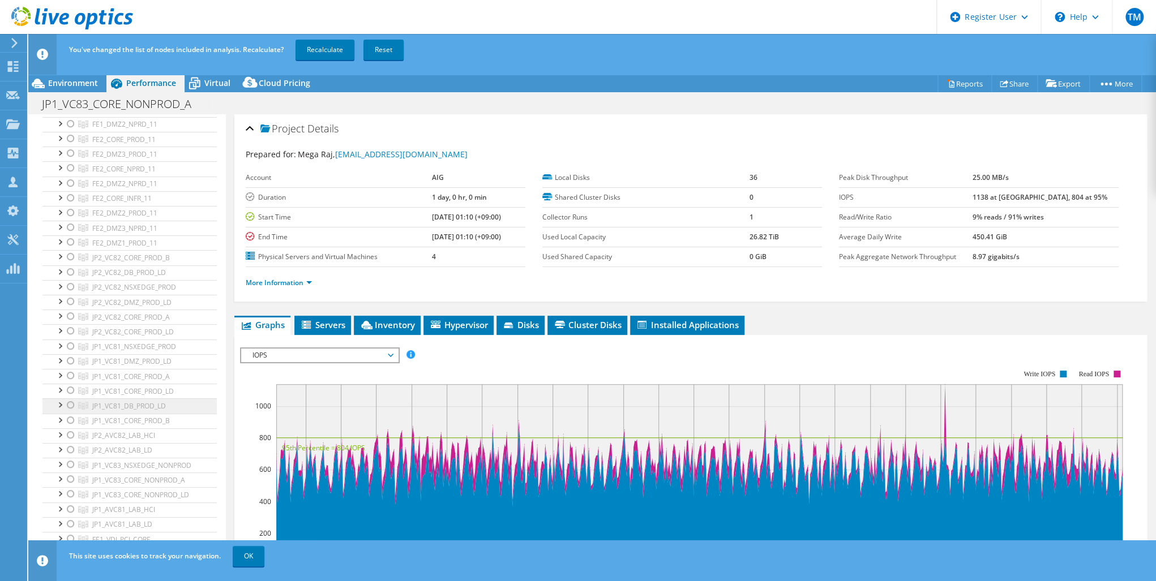
scroll to position [226, 0]
drag, startPoint x: 72, startPoint y: 477, endPoint x: 161, endPoint y: 403, distance: 116.2
click at [72, 476] on div at bounding box center [70, 481] width 11 height 14
click at [327, 50] on link "Recalculate" at bounding box center [325, 50] width 59 height 20
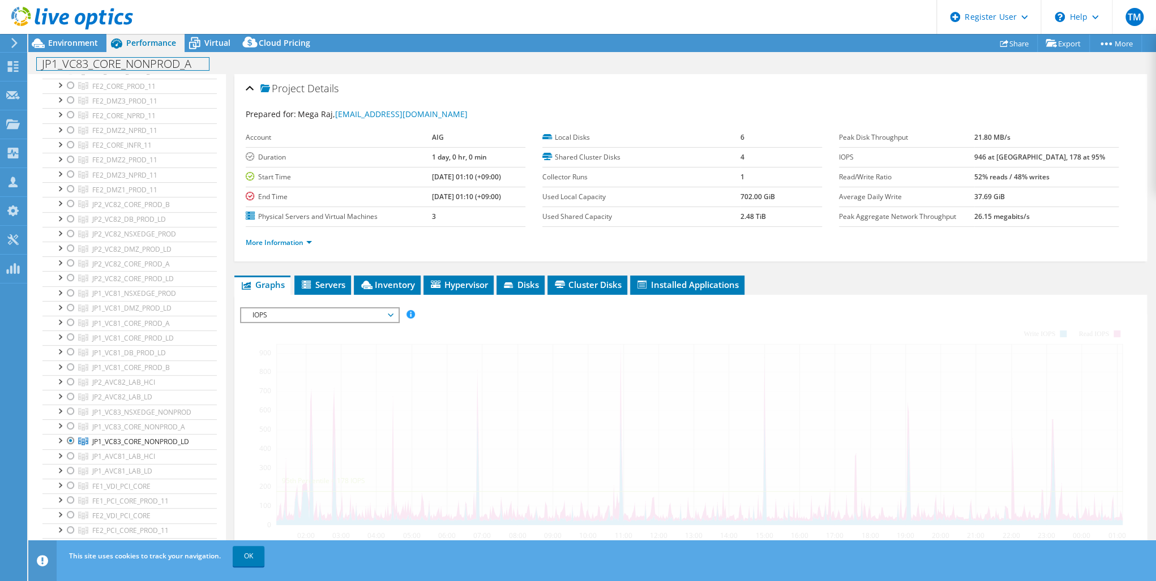
click at [192, 62] on h1 "JP1_VC83_CORE_NONPROD_A" at bounding box center [123, 64] width 172 height 12
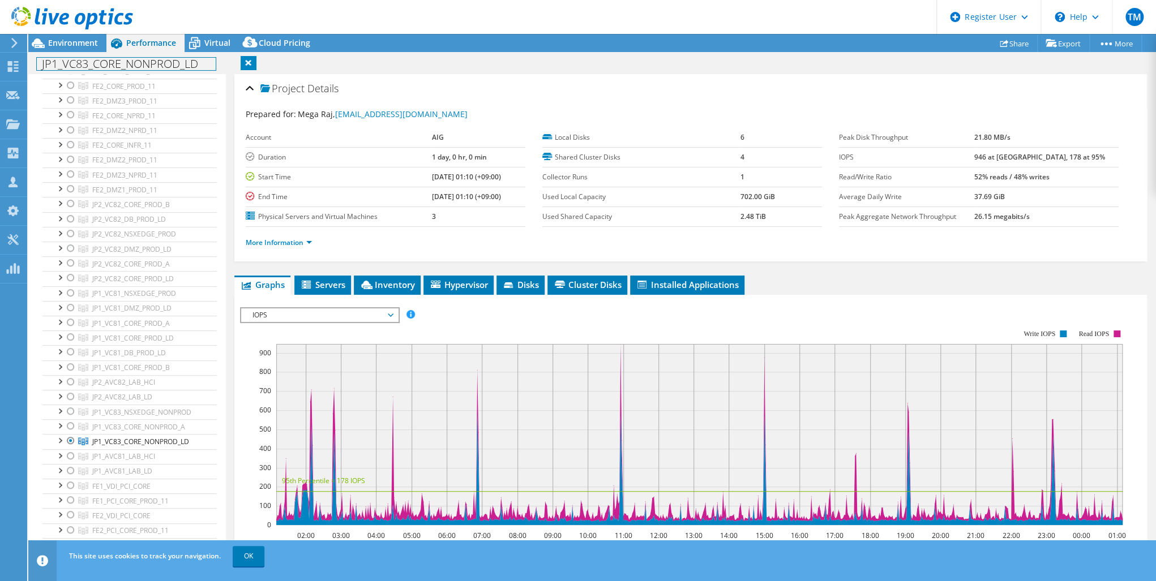
click at [170, 65] on h1 "JP1_VC83_CORE_NONPROD_LD" at bounding box center [126, 64] width 179 height 12
click at [222, 61] on link at bounding box center [223, 63] width 16 height 14
click at [9, 63] on use at bounding box center [13, 66] width 11 height 11
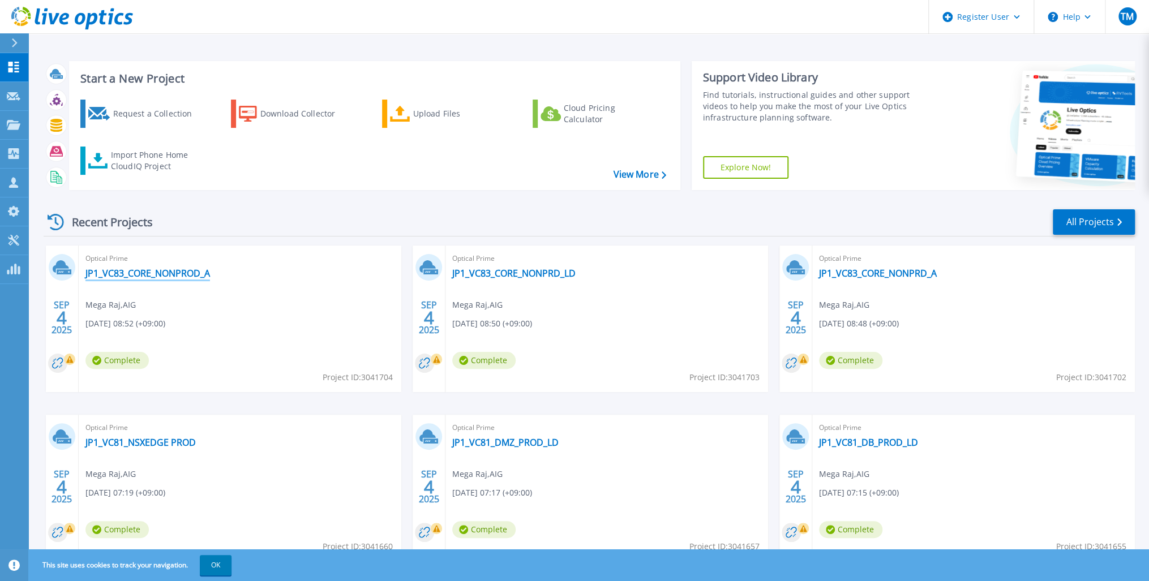
click at [175, 271] on link "JP1_VC83_CORE_NONPROD_A" at bounding box center [147, 273] width 125 height 11
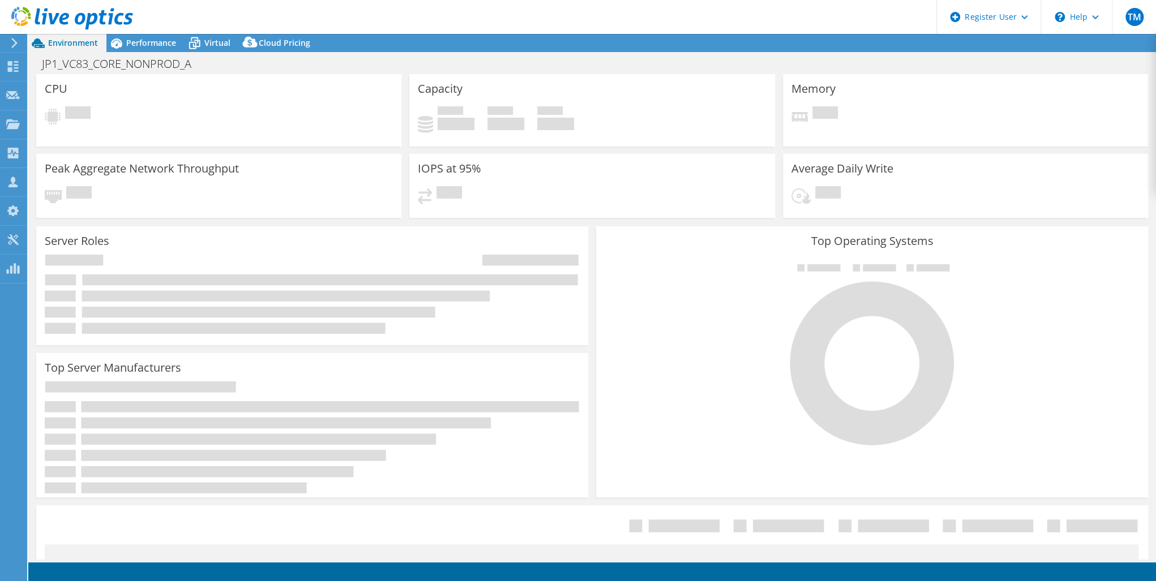
select select "USD"
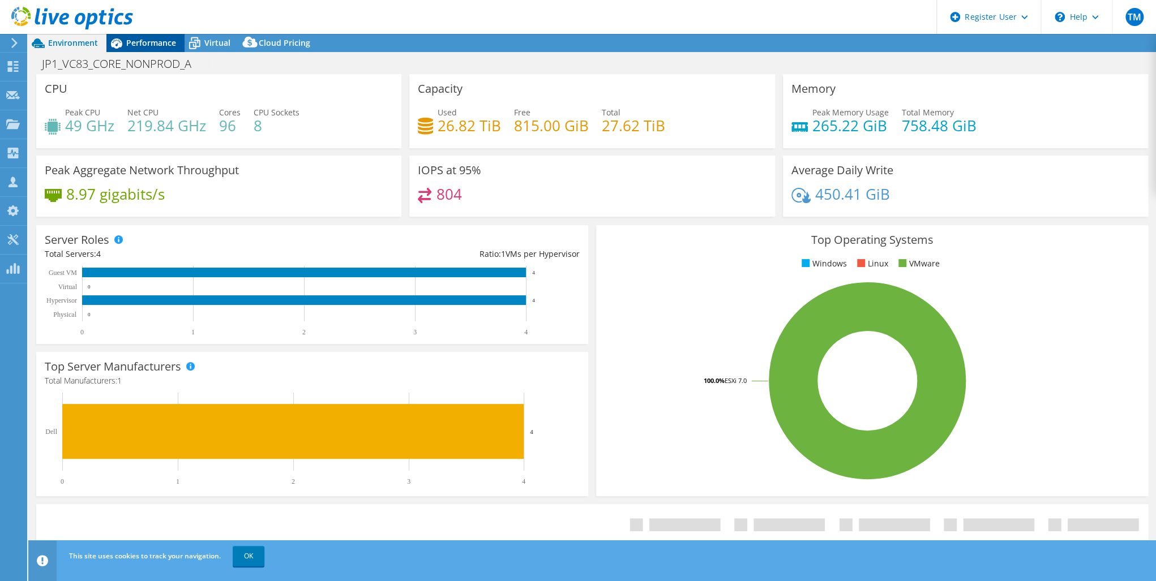
click at [145, 44] on span "Performance" at bounding box center [151, 42] width 50 height 11
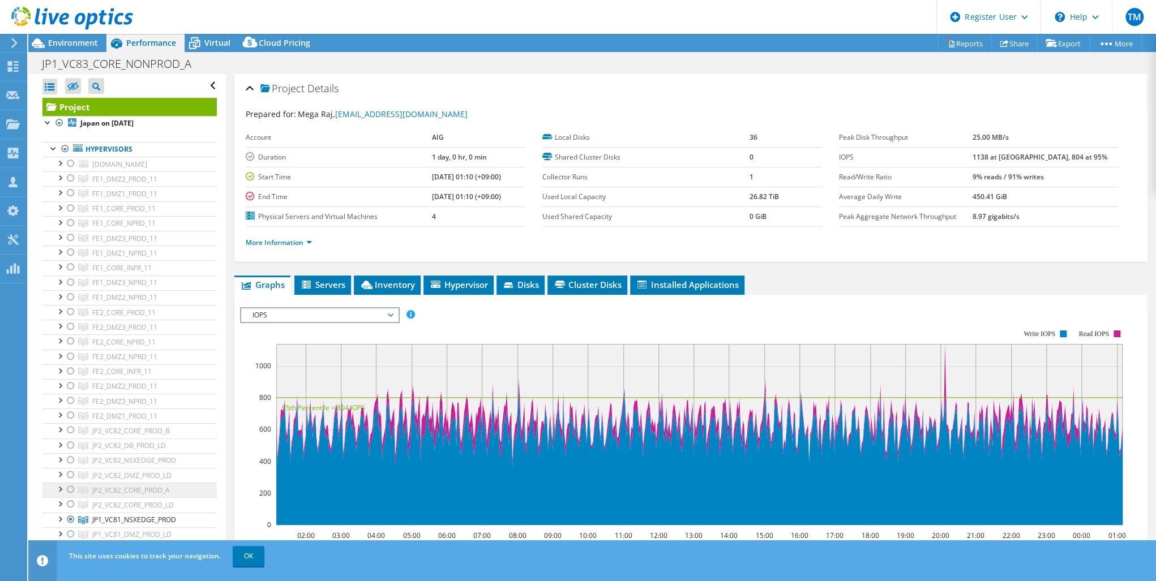
scroll to position [181, 0]
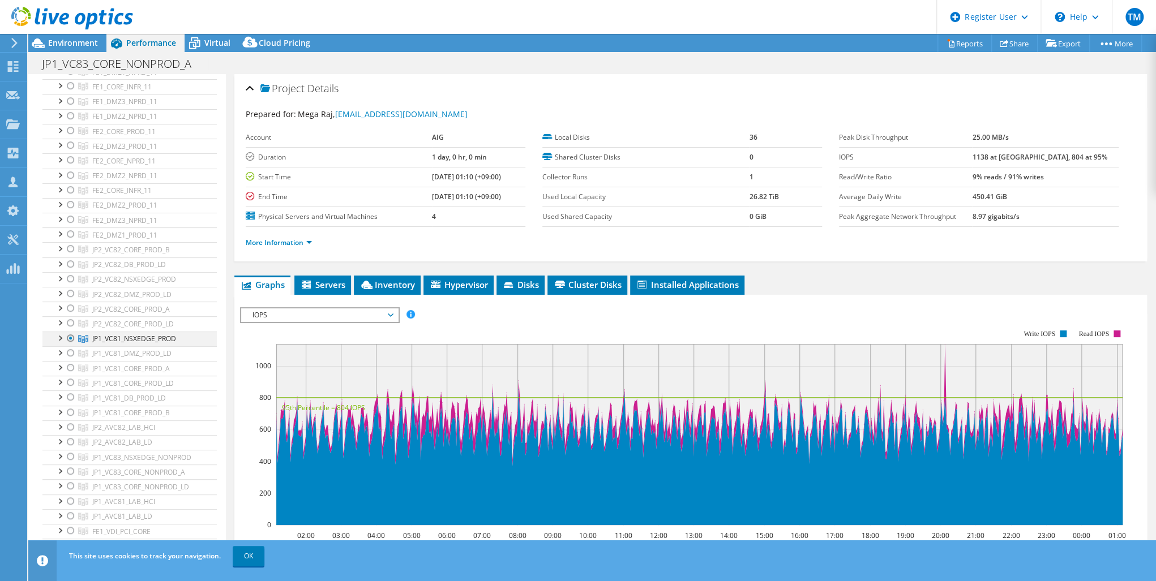
click at [72, 333] on div at bounding box center [70, 339] width 11 height 14
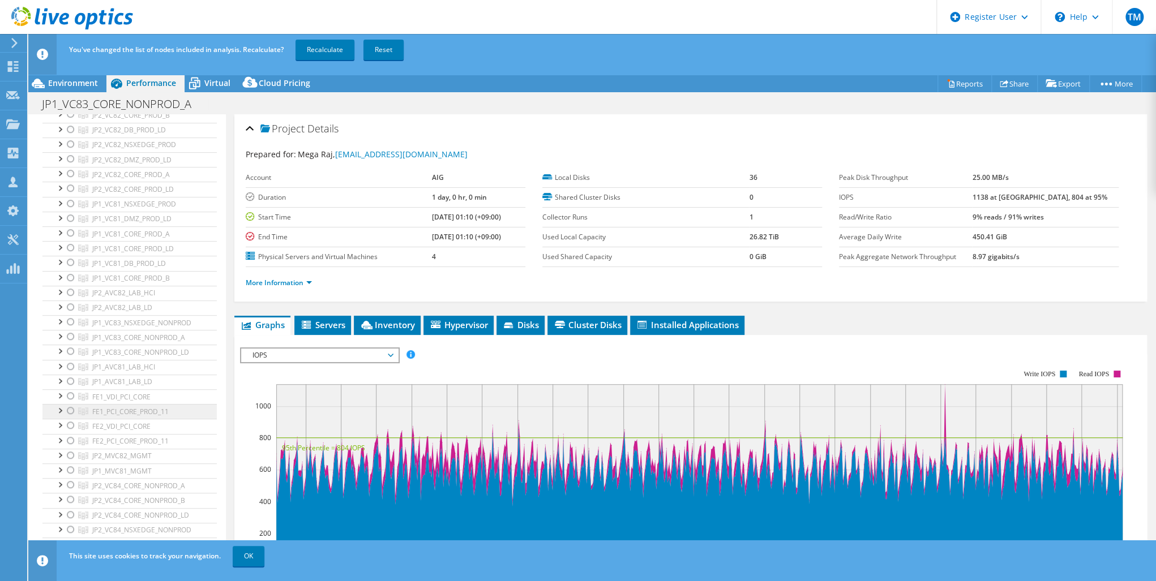
scroll to position [362, 0]
click at [70, 311] on div at bounding box center [70, 316] width 11 height 14
click at [321, 46] on link "Recalculate" at bounding box center [325, 50] width 59 height 20
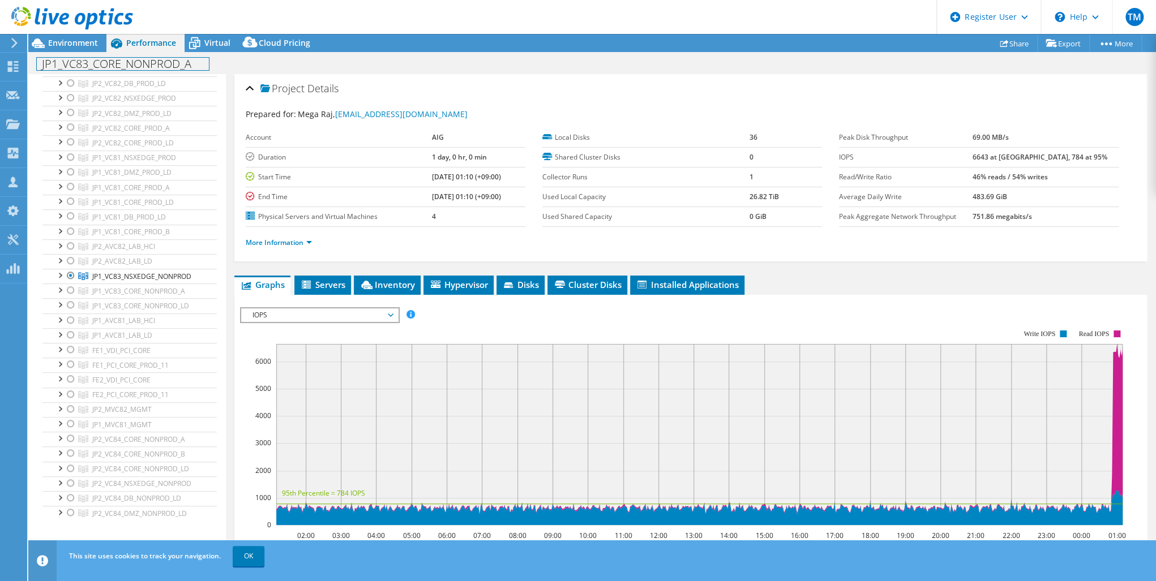
click at [195, 56] on div "JP1_VC83_CORE_NONPROD_A Print" at bounding box center [592, 63] width 1128 height 21
drag, startPoint x: 195, startPoint y: 62, endPoint x: 78, endPoint y: 61, distance: 117.2
click at [78, 61] on h1 "JP1_VC83_CORE_NONPROD_A" at bounding box center [123, 64] width 172 height 12
click at [235, 62] on link at bounding box center [233, 63] width 16 height 14
click at [9, 62] on use at bounding box center [13, 66] width 11 height 11
